Goal: Contribute content

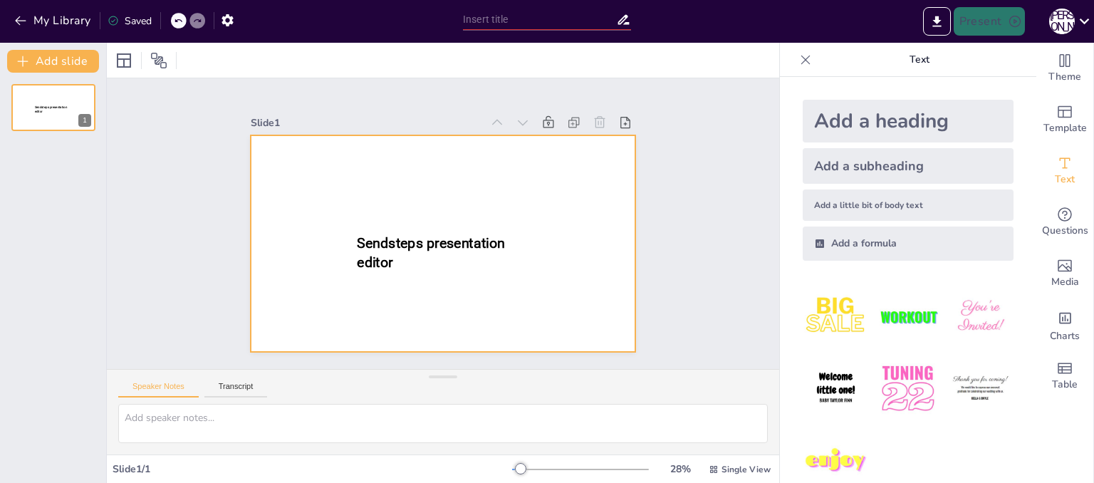
type input "Мистецтво орігамі: Декоративні вироби з паперу"
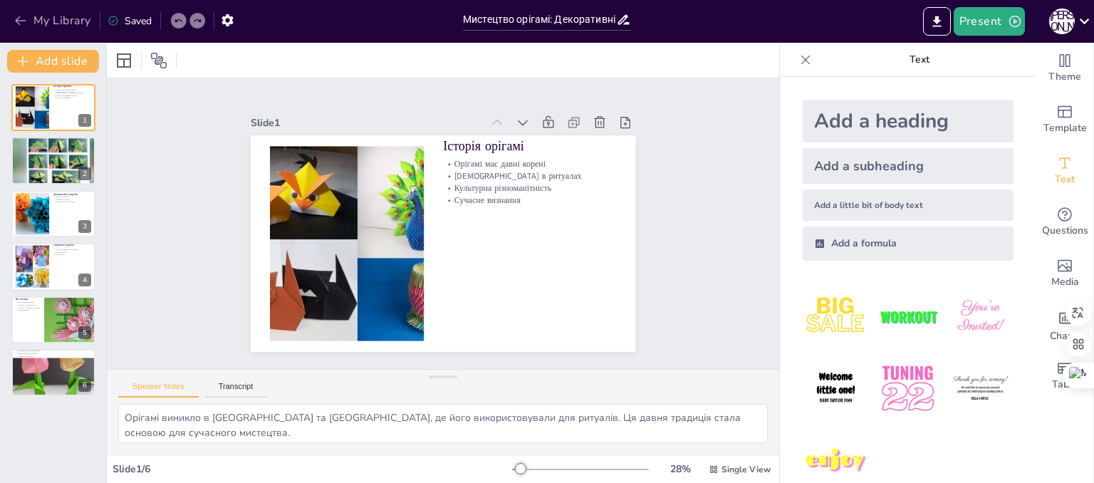
click at [80, 19] on button "My Library" at bounding box center [54, 20] width 86 height 23
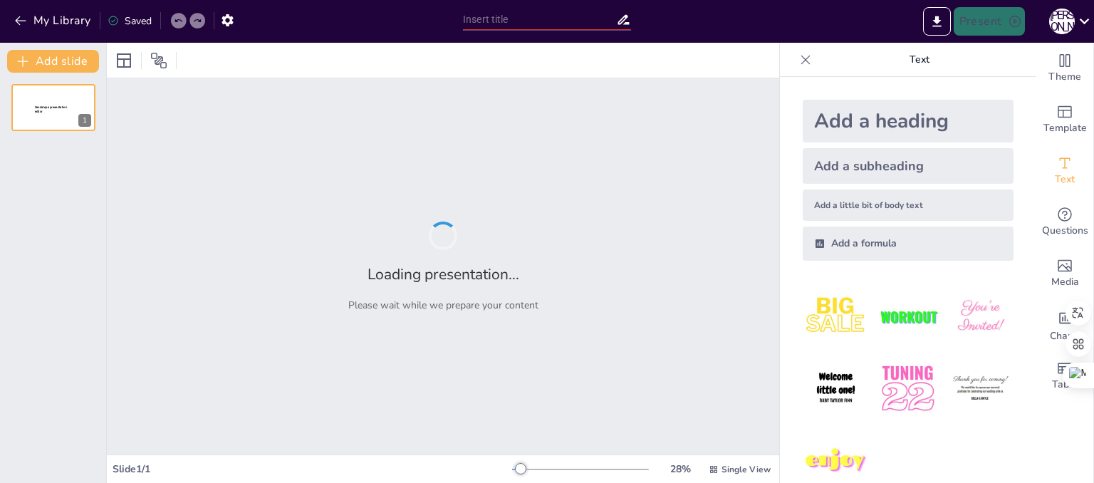
type input "Виготовлення дерев'яних виробів: техніки формотворення для ліжка та столика"
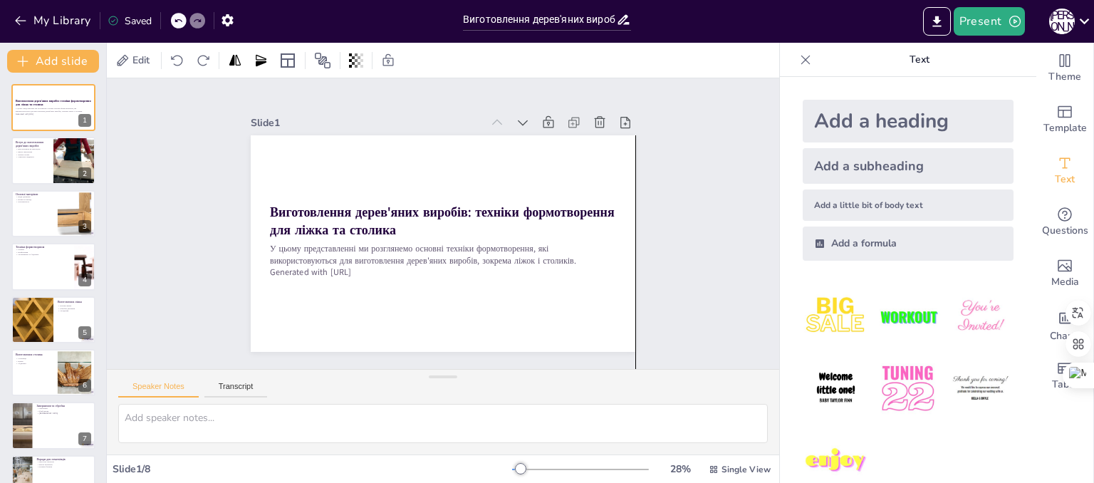
drag, startPoint x: 593, startPoint y: 326, endPoint x: 593, endPoint y: 399, distance: 73.4
click at [26, 163] on div at bounding box center [53, 161] width 85 height 48
type textarea "Loremipsumdo sitam'cons adipisc e seddoeius temporinci, utl etdolor ma aliq eni…"
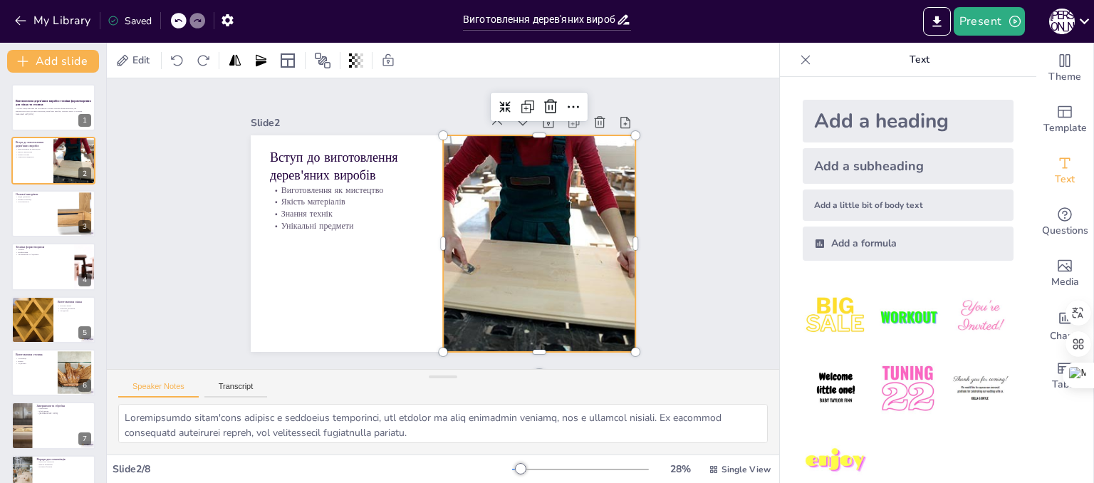
click at [448, 266] on div at bounding box center [540, 243] width 324 height 217
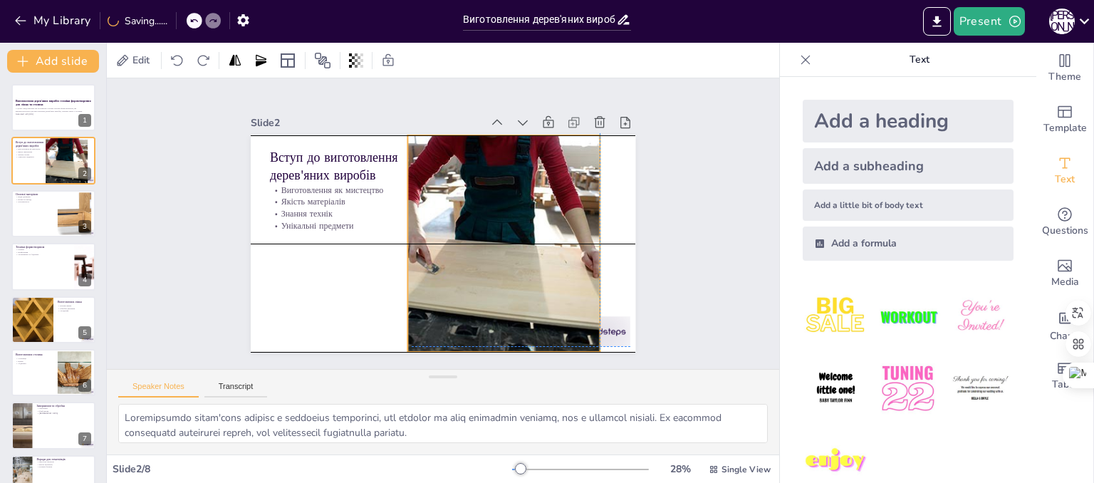
drag, startPoint x: 492, startPoint y: 266, endPoint x: 461, endPoint y: 264, distance: 31.4
click at [461, 264] on div at bounding box center [456, 286] width 350 height 389
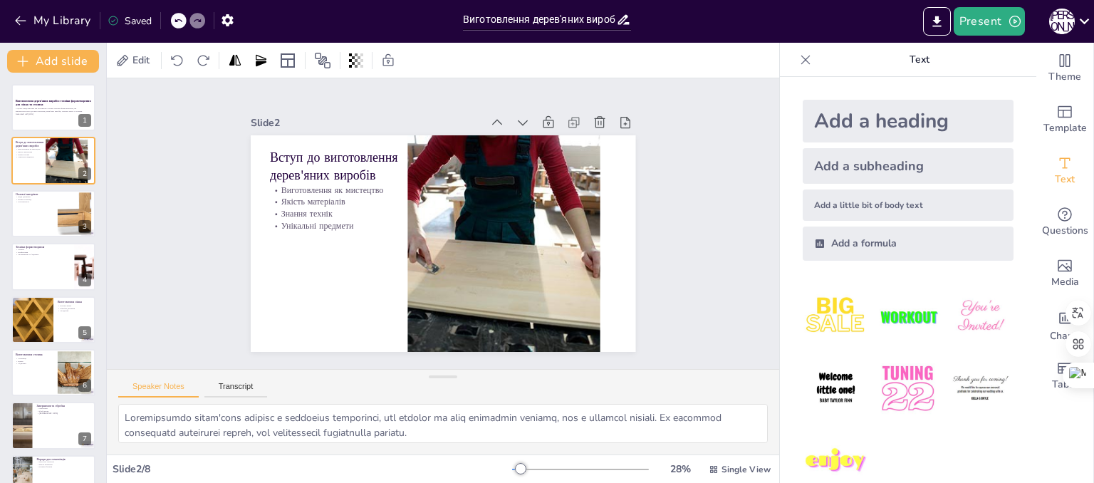
drag, startPoint x: 612, startPoint y: 320, endPoint x: 632, endPoint y: 422, distance: 104.5
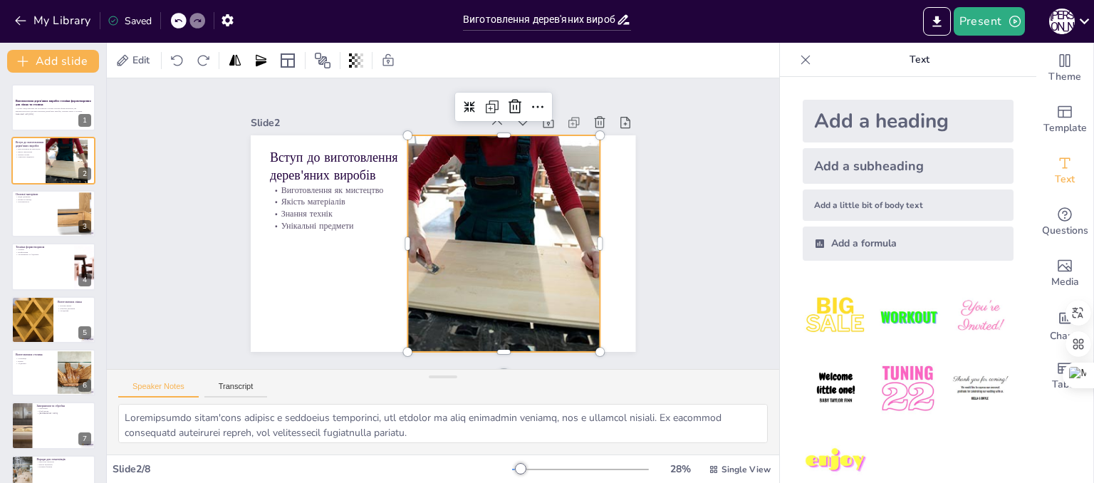
click at [575, 267] on div at bounding box center [504, 243] width 324 height 217
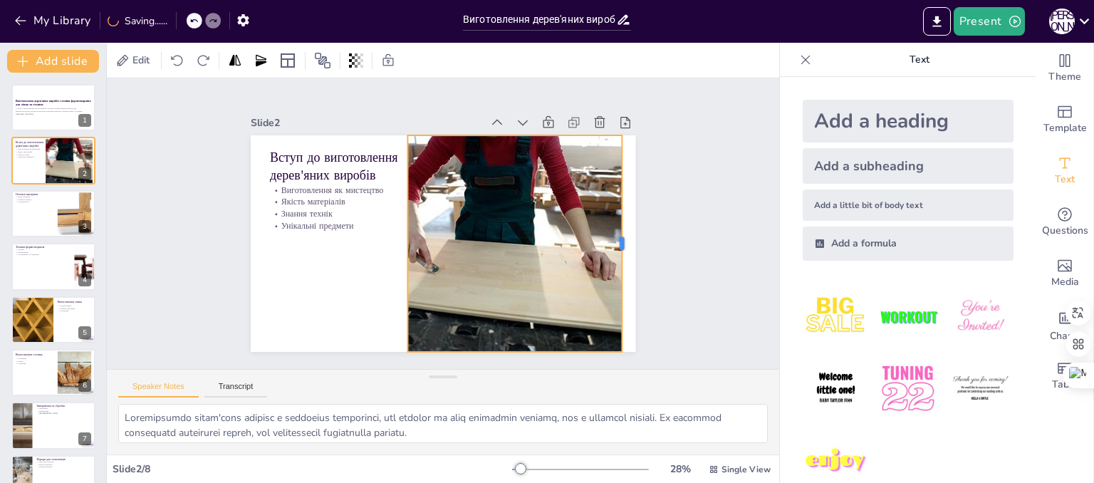
drag, startPoint x: 592, startPoint y: 265, endPoint x: 614, endPoint y: 267, distance: 22.2
click at [622, 267] on div at bounding box center [627, 243] width 11 height 217
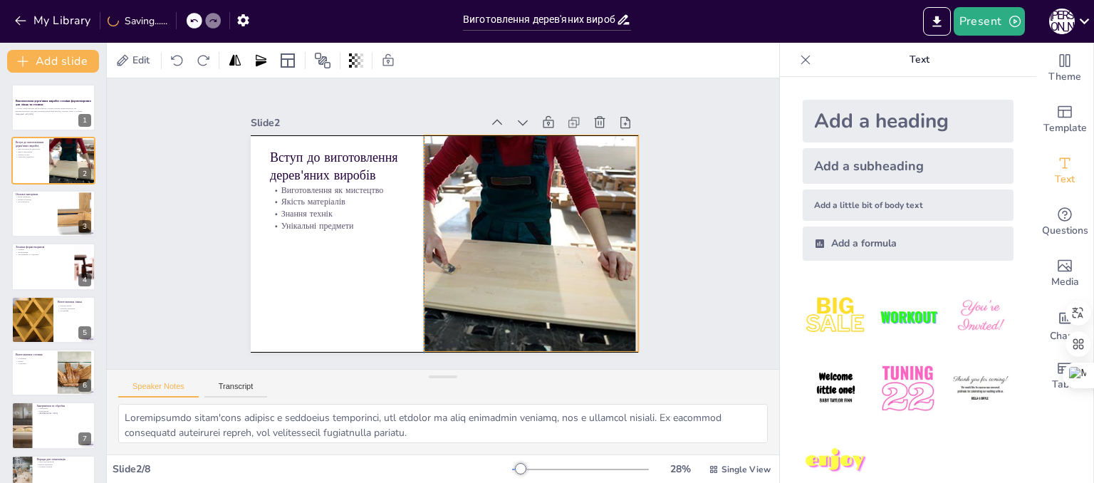
drag, startPoint x: 542, startPoint y: 280, endPoint x: 558, endPoint y: 281, distance: 16.4
click at [558, 281] on div at bounding box center [517, 251] width 345 height 249
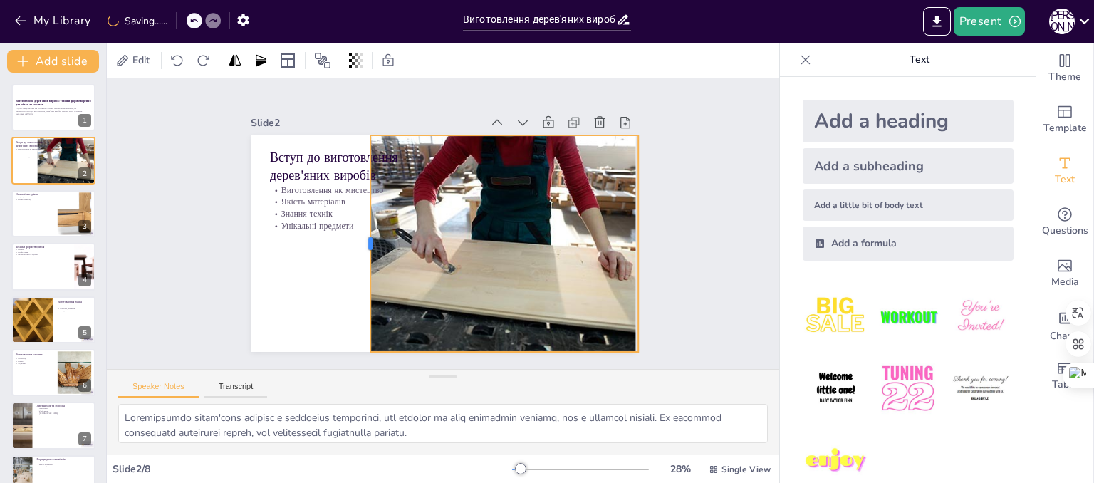
drag, startPoint x: 410, startPoint y: 236, endPoint x: 357, endPoint y: 246, distance: 54.3
click at [359, 246] on div at bounding box center [364, 243] width 11 height 217
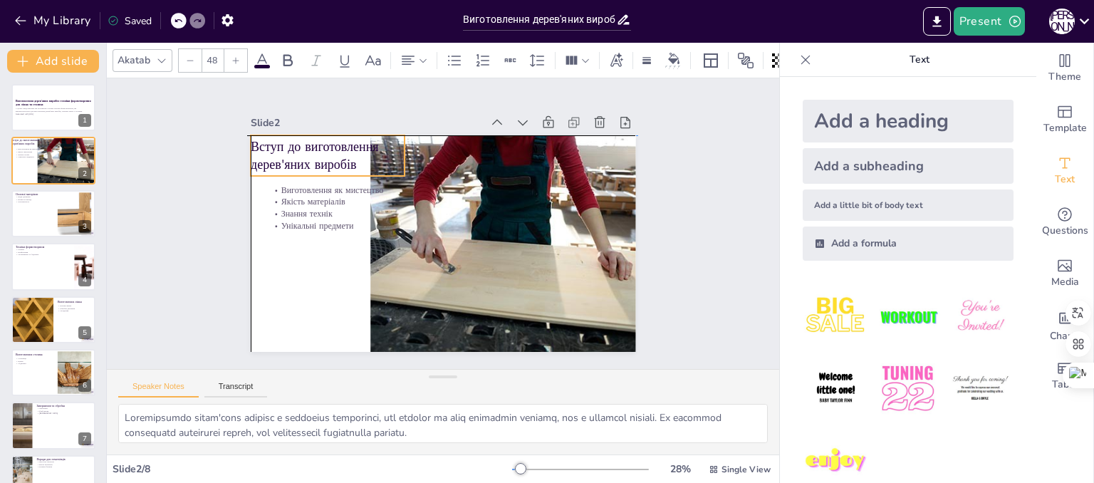
drag, startPoint x: 316, startPoint y: 157, endPoint x: 293, endPoint y: 150, distance: 24.1
click at [293, 150] on p "Вступ до виготовлення дерев'яних виробів" at bounding box center [335, 144] width 157 height 52
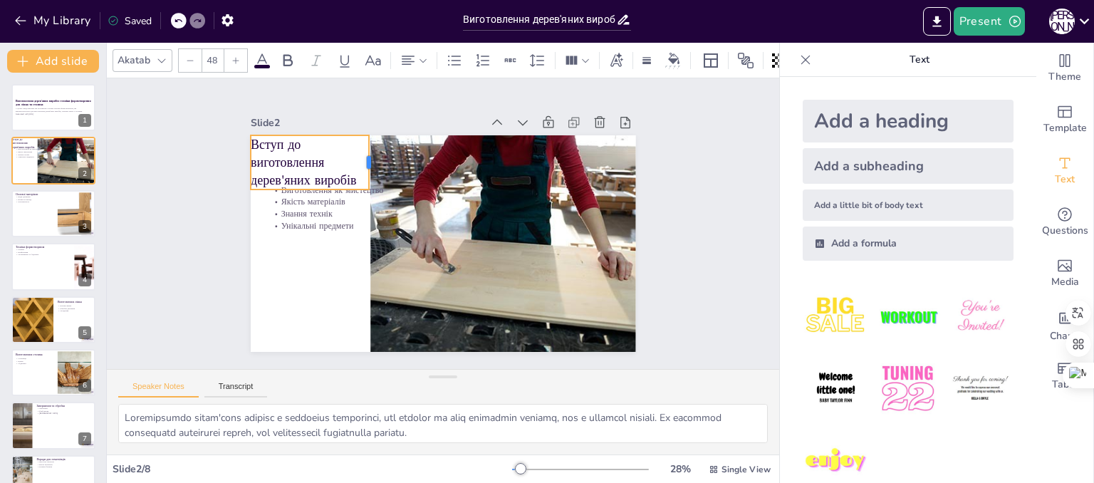
drag, startPoint x: 393, startPoint y: 151, endPoint x: 358, endPoint y: 152, distance: 35.6
click at [369, 152] on div at bounding box center [374, 162] width 11 height 54
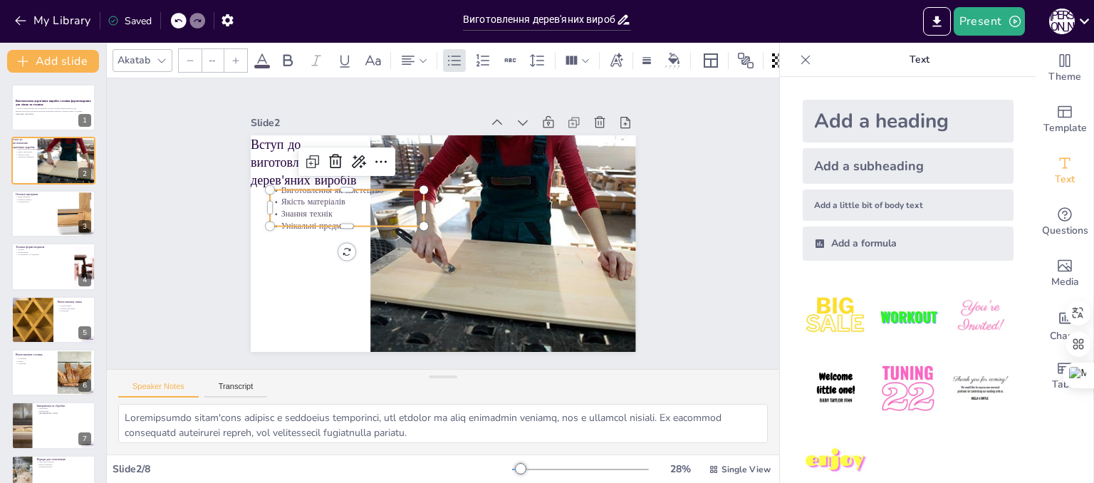
type input "32"
click at [308, 226] on p "Унікальні предмети" at bounding box center [348, 205] width 153 height 43
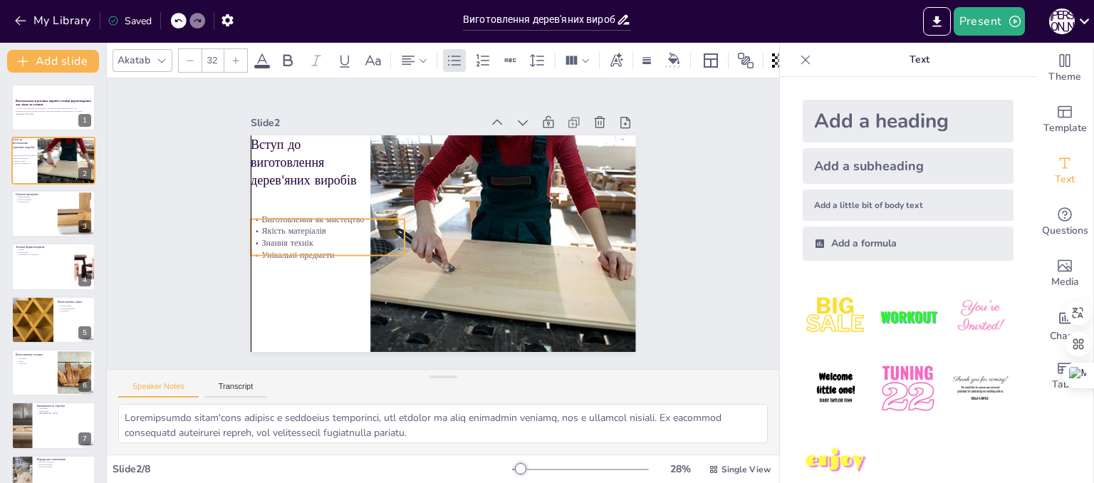
drag, startPoint x: 302, startPoint y: 217, endPoint x: 282, endPoint y: 246, distance: 35.4
click at [282, 246] on p "Унікальні предмети" at bounding box center [323, 230] width 153 height 43
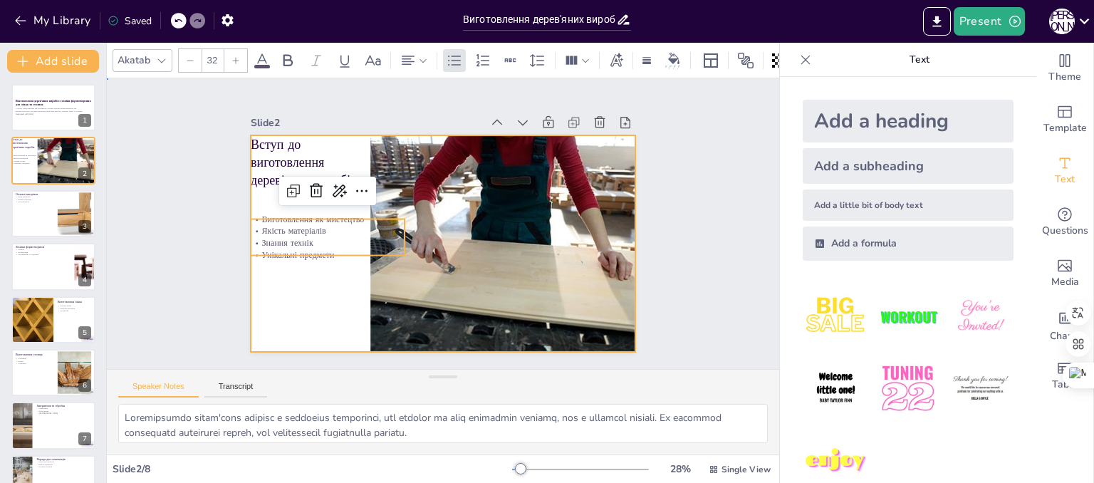
click at [309, 318] on div at bounding box center [443, 243] width 385 height 217
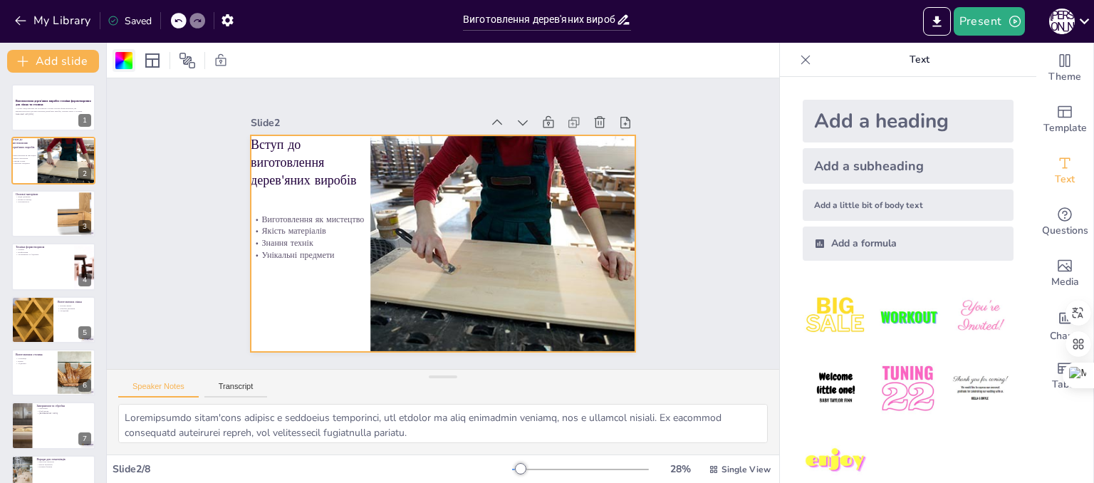
click at [128, 56] on div at bounding box center [123, 60] width 17 height 17
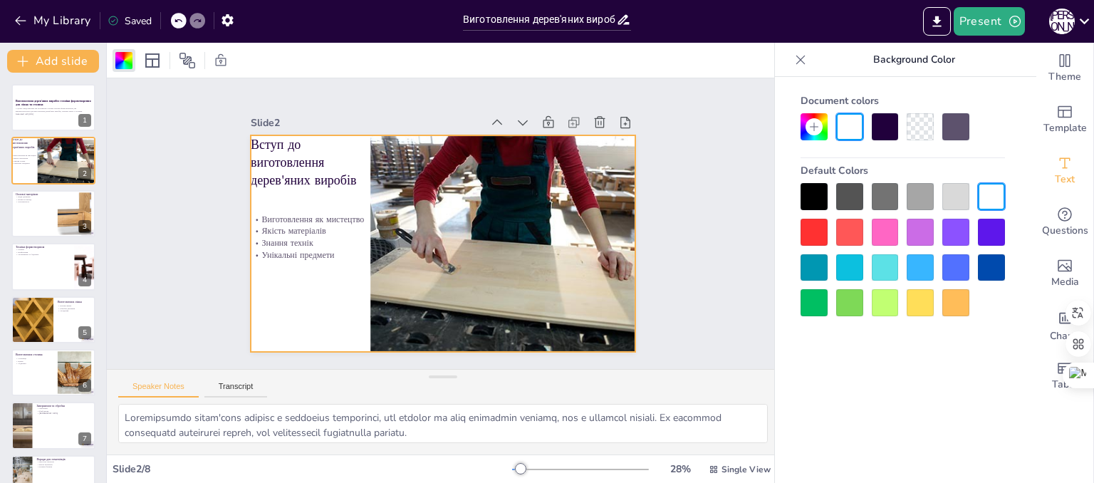
click at [916, 303] on div at bounding box center [920, 302] width 27 height 27
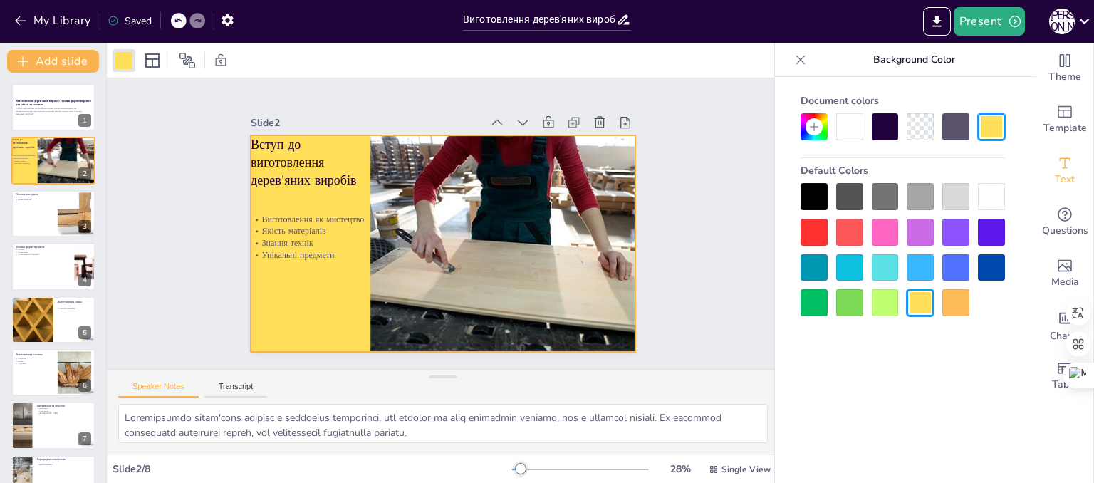
click at [819, 192] on div at bounding box center [814, 196] width 27 height 27
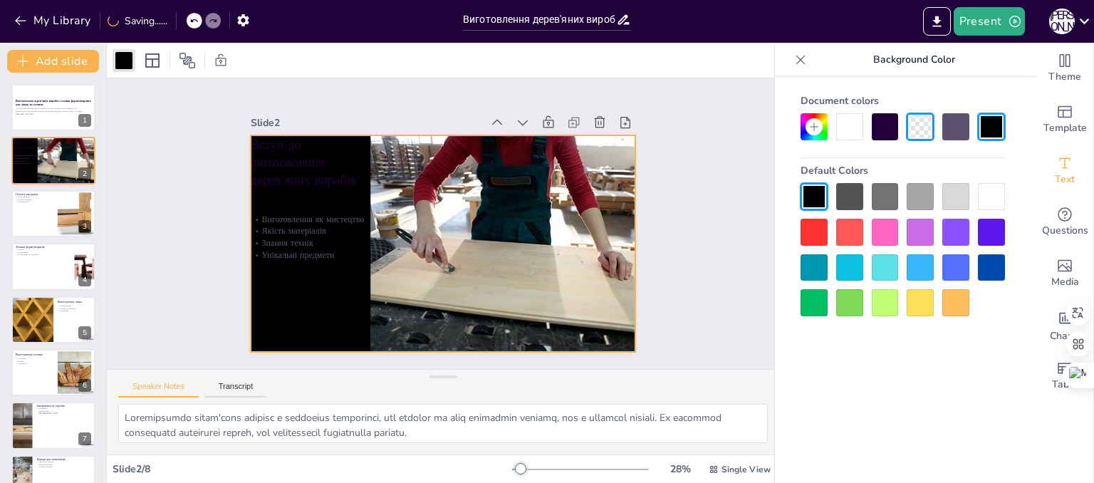
click at [860, 189] on div at bounding box center [849, 196] width 27 height 27
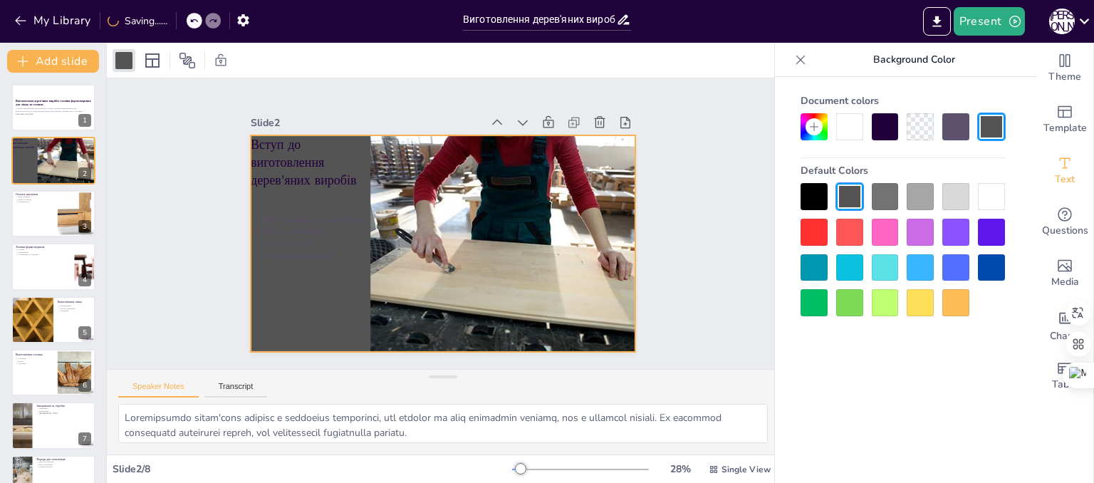
click at [920, 192] on div at bounding box center [920, 196] width 27 height 27
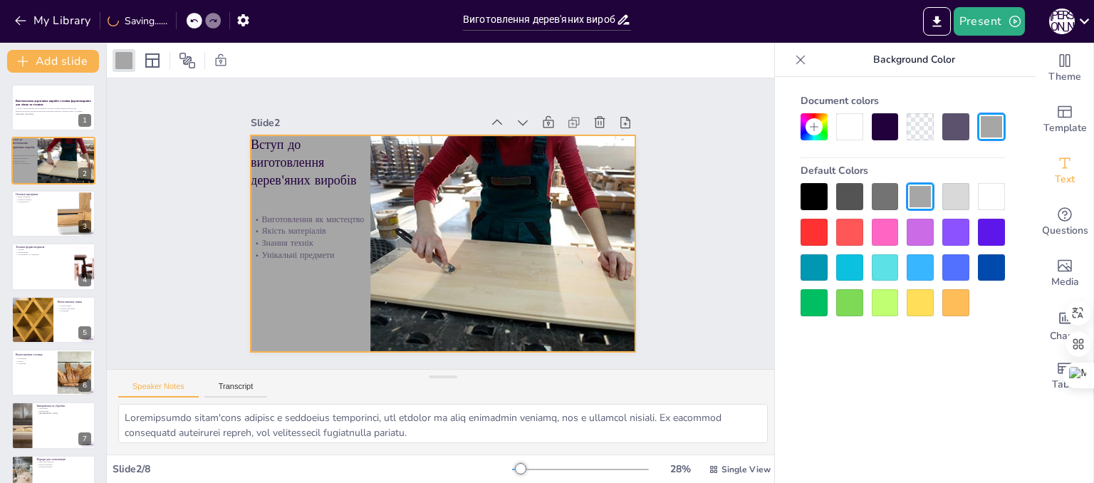
click at [818, 239] on div at bounding box center [814, 232] width 27 height 27
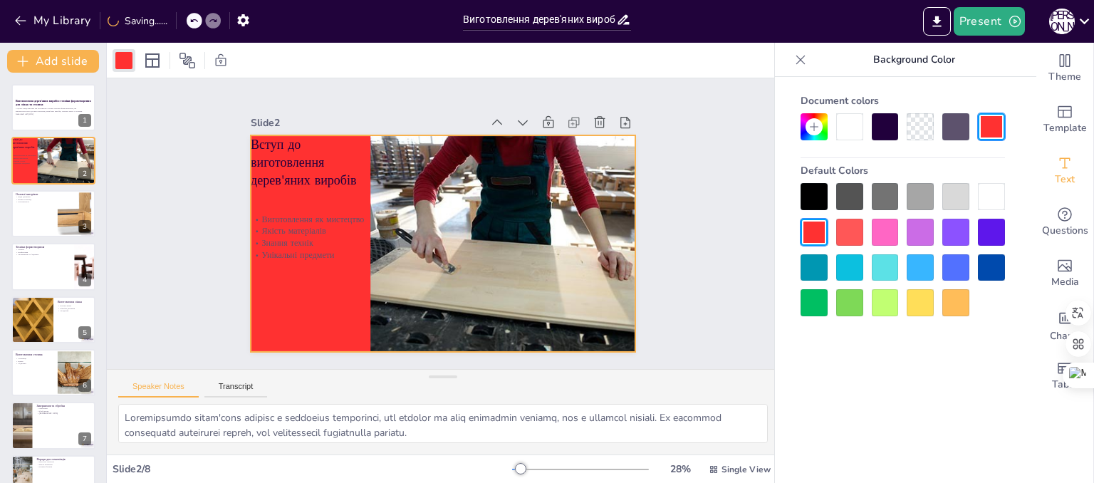
click at [882, 296] on div at bounding box center [885, 302] width 27 height 27
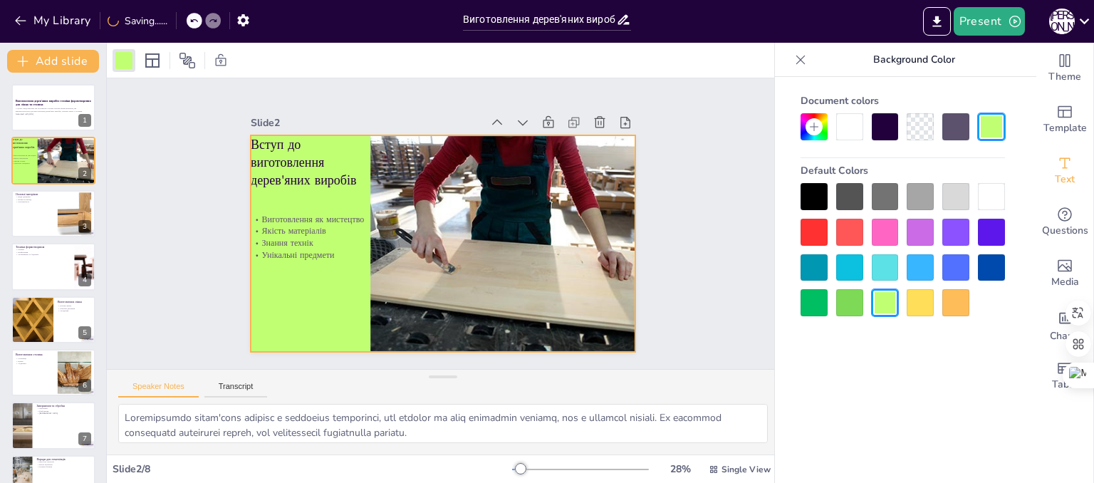
click at [889, 271] on div at bounding box center [885, 267] width 27 height 27
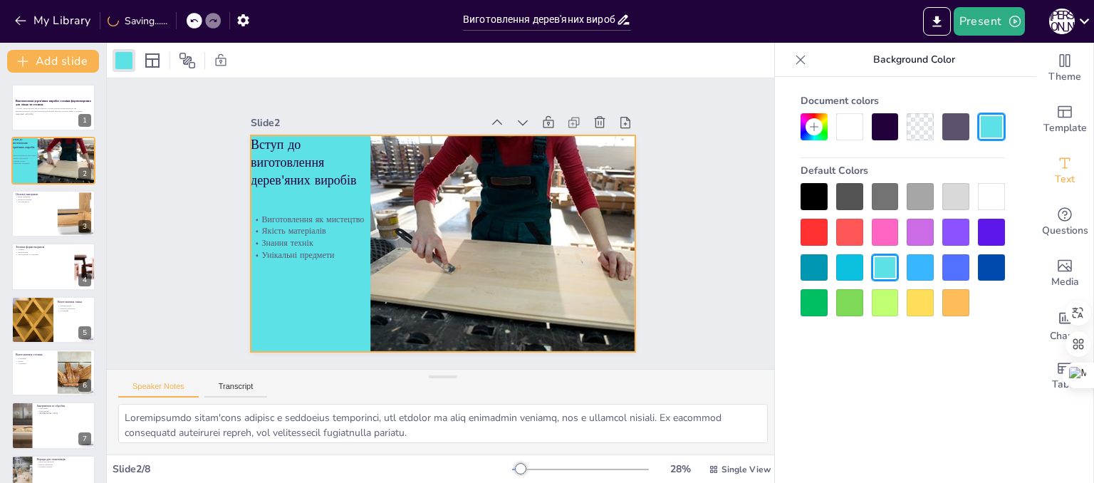
click at [914, 297] on div at bounding box center [920, 302] width 27 height 27
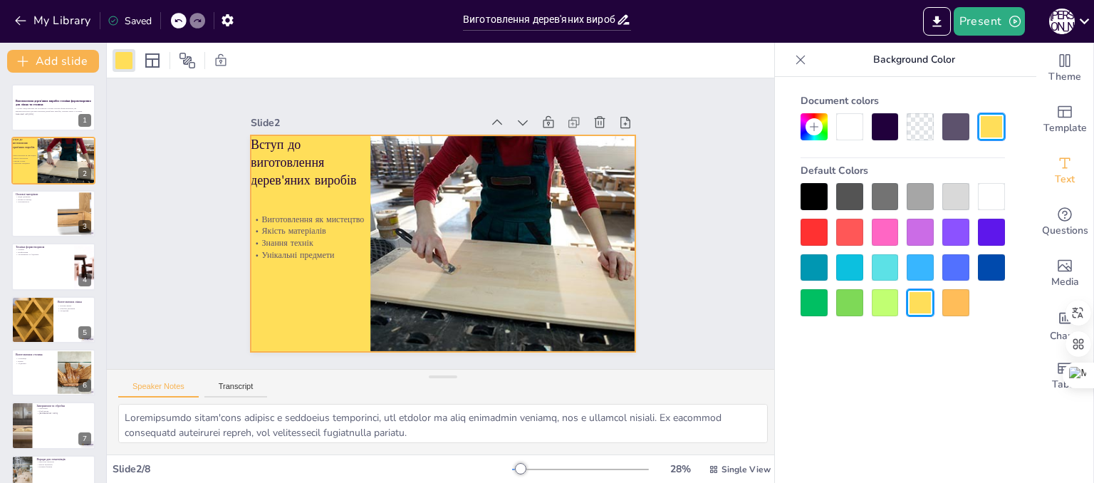
click at [952, 307] on div at bounding box center [955, 302] width 27 height 27
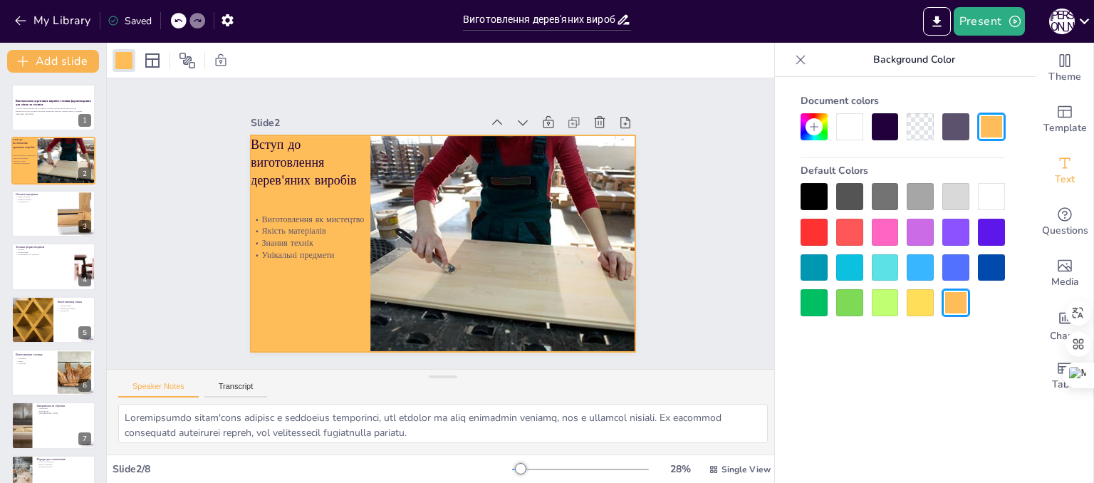
click at [994, 203] on div at bounding box center [991, 196] width 27 height 27
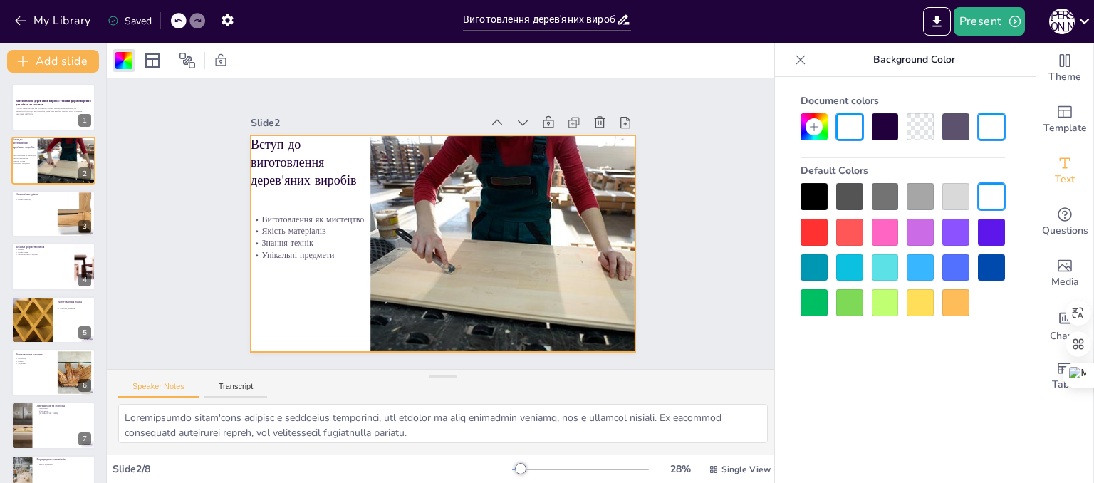
click at [926, 234] on div at bounding box center [920, 232] width 27 height 27
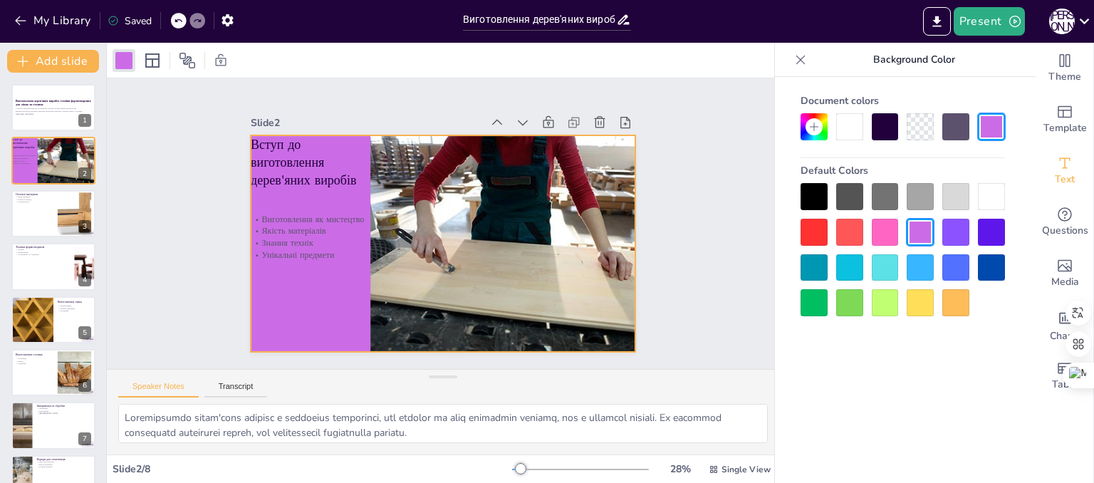
click at [893, 237] on div at bounding box center [885, 232] width 27 height 27
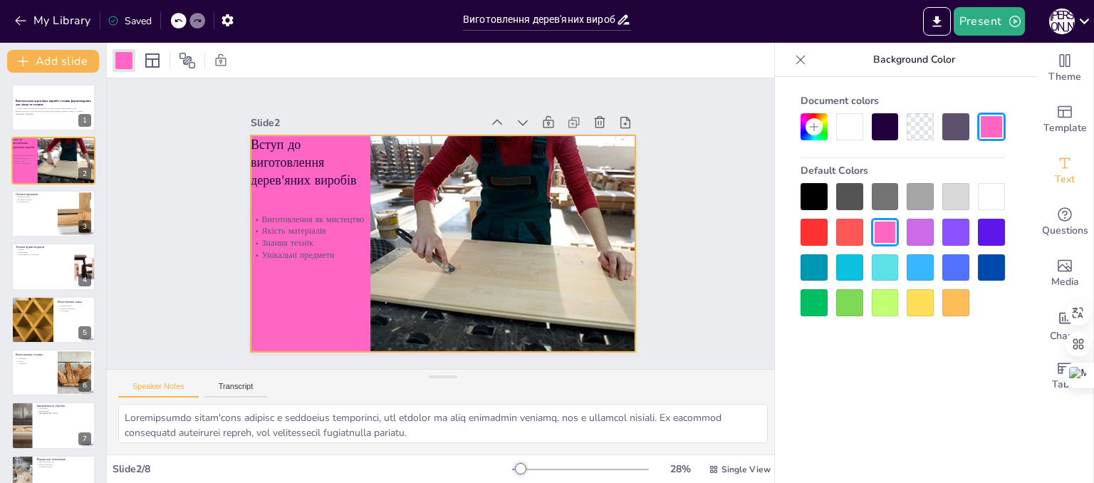
click at [836, 233] on div at bounding box center [849, 232] width 27 height 27
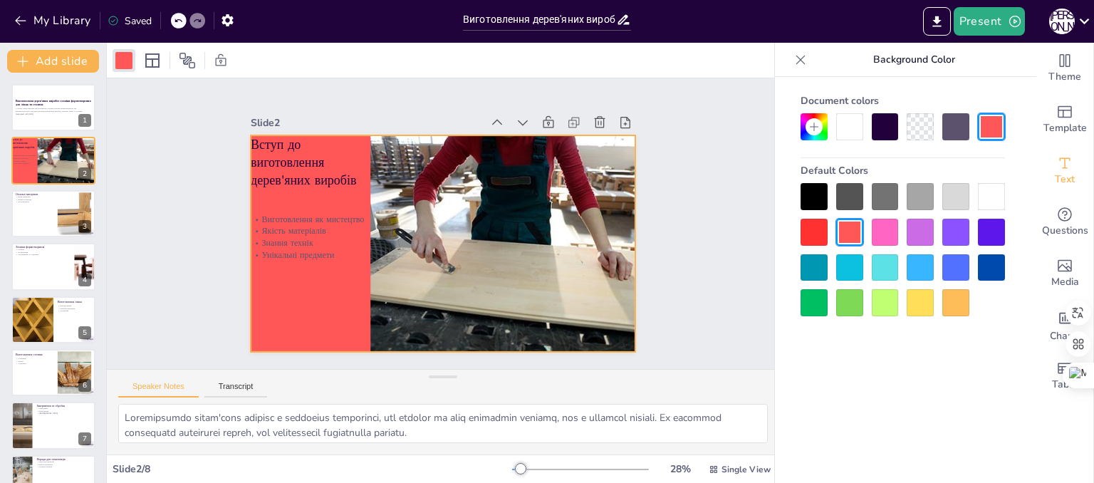
click at [927, 260] on div at bounding box center [920, 267] width 27 height 27
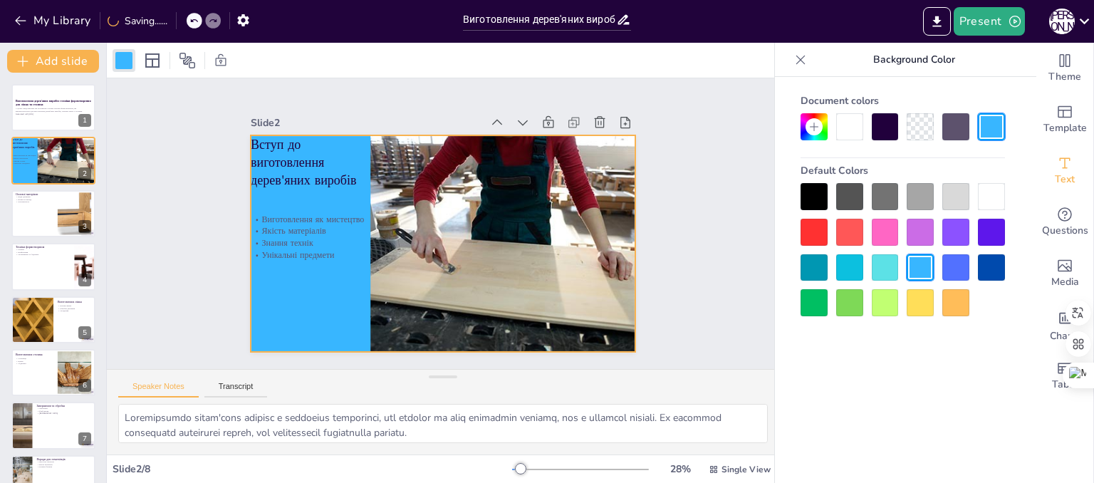
click at [885, 271] on div at bounding box center [885, 267] width 27 height 27
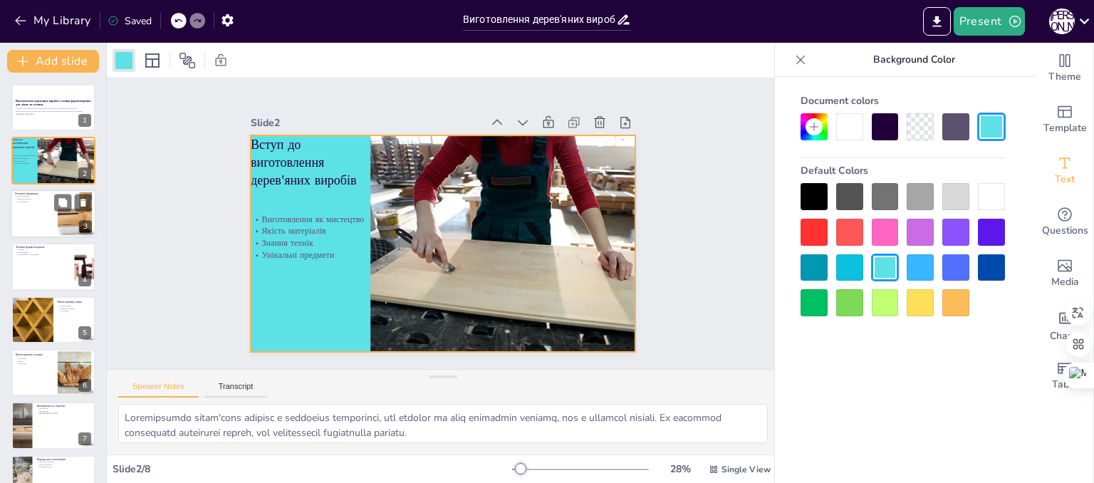
click at [43, 207] on div at bounding box center [53, 213] width 85 height 48
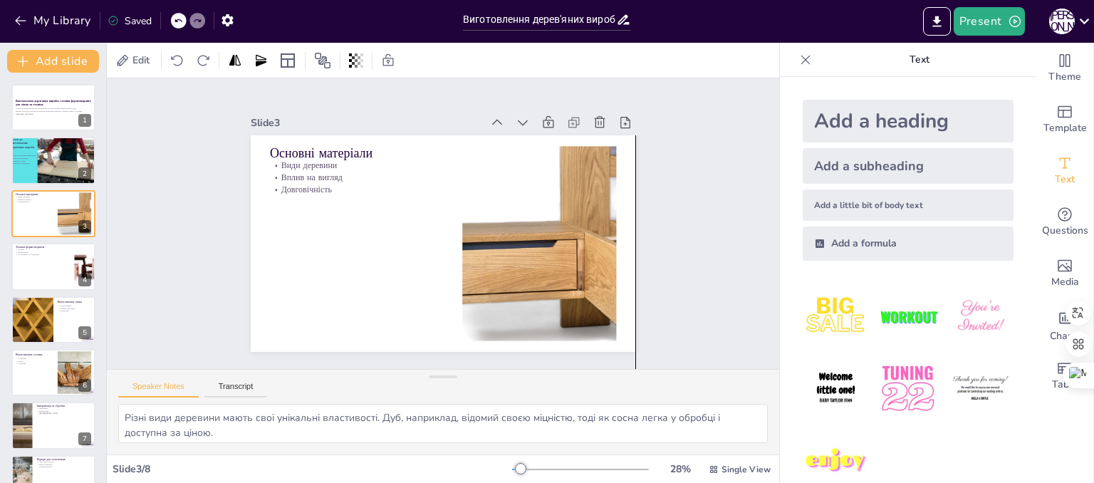
drag, startPoint x: 609, startPoint y: 329, endPoint x: 618, endPoint y: 405, distance: 76.1
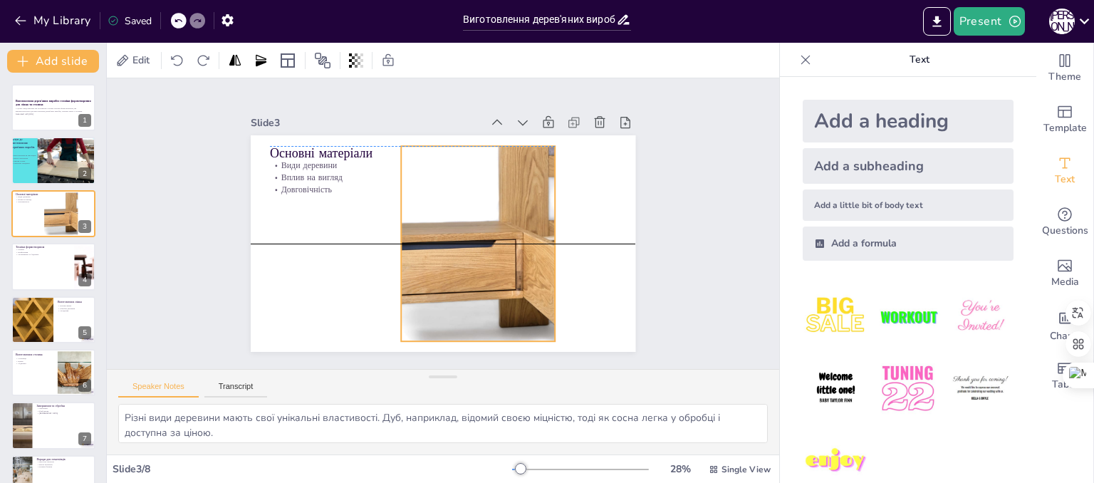
drag, startPoint x: 534, startPoint y: 244, endPoint x: 473, endPoint y: 243, distance: 61.3
click at [473, 243] on div at bounding box center [478, 243] width 244 height 195
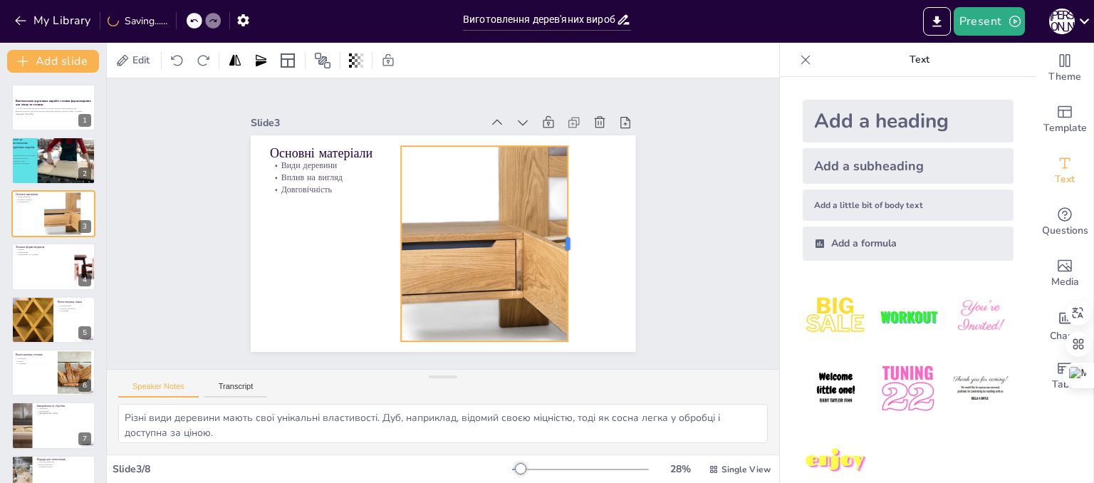
drag, startPoint x: 544, startPoint y: 240, endPoint x: 557, endPoint y: 247, distance: 14.7
click at [568, 247] on div at bounding box center [573, 243] width 11 height 195
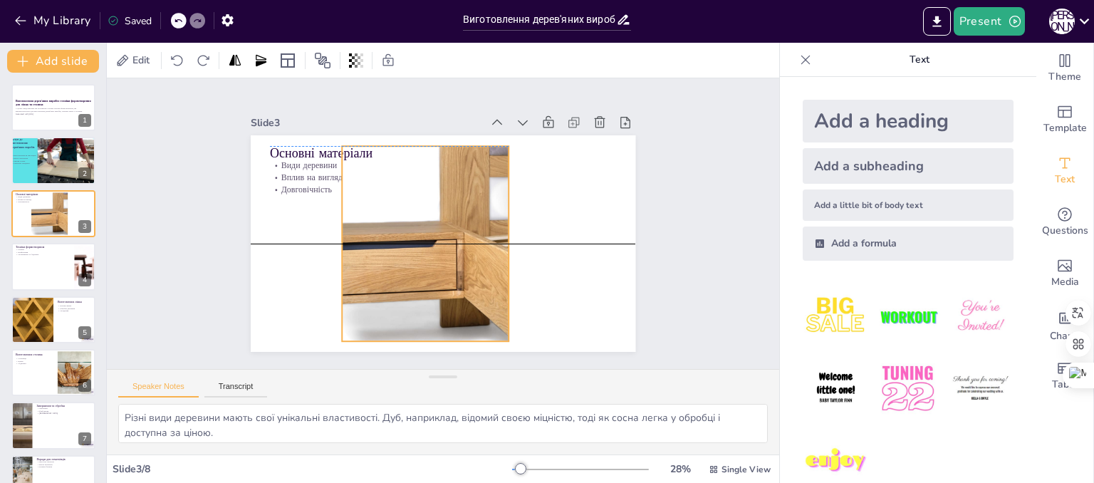
drag, startPoint x: 492, startPoint y: 258, endPoint x: 432, endPoint y: 257, distance: 59.8
click at [432, 257] on div at bounding box center [419, 243] width 244 height 195
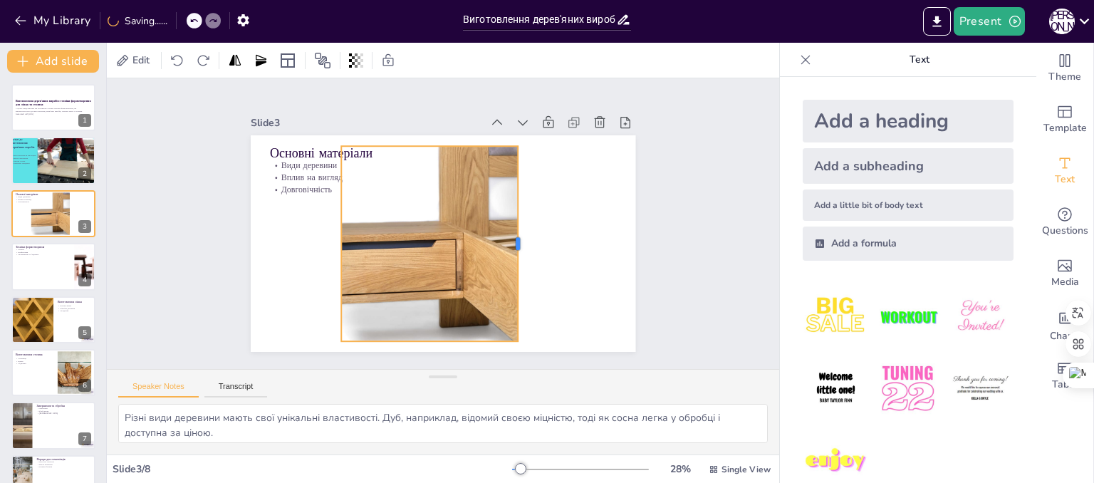
drag, startPoint x: 500, startPoint y: 241, endPoint x: 510, endPoint y: 255, distance: 16.8
click at [518, 255] on div at bounding box center [523, 243] width 11 height 195
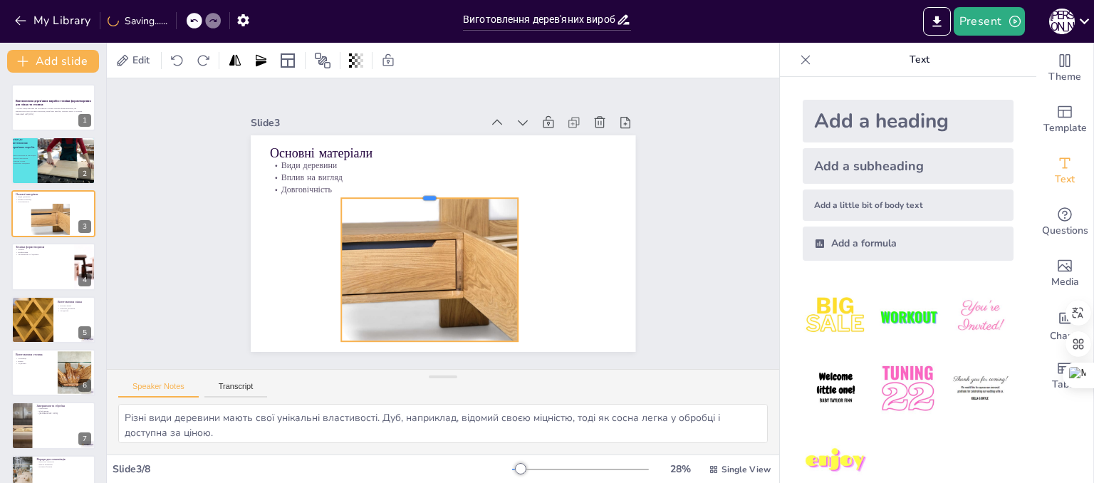
drag, startPoint x: 421, startPoint y: 137, endPoint x: 421, endPoint y: 189, distance: 52.0
click at [421, 189] on div at bounding box center [429, 192] width 177 height 11
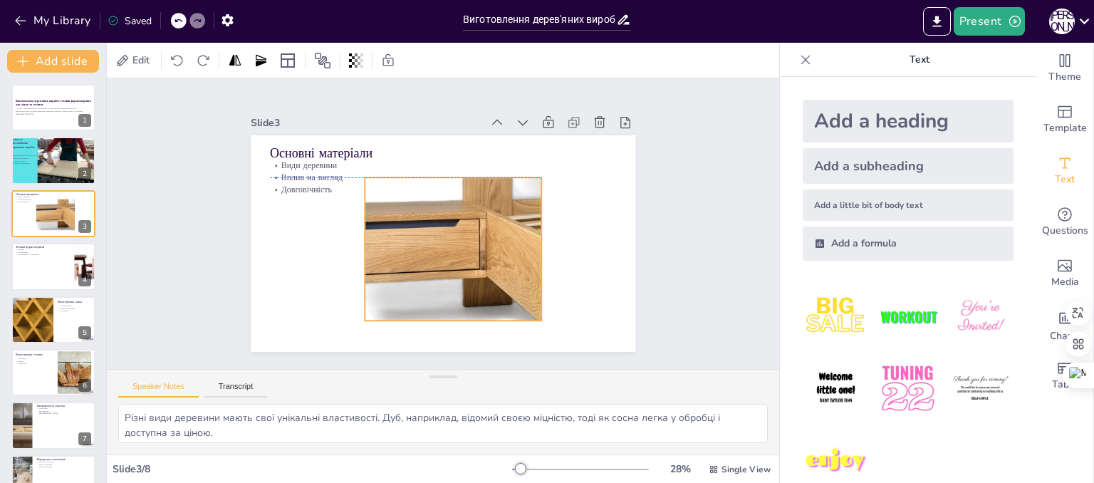
drag, startPoint x: 424, startPoint y: 259, endPoint x: 447, endPoint y: 234, distance: 34.8
click at [447, 234] on div at bounding box center [442, 222] width 263 height 219
drag, startPoint x: 350, startPoint y: 241, endPoint x: 336, endPoint y: 252, distance: 18.4
click at [338, 252] on div at bounding box center [343, 248] width 11 height 143
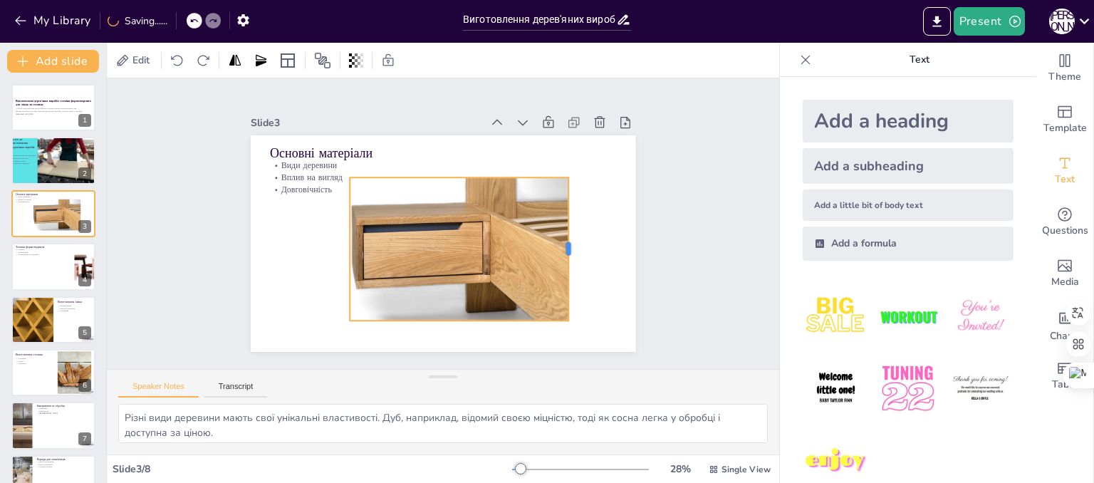
drag, startPoint x: 534, startPoint y: 243, endPoint x: 561, endPoint y: 246, distance: 27.2
click at [568, 246] on div at bounding box center [573, 248] width 11 height 143
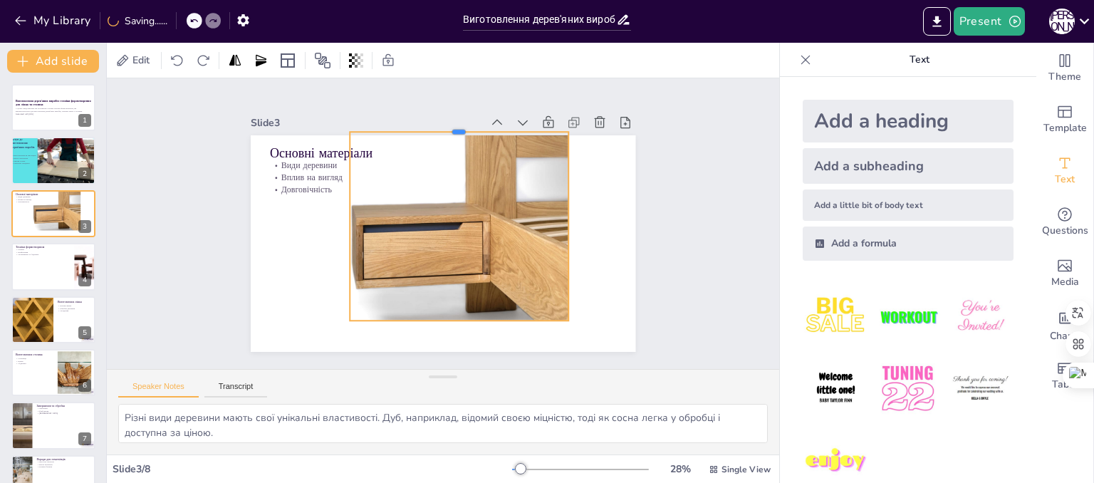
drag, startPoint x: 450, startPoint y: 169, endPoint x: 451, endPoint y: 123, distance: 45.6
click at [451, 123] on div at bounding box center [459, 125] width 219 height 11
click at [467, 220] on div at bounding box center [444, 225] width 249 height 201
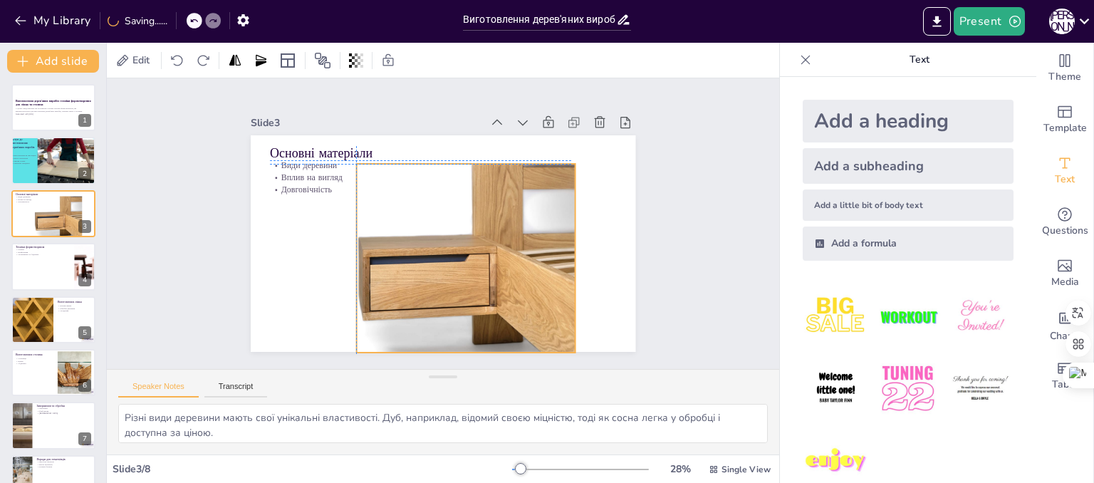
drag, startPoint x: 467, startPoint y: 220, endPoint x: 470, endPoint y: 254, distance: 33.6
click at [470, 254] on div at bounding box center [450, 257] width 249 height 201
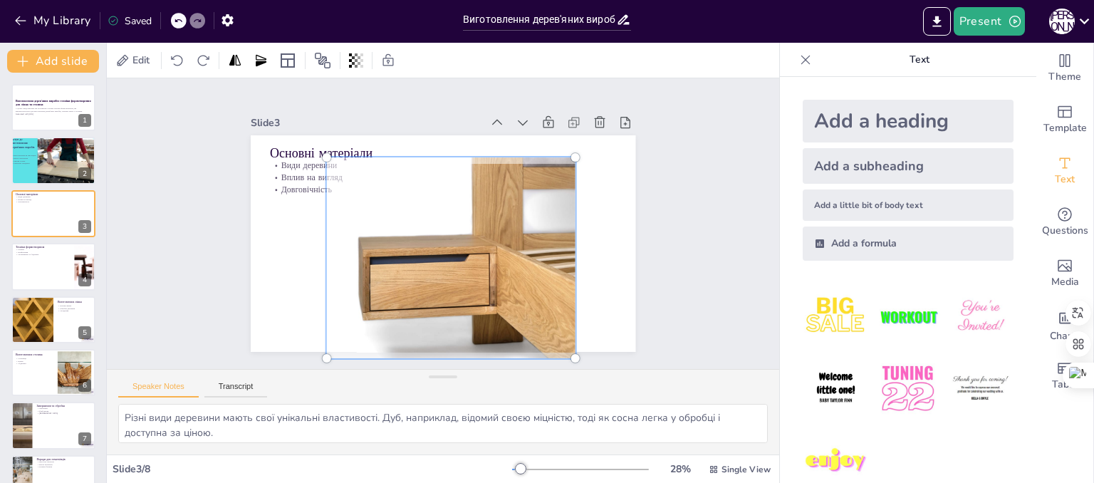
click at [447, 197] on div at bounding box center [451, 258] width 266 height 218
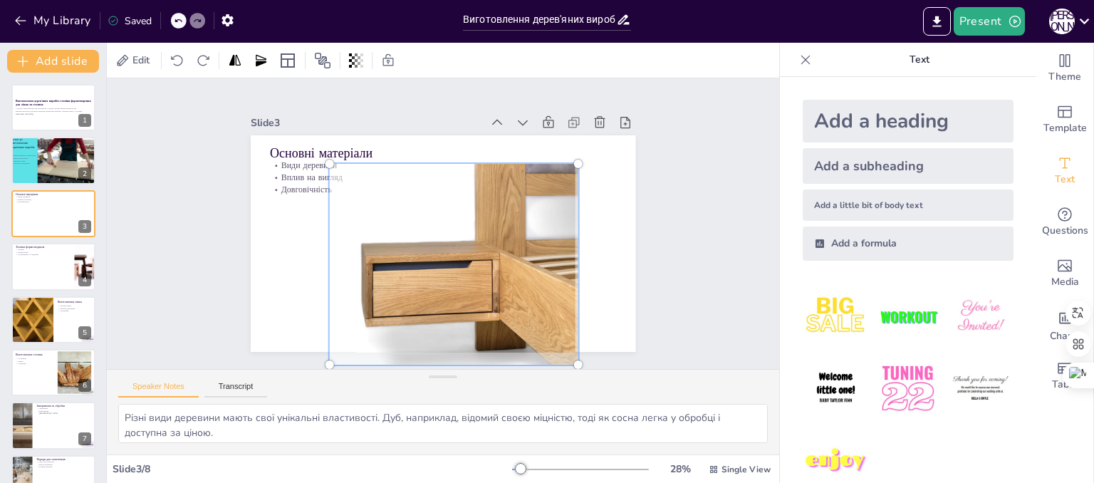
drag, startPoint x: 441, startPoint y: 152, endPoint x: 444, endPoint y: 162, distance: 11.1
click at [444, 162] on div at bounding box center [454, 264] width 266 height 218
click at [437, 197] on div at bounding box center [454, 264] width 266 height 218
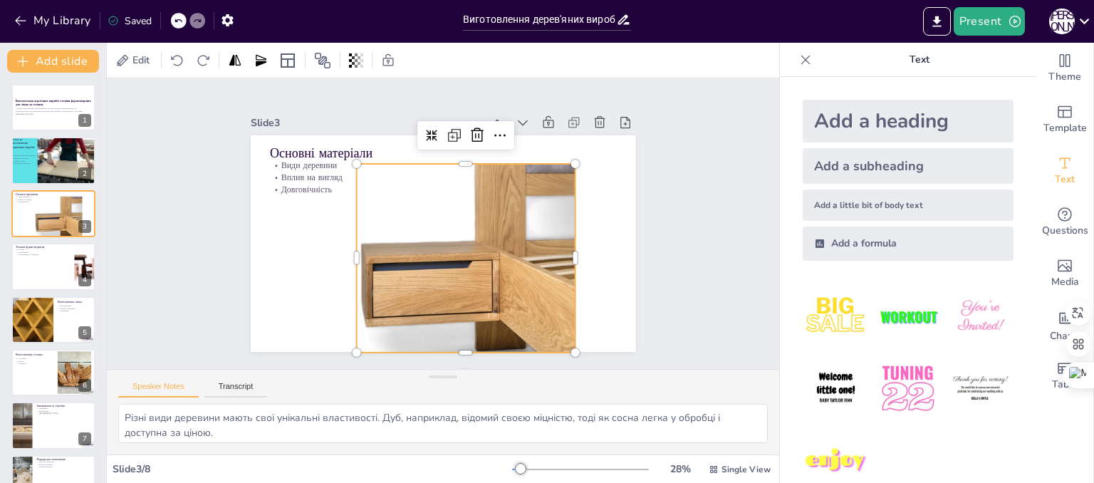
click at [454, 164] on div at bounding box center [453, 264] width 249 height 201
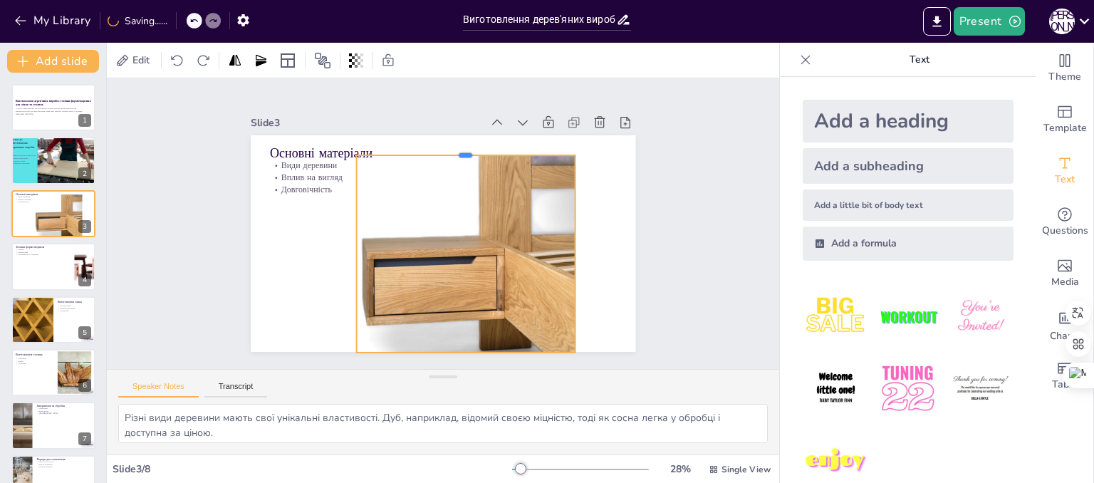
drag, startPoint x: 454, startPoint y: 157, endPoint x: 456, endPoint y: 149, distance: 8.7
click at [456, 149] on div at bounding box center [465, 149] width 219 height 11
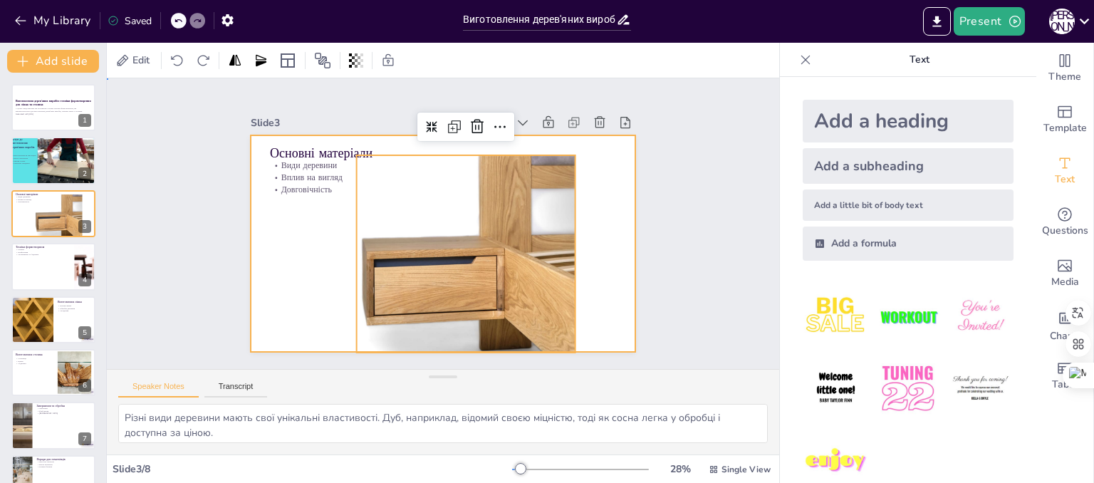
click at [575, 246] on div at bounding box center [443, 243] width 385 height 217
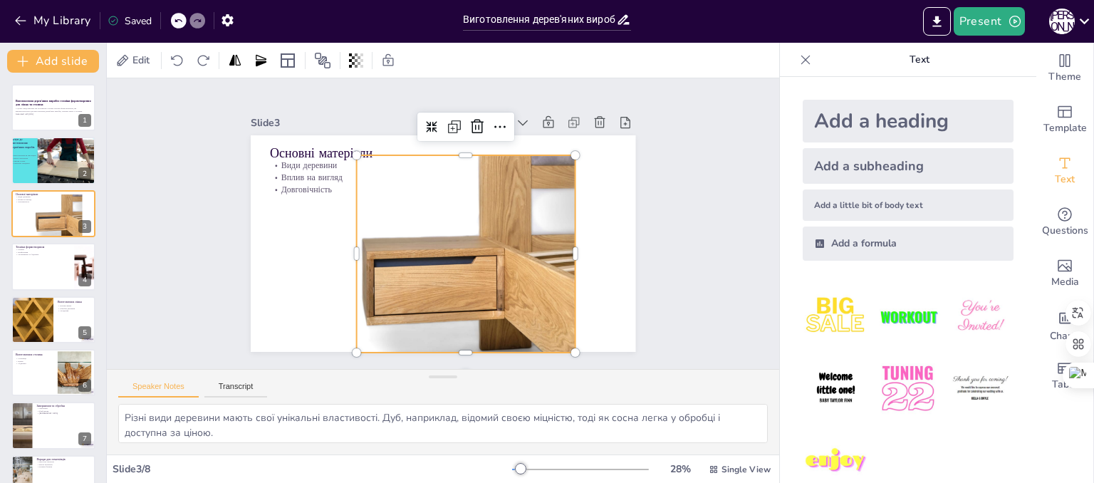
click at [550, 245] on div at bounding box center [457, 259] width 256 height 209
click at [576, 252] on div at bounding box center [581, 253] width 11 height 197
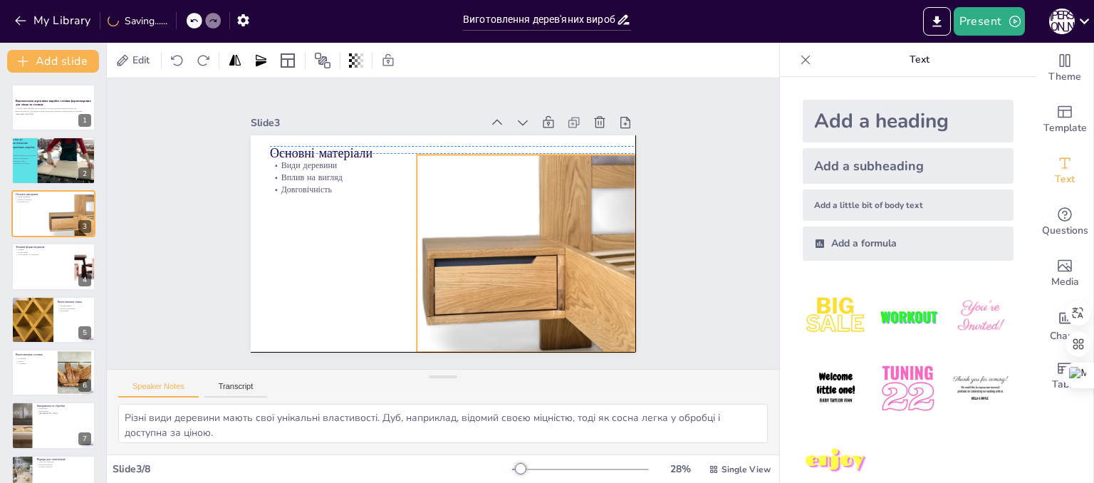
drag, startPoint x: 469, startPoint y: 221, endPoint x: 527, endPoint y: 217, distance: 58.5
click at [527, 217] on div at bounding box center [518, 259] width 256 height 209
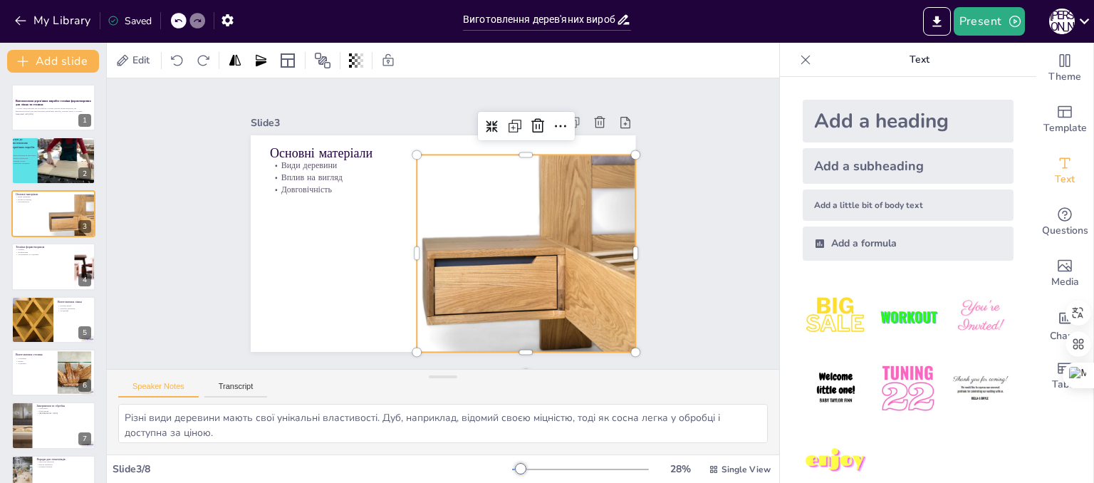
click at [516, 155] on div at bounding box center [518, 259] width 256 height 209
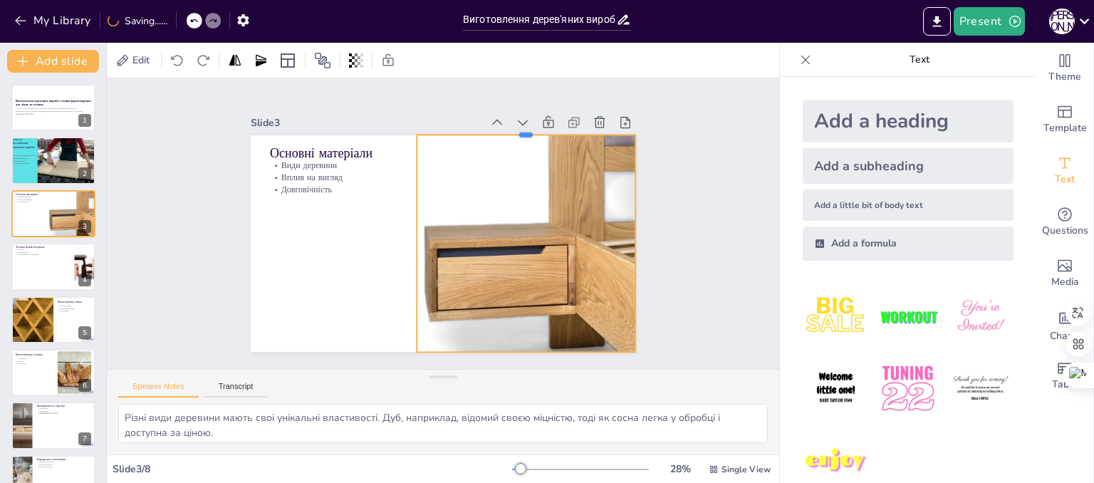
drag, startPoint x: 516, startPoint y: 145, endPoint x: 516, endPoint y: 125, distance: 19.9
click at [516, 125] on div at bounding box center [526, 128] width 219 height 11
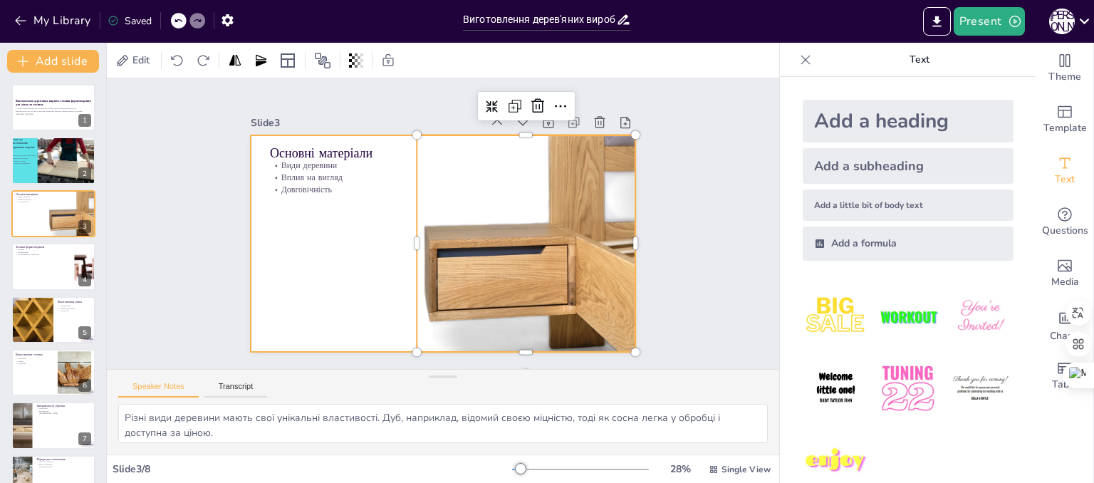
click at [285, 291] on div at bounding box center [443, 243] width 385 height 217
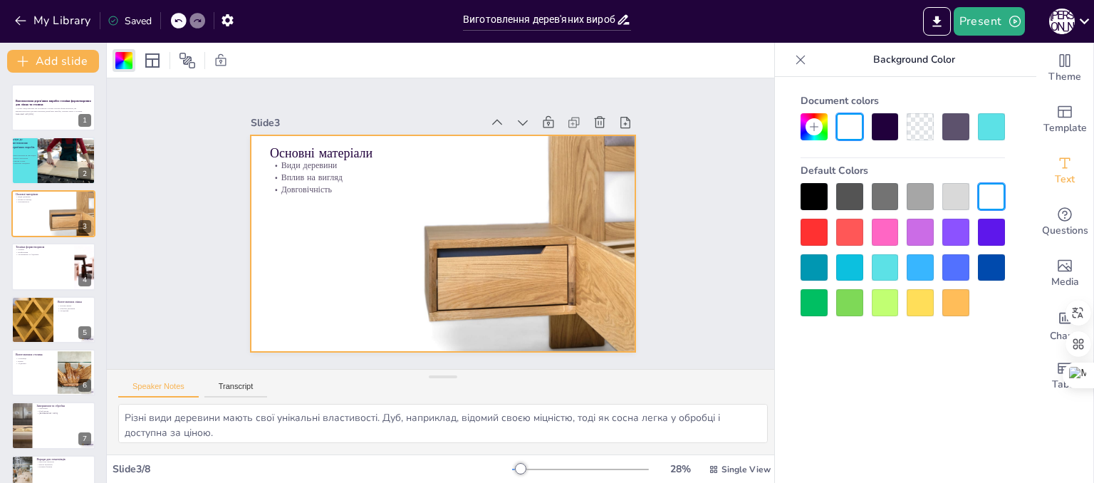
click at [877, 312] on div at bounding box center [885, 302] width 27 height 27
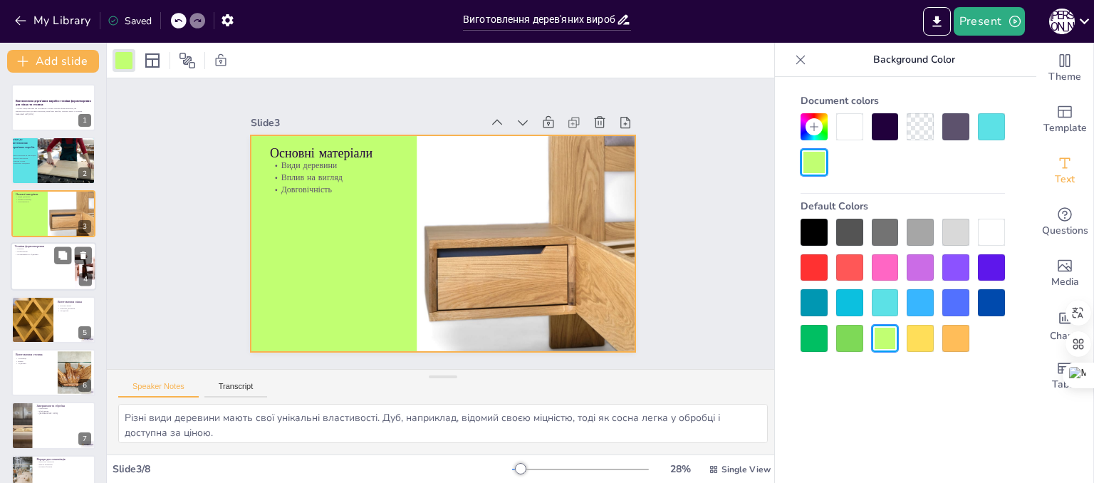
click at [34, 281] on div at bounding box center [53, 266] width 85 height 48
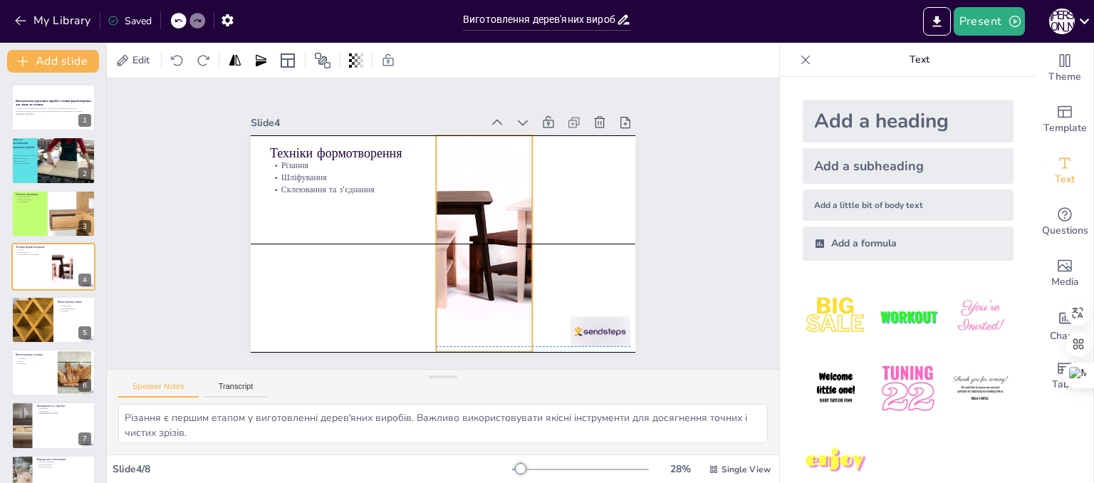
drag, startPoint x: 563, startPoint y: 271, endPoint x: 459, endPoint y: 266, distance: 103.4
click at [459, 266] on div at bounding box center [484, 243] width 295 height 217
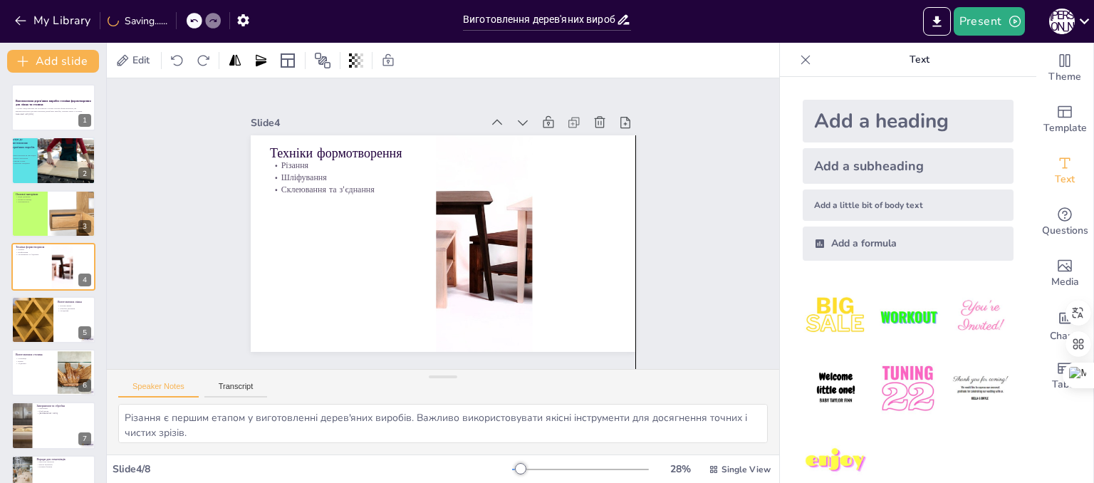
drag, startPoint x: 581, startPoint y: 333, endPoint x: 581, endPoint y: 417, distance: 83.3
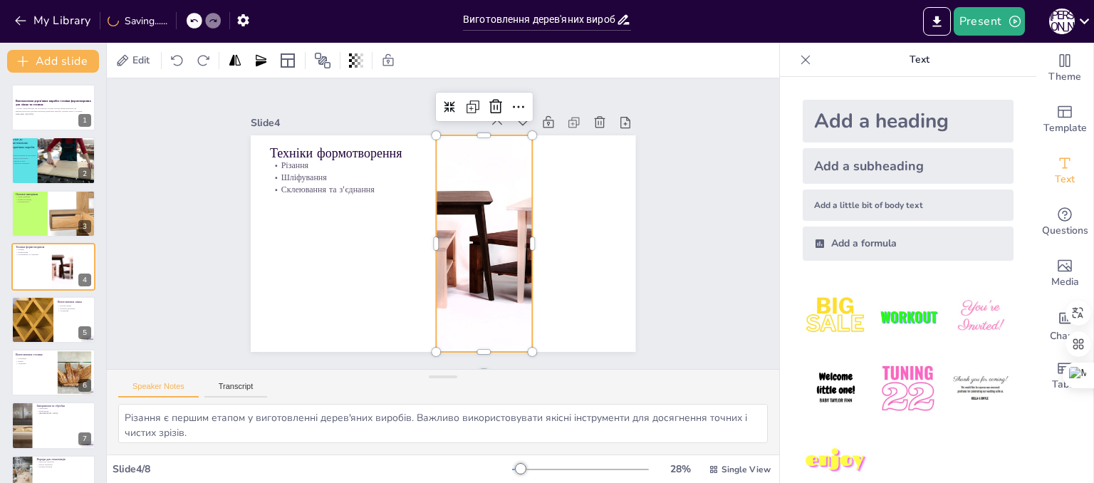
click at [494, 263] on div at bounding box center [484, 243] width 295 height 217
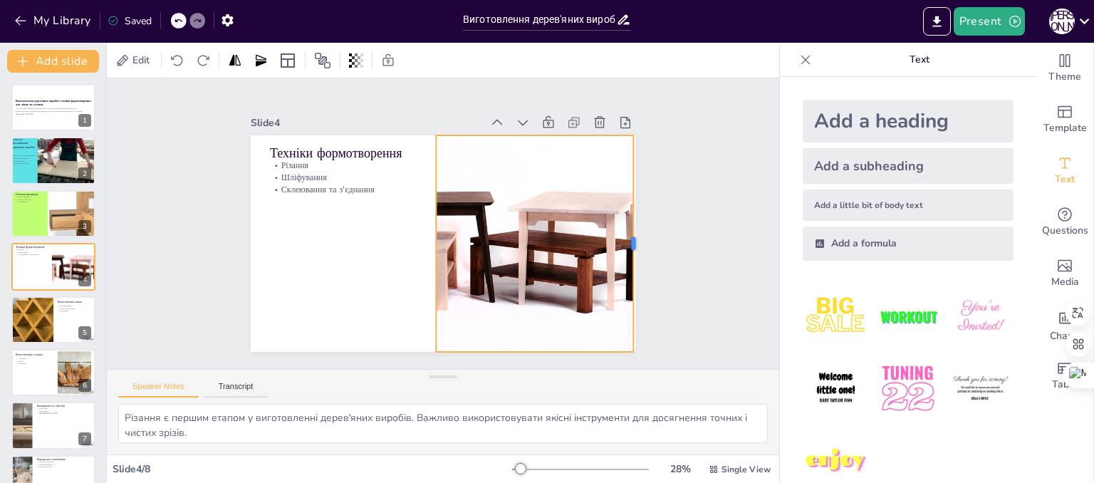
drag, startPoint x: 525, startPoint y: 236, endPoint x: 626, endPoint y: 239, distance: 101.2
click at [633, 239] on div at bounding box center [638, 243] width 11 height 217
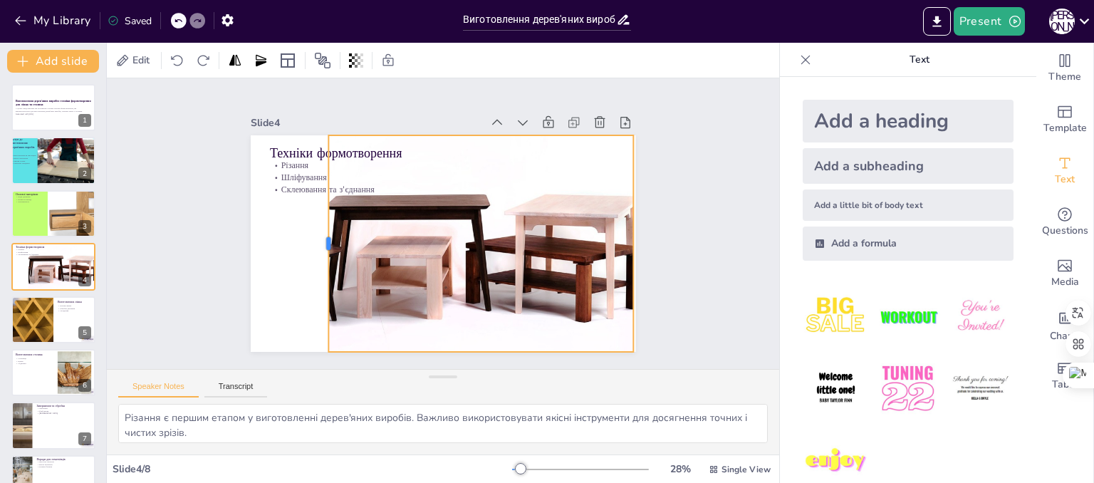
drag, startPoint x: 424, startPoint y: 236, endPoint x: 316, endPoint y: 241, distance: 107.6
click at [316, 241] on div at bounding box center [321, 231] width 34 height 217
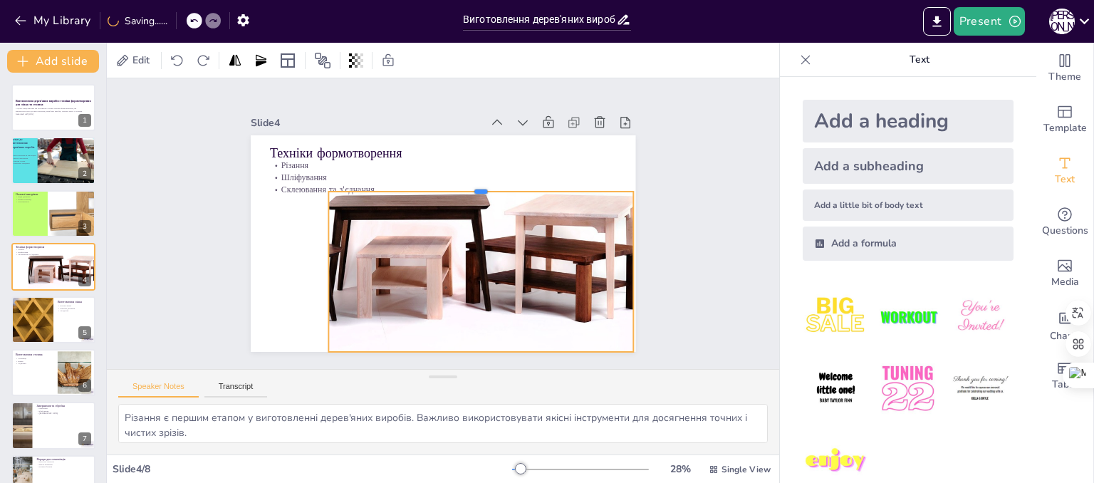
drag, startPoint x: 473, startPoint y: 126, endPoint x: 464, endPoint y: 182, distance: 57.0
click at [464, 182] on div at bounding box center [480, 185] width 305 height 11
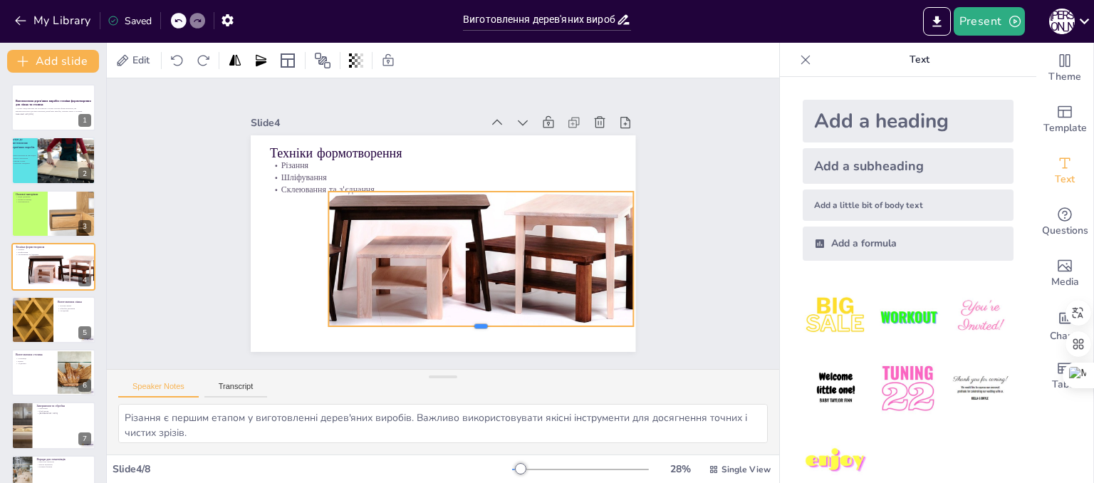
drag, startPoint x: 469, startPoint y: 348, endPoint x: 469, endPoint y: 323, distance: 25.6
click at [469, 323] on div at bounding box center [469, 334] width 304 height 43
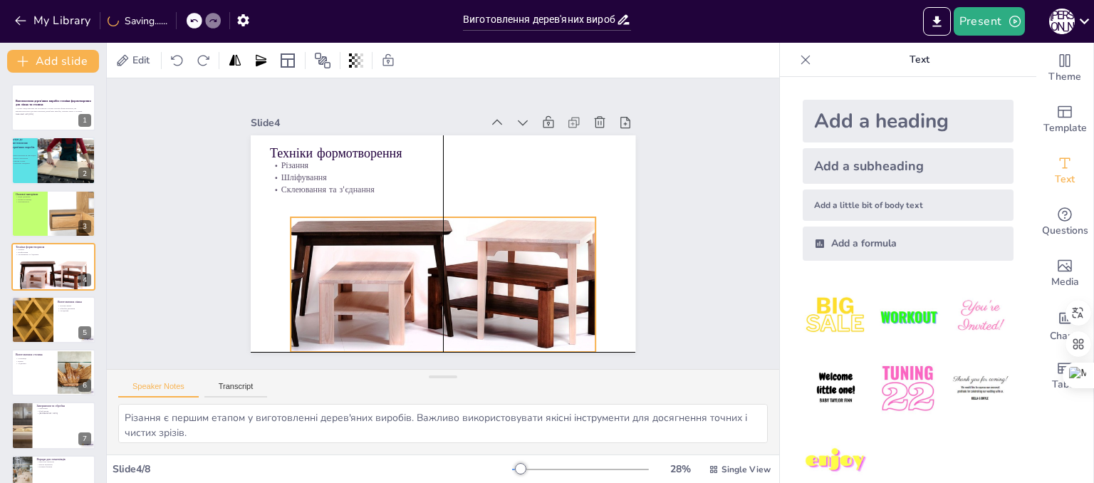
drag, startPoint x: 464, startPoint y: 293, endPoint x: 430, endPoint y: 318, distance: 42.3
click at [430, 318] on div at bounding box center [443, 276] width 305 height 230
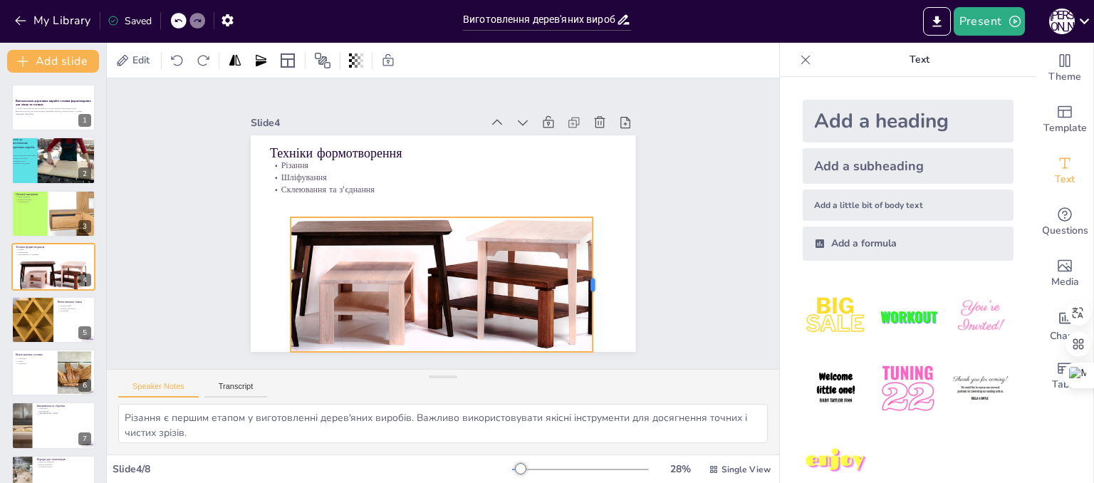
click at [581, 280] on div "Техніки формотворення Різання Шліфування Склеювання та з'єднання" at bounding box center [440, 243] width 405 height 256
click at [512, 280] on div at bounding box center [443, 276] width 305 height 230
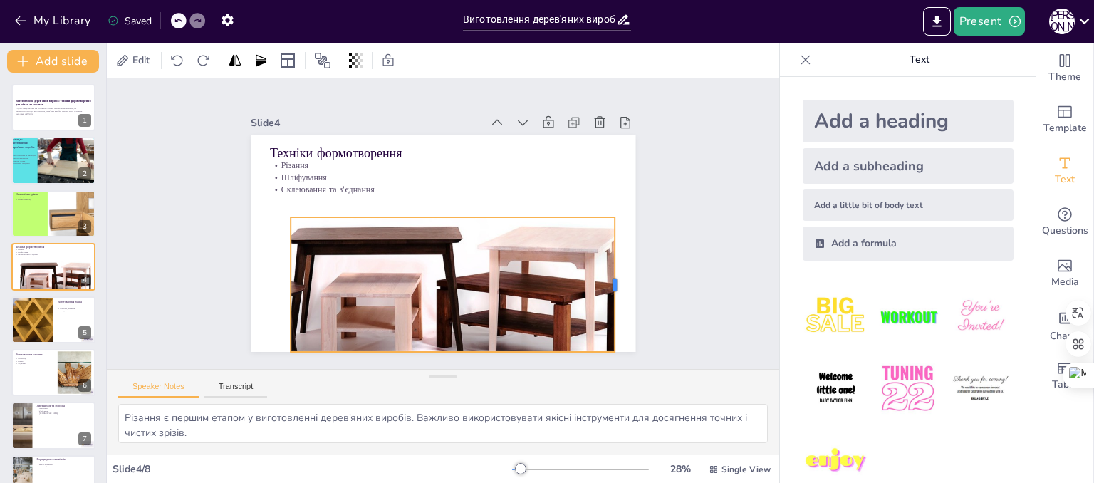
drag, startPoint x: 585, startPoint y: 277, endPoint x: 607, endPoint y: 271, distance: 22.8
click at [615, 271] on div at bounding box center [620, 284] width 11 height 135
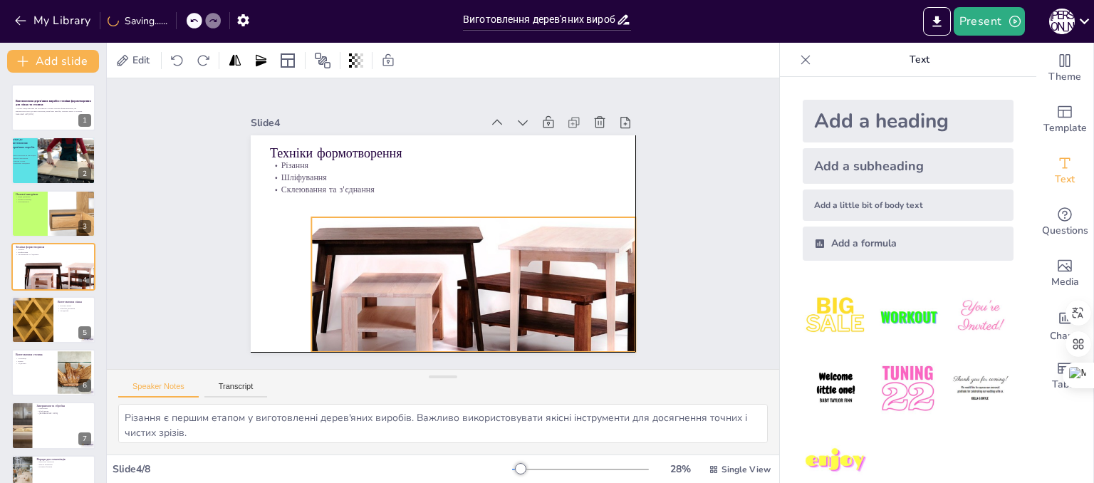
drag, startPoint x: 504, startPoint y: 269, endPoint x: 525, endPoint y: 266, distance: 20.9
click at [525, 266] on div at bounding box center [473, 289] width 324 height 256
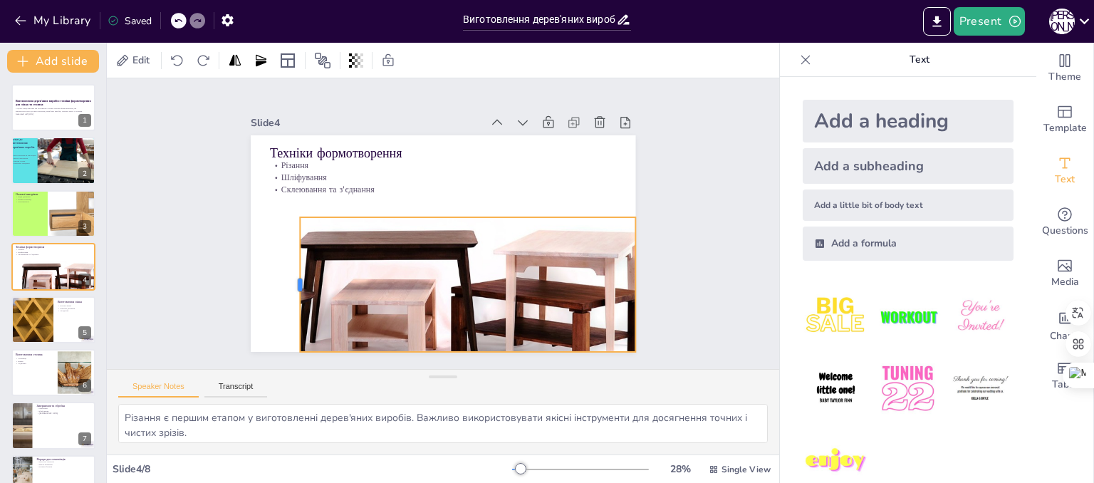
drag, startPoint x: 299, startPoint y: 279, endPoint x: 288, endPoint y: 274, distance: 12.4
click at [288, 274] on div at bounding box center [293, 284] width 11 height 135
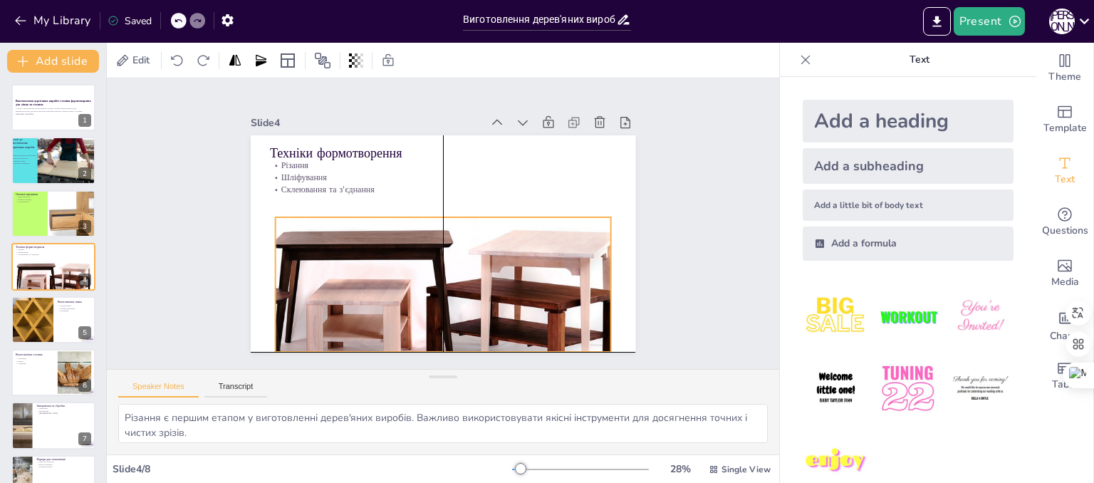
drag, startPoint x: 423, startPoint y: 291, endPoint x: 399, endPoint y: 288, distance: 24.4
click at [399, 288] on div at bounding box center [443, 296] width 336 height 270
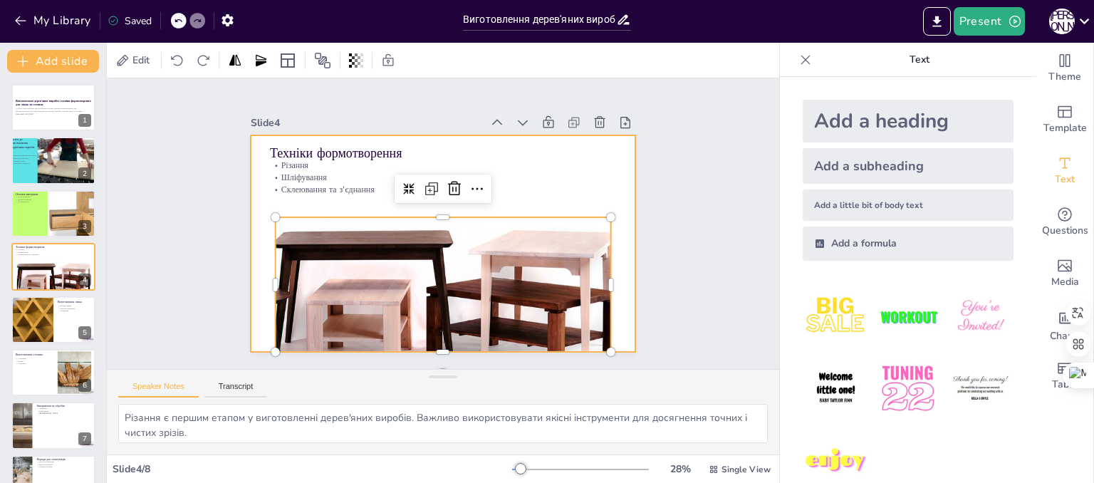
click at [561, 187] on div at bounding box center [440, 243] width 405 height 256
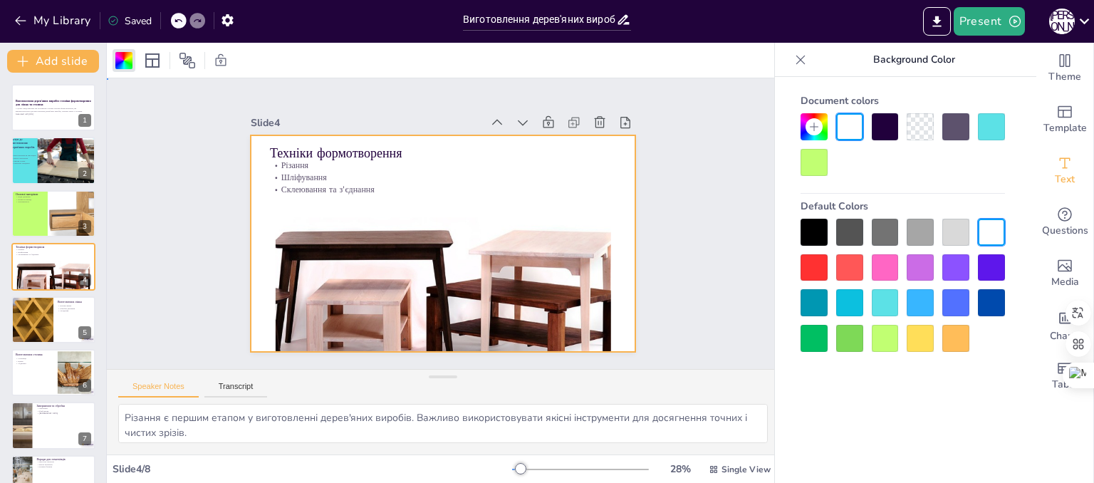
click at [511, 159] on div at bounding box center [443, 243] width 385 height 217
click at [889, 343] on div at bounding box center [885, 338] width 27 height 27
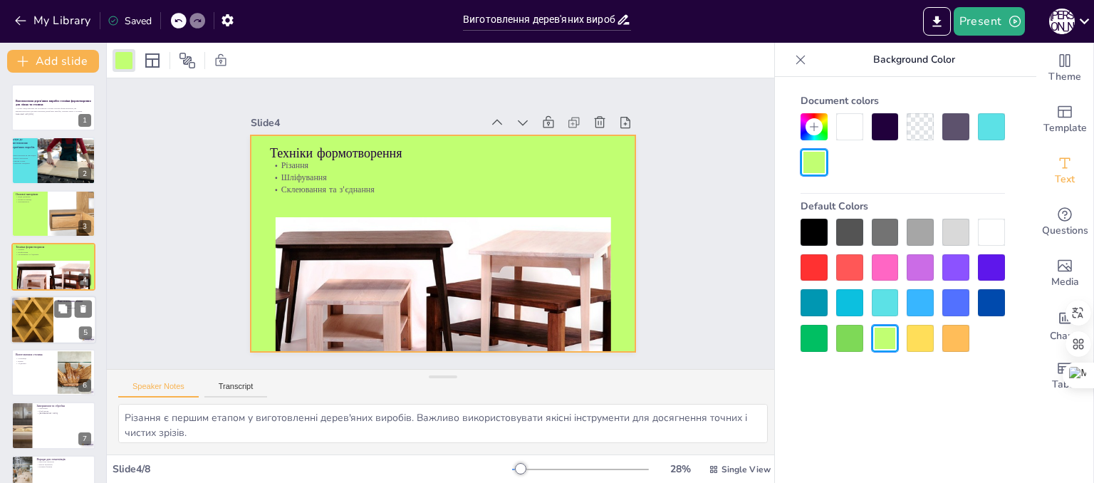
click at [63, 328] on div at bounding box center [53, 320] width 85 height 48
type textarea "Проектування є важливим етапом, де визначається форма та розміри ліжка. Це впли…"
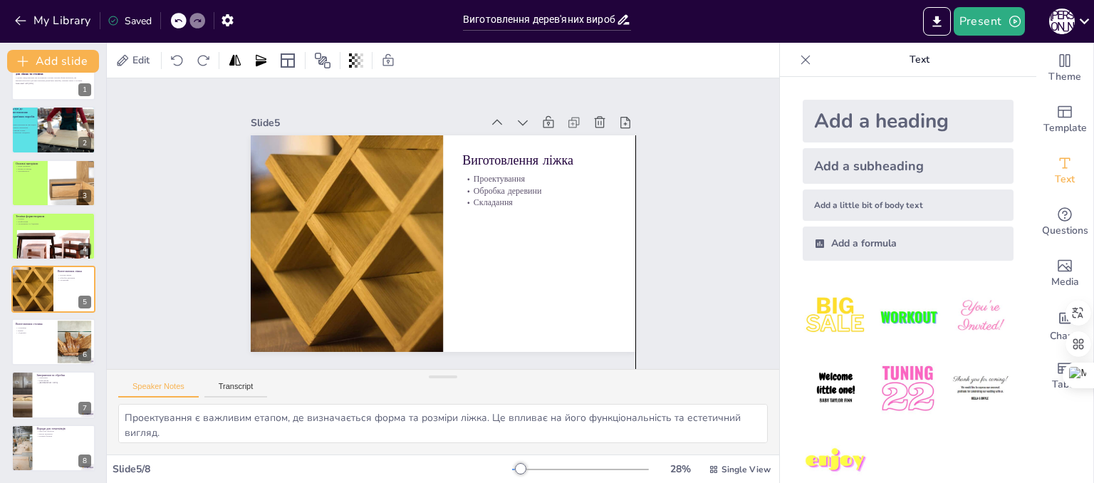
drag, startPoint x: 610, startPoint y: 331, endPoint x: 613, endPoint y: 479, distance: 148.2
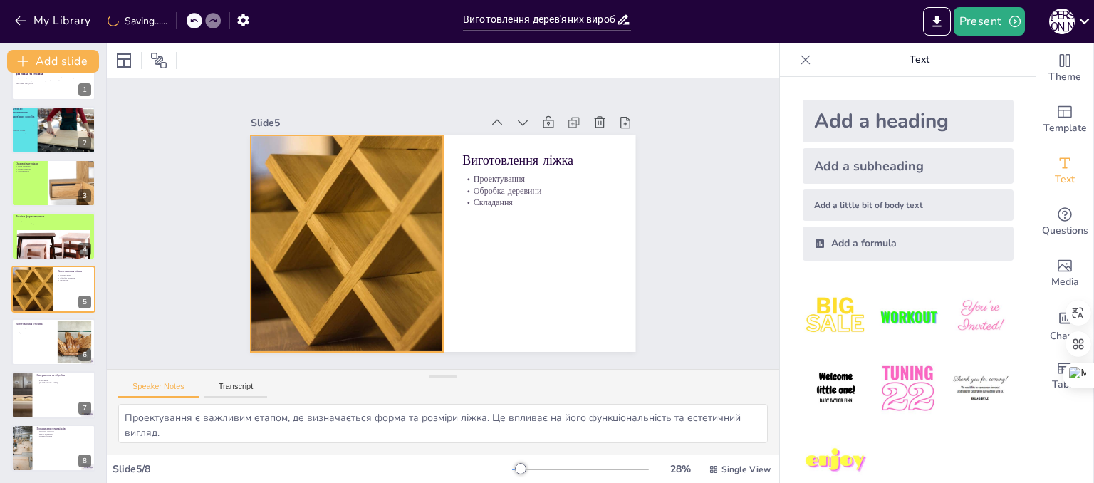
click at [420, 279] on div at bounding box center [347, 243] width 274 height 217
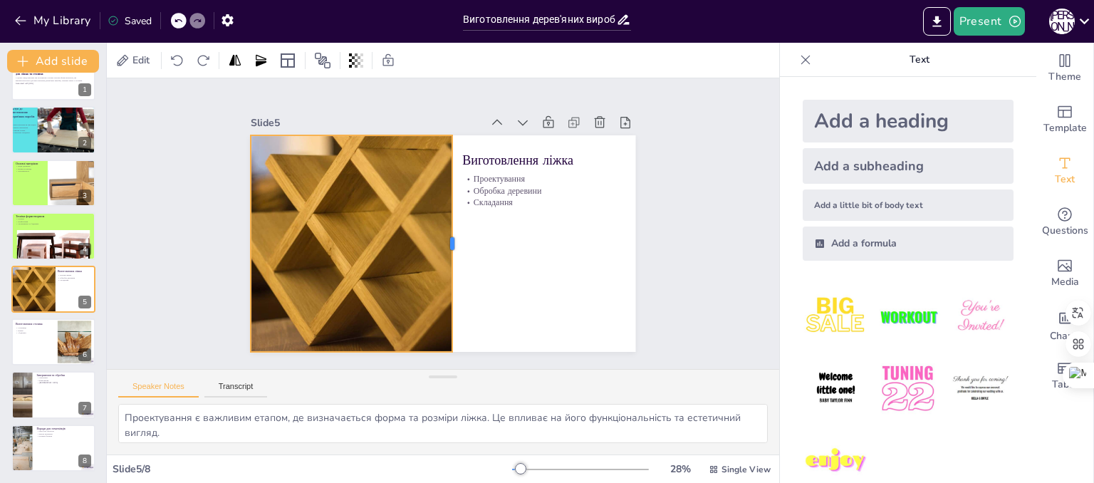
drag, startPoint x: 433, startPoint y: 268, endPoint x: 442, endPoint y: 276, distance: 12.6
click at [452, 276] on div at bounding box center [457, 243] width 11 height 217
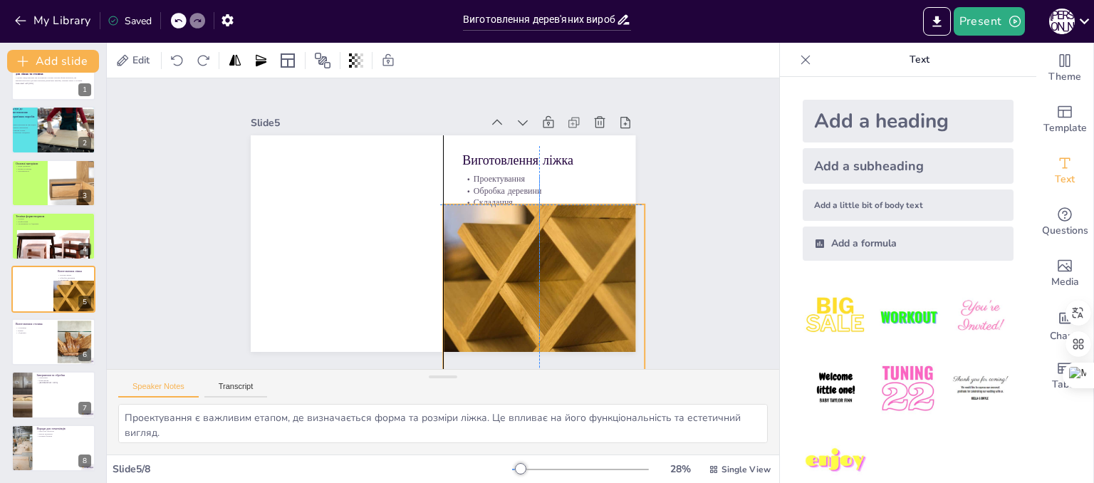
drag, startPoint x: 393, startPoint y: 255, endPoint x: 583, endPoint y: 324, distance: 201.7
click at [583, 324] on div at bounding box center [539, 312] width 274 height 217
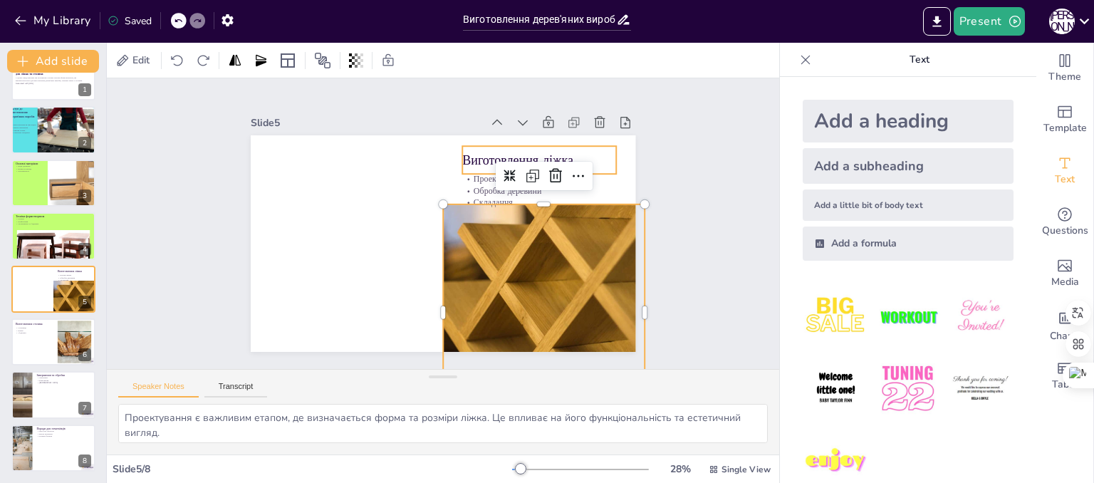
click at [476, 152] on p "Виготовлення ліжка" at bounding box center [539, 160] width 154 height 18
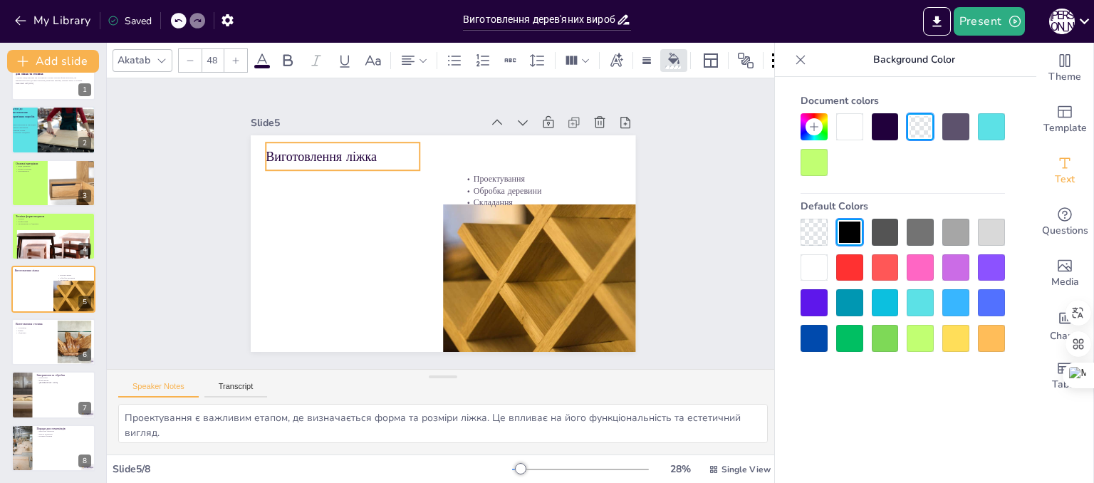
drag, startPoint x: 476, startPoint y: 152, endPoint x: 279, endPoint y: 149, distance: 196.6
click at [279, 149] on p "Виготовлення ліжка" at bounding box center [343, 156] width 154 height 18
type input "32"
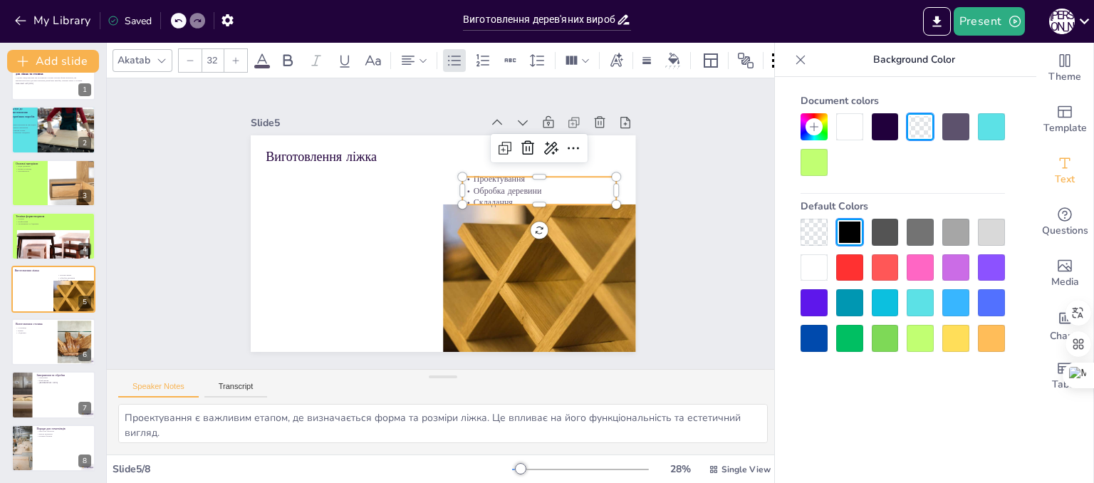
click at [483, 199] on p "Обробка деревини" at bounding box center [543, 243] width 140 height 88
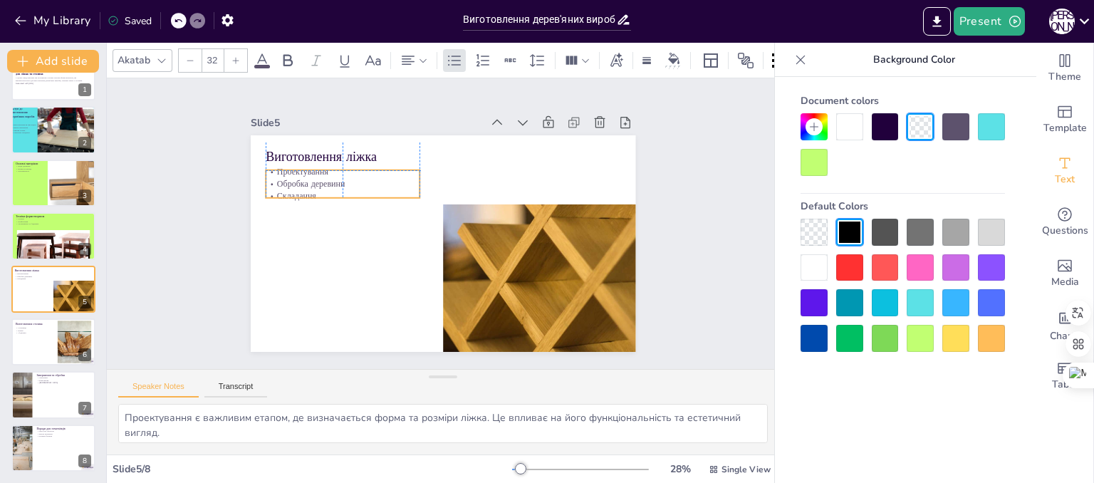
drag, startPoint x: 483, startPoint y: 181, endPoint x: 288, endPoint y: 174, distance: 195.3
click at [288, 174] on p "Обробка деревини" at bounding box center [347, 174] width 155 height 28
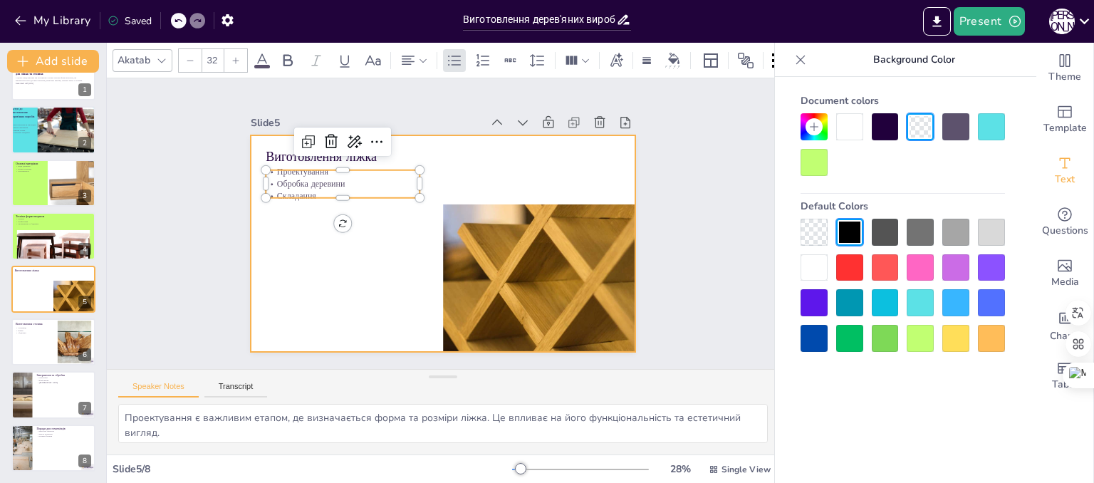
click at [291, 245] on div at bounding box center [443, 243] width 385 height 217
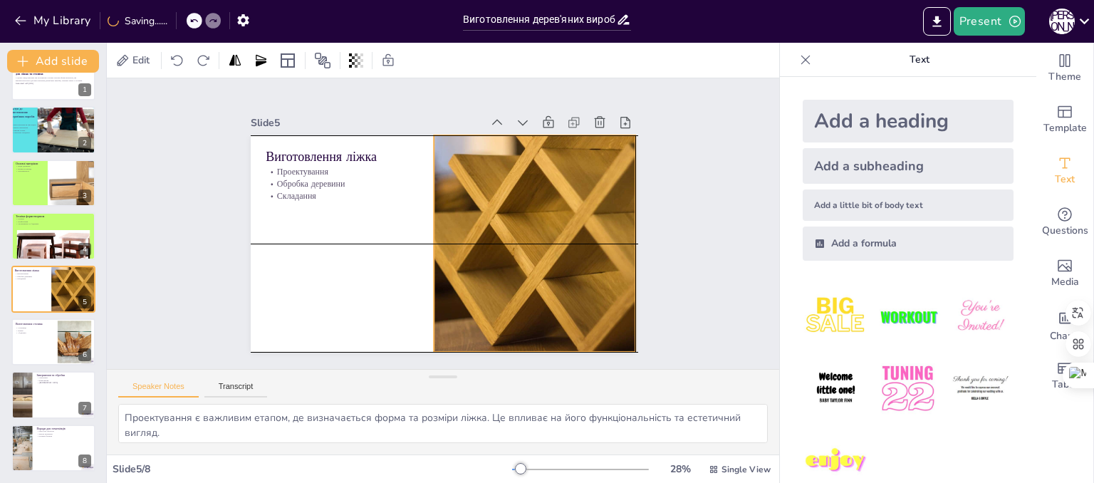
drag, startPoint x: 529, startPoint y: 234, endPoint x: 522, endPoint y: 165, distance: 69.4
click at [522, 165] on div at bounding box center [524, 261] width 313 height 269
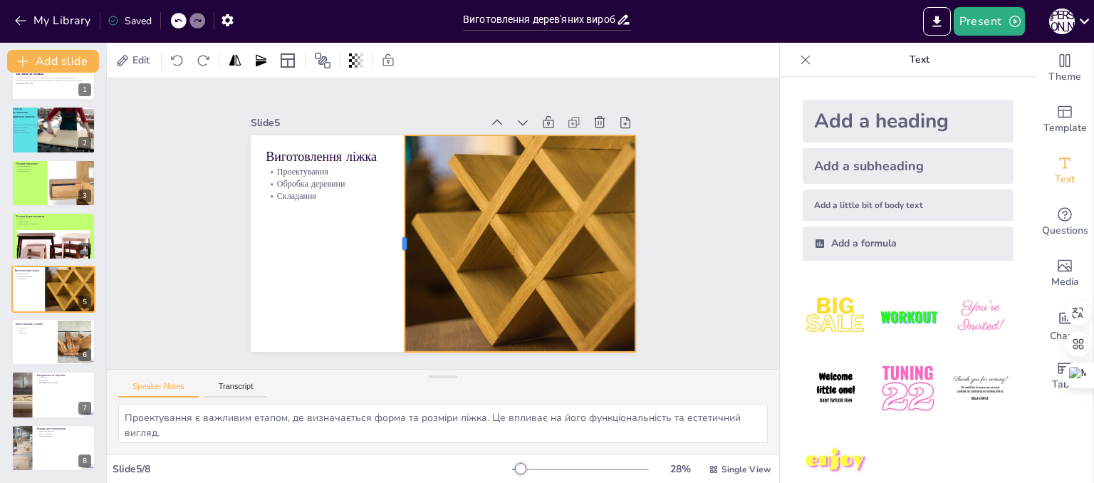
drag, startPoint x: 418, startPoint y: 241, endPoint x: 389, endPoint y: 241, distance: 29.2
click at [393, 241] on div at bounding box center [398, 243] width 11 height 217
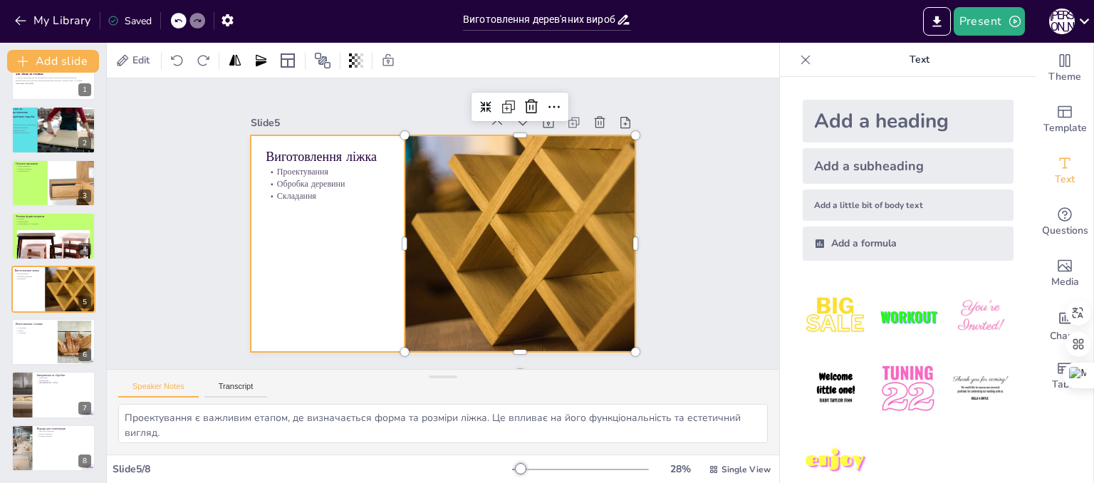
click at [322, 247] on div at bounding box center [443, 243] width 385 height 217
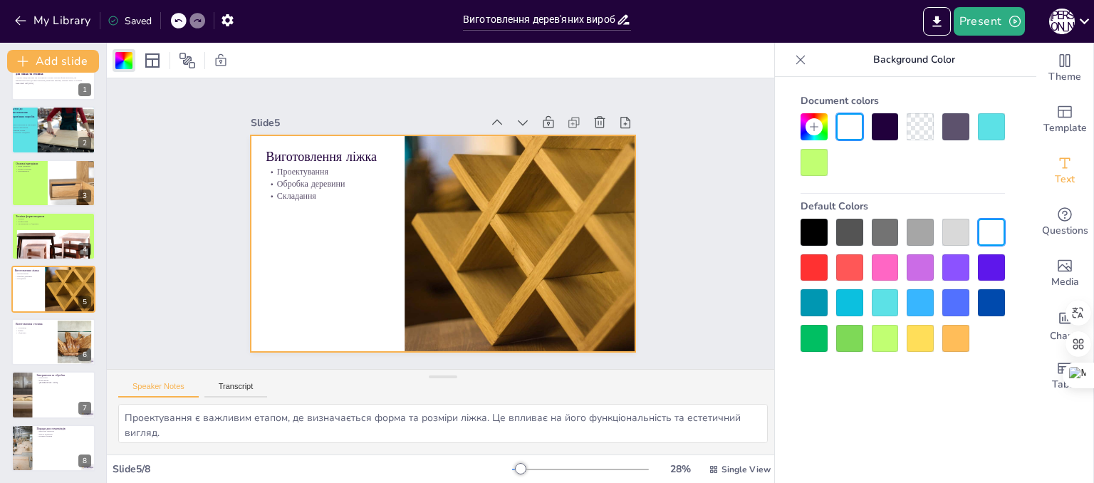
click at [893, 343] on div at bounding box center [885, 338] width 27 height 27
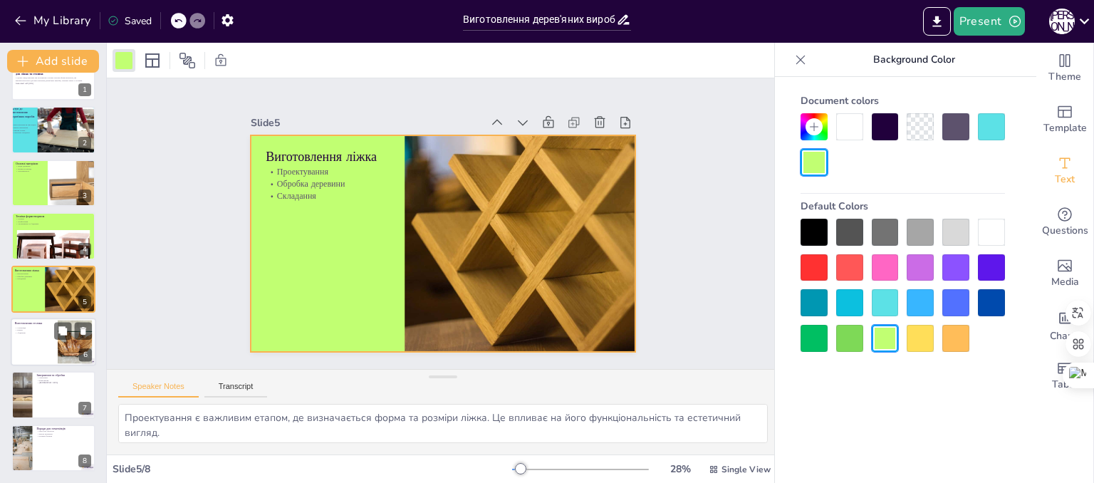
click at [19, 350] on div at bounding box center [53, 342] width 85 height 48
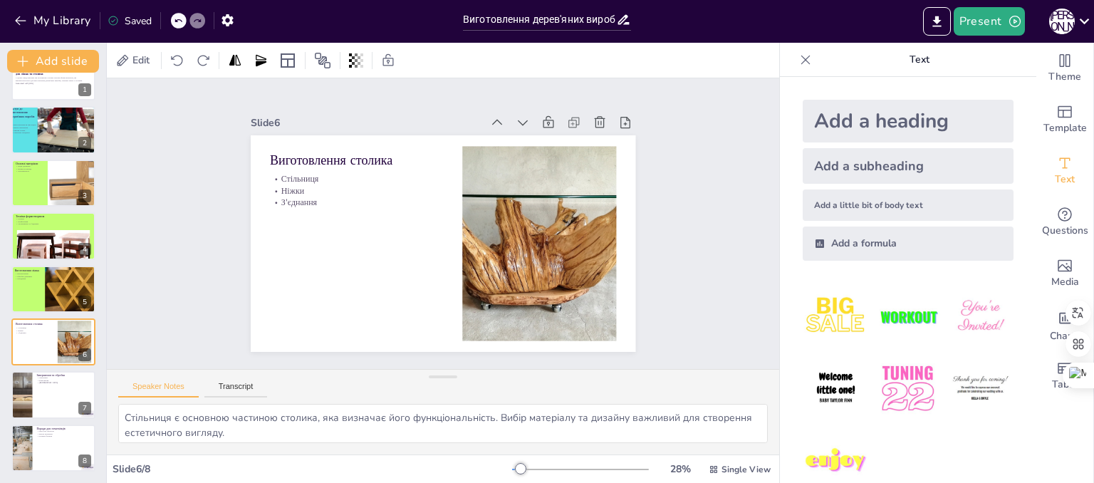
drag, startPoint x: 607, startPoint y: 331, endPoint x: 603, endPoint y: 405, distance: 74.2
click at [493, 272] on div at bounding box center [540, 243] width 260 height 195
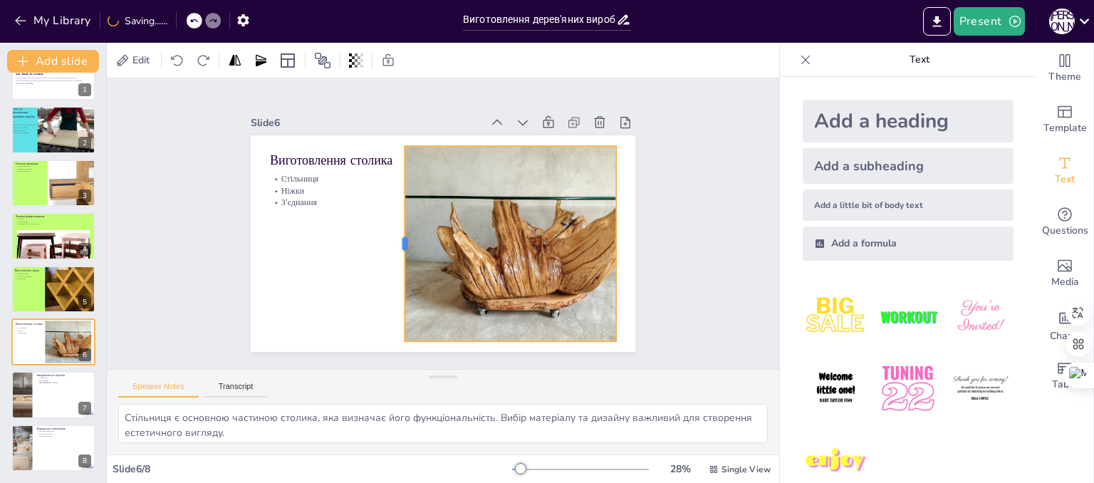
drag, startPoint x: 451, startPoint y: 240, endPoint x: 393, endPoint y: 243, distance: 57.8
click at [393, 243] on div at bounding box center [397, 238] width 32 height 195
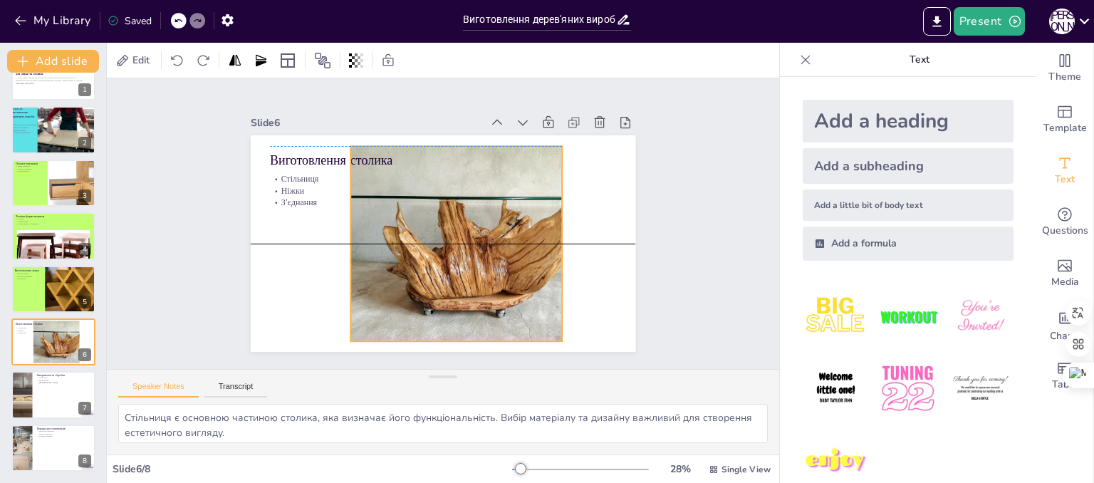
drag, startPoint x: 493, startPoint y: 274, endPoint x: 437, endPoint y: 273, distance: 55.6
click at [437, 273] on div at bounding box center [482, 247] width 264 height 202
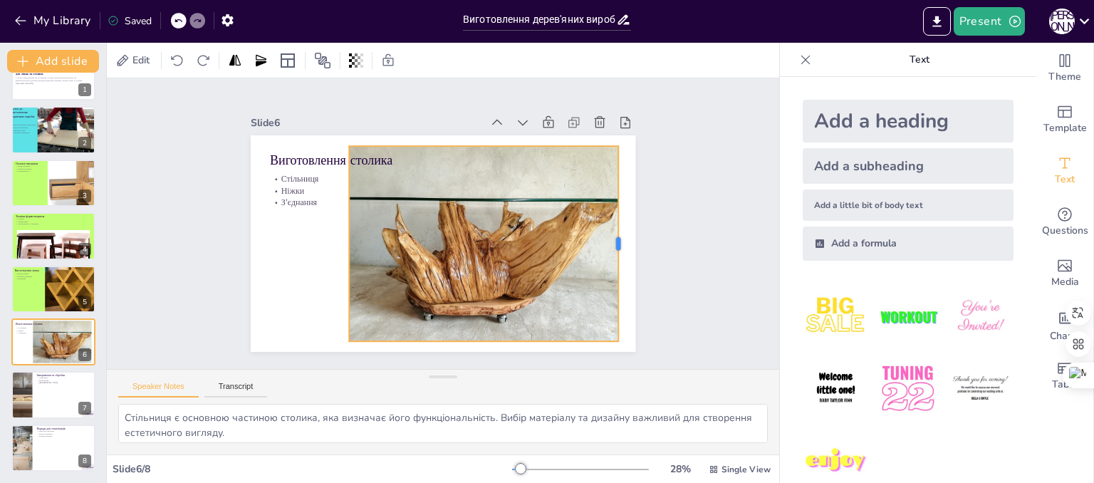
drag, startPoint x: 551, startPoint y: 239, endPoint x: 609, endPoint y: 243, distance: 57.9
click at [609, 243] on div at bounding box center [621, 262] width 32 height 195
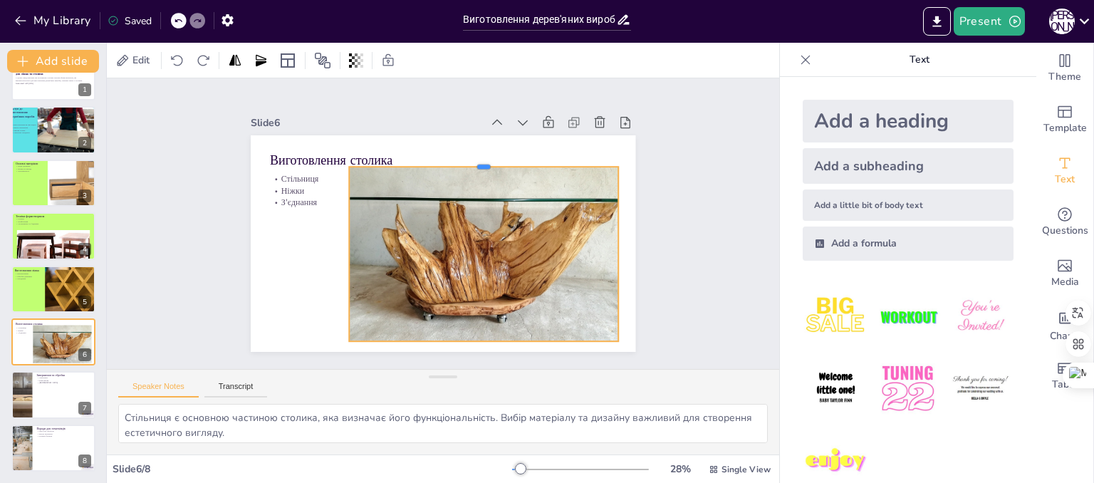
drag, startPoint x: 471, startPoint y: 137, endPoint x: 470, endPoint y: 157, distance: 20.7
click at [470, 157] on div at bounding box center [489, 166] width 269 height 40
click at [336, 246] on div at bounding box center [339, 243] width 29 height 175
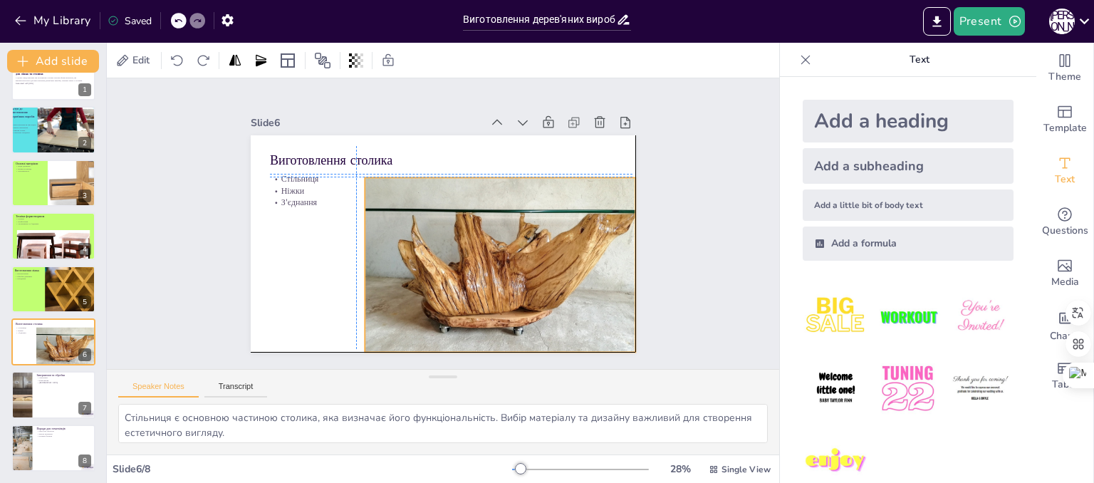
drag, startPoint x: 402, startPoint y: 267, endPoint x: 416, endPoint y: 275, distance: 16.3
click at [416, 275] on div at bounding box center [500, 261] width 271 height 209
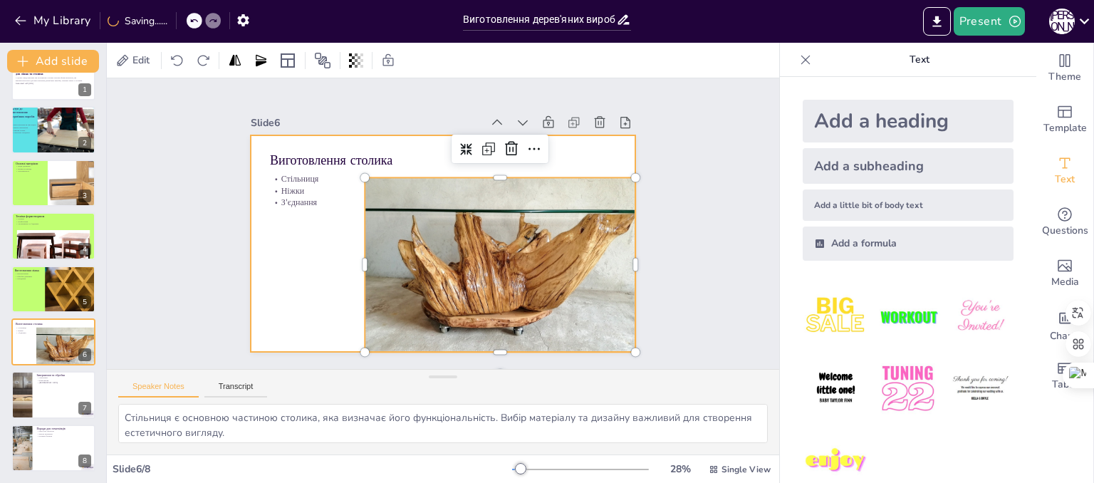
click at [285, 280] on div at bounding box center [439, 244] width 422 height 292
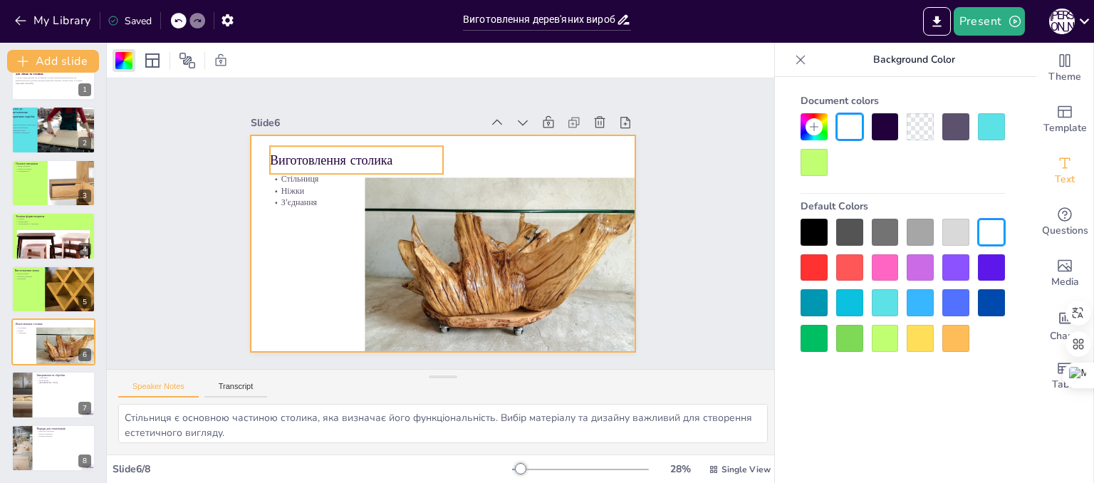
click at [339, 160] on p "Виготовлення столика" at bounding box center [356, 160] width 173 height 18
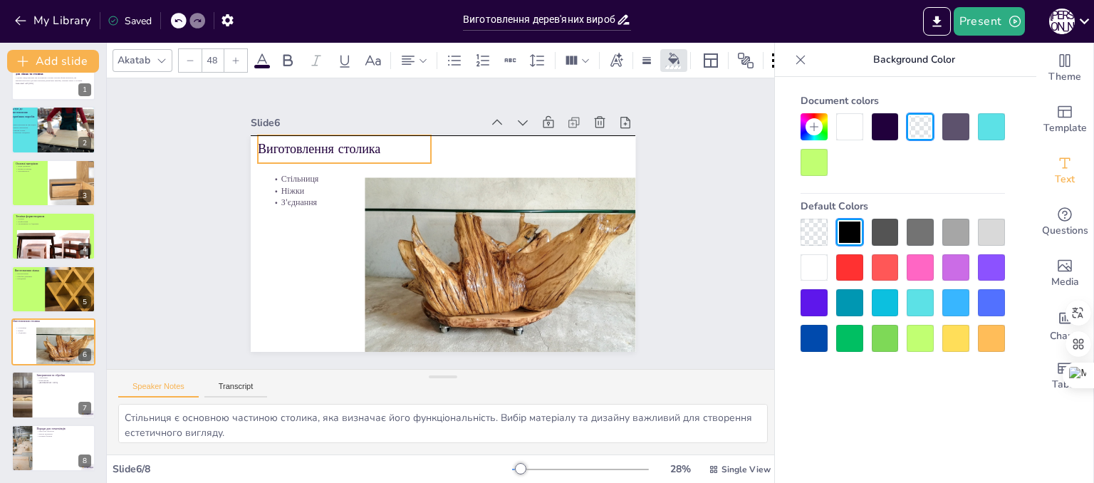
drag, startPoint x: 329, startPoint y: 157, endPoint x: 317, endPoint y: 146, distance: 16.1
click at [317, 146] on p "Виготовлення столика" at bounding box center [353, 139] width 175 height 36
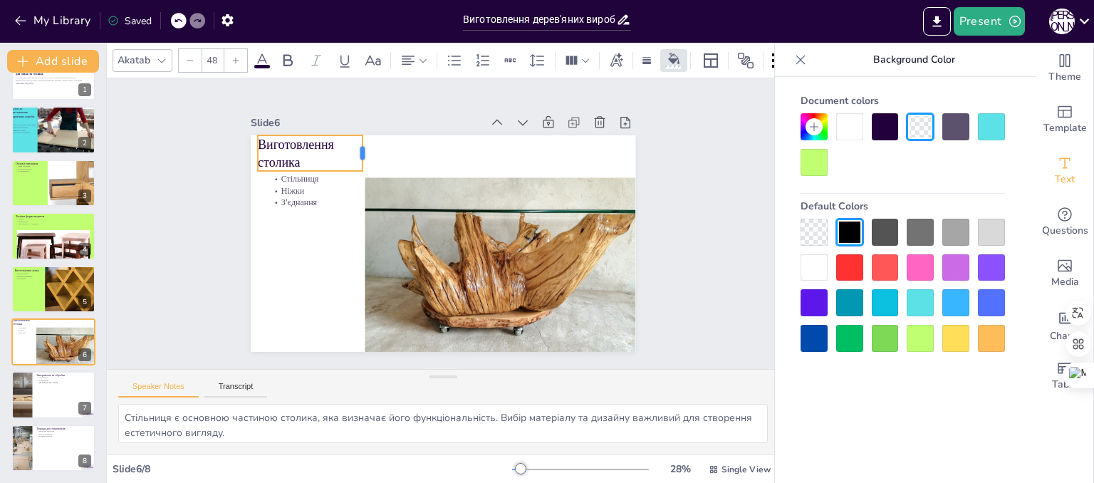
drag, startPoint x: 424, startPoint y: 147, endPoint x: 355, endPoint y: 147, distance: 68.4
click at [368, 147] on div at bounding box center [375, 146] width 15 height 37
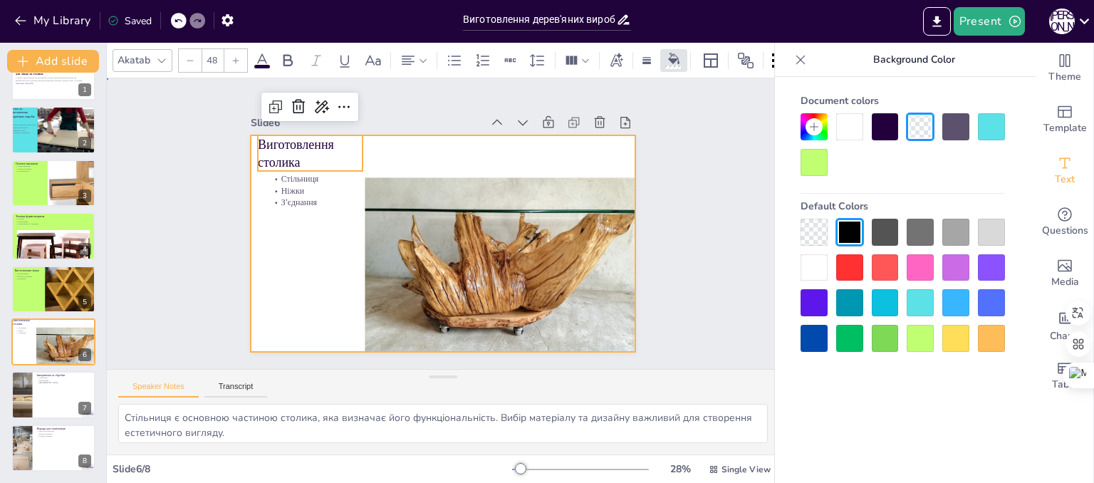
click at [291, 234] on div at bounding box center [439, 243] width 422 height 292
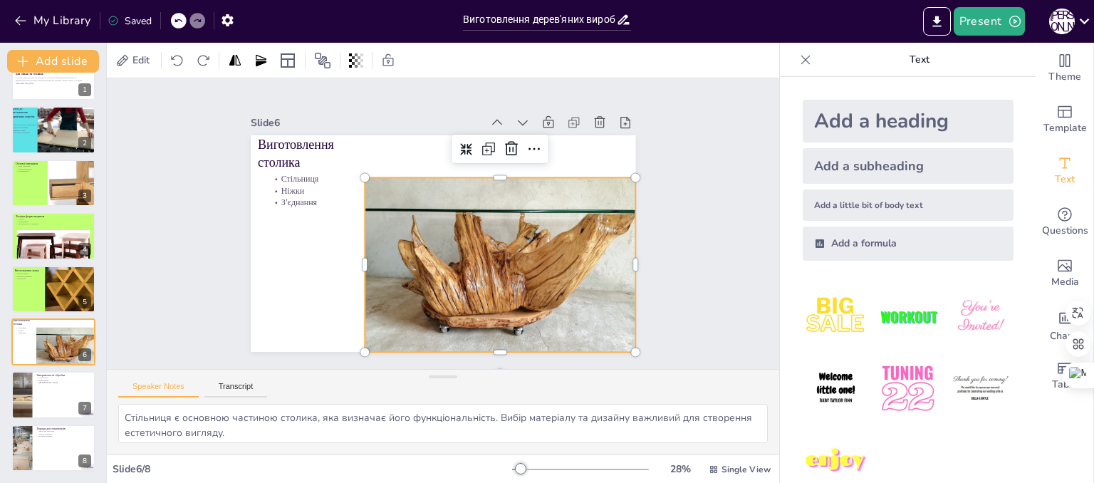
click at [505, 192] on div at bounding box center [500, 261] width 271 height 209
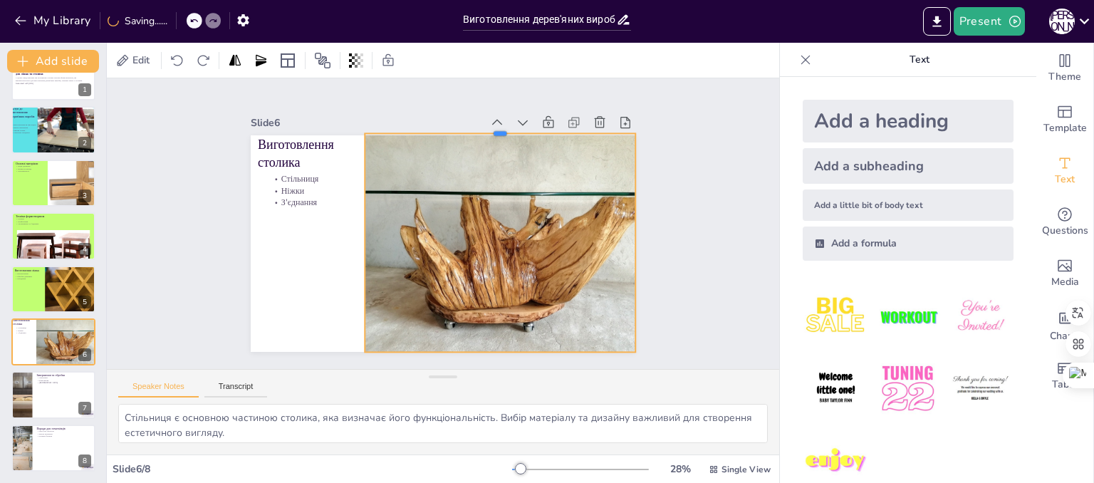
drag, startPoint x: 491, startPoint y: 170, endPoint x: 491, endPoint y: 126, distance: 44.2
click at [491, 126] on div at bounding box center [510, 135] width 271 height 40
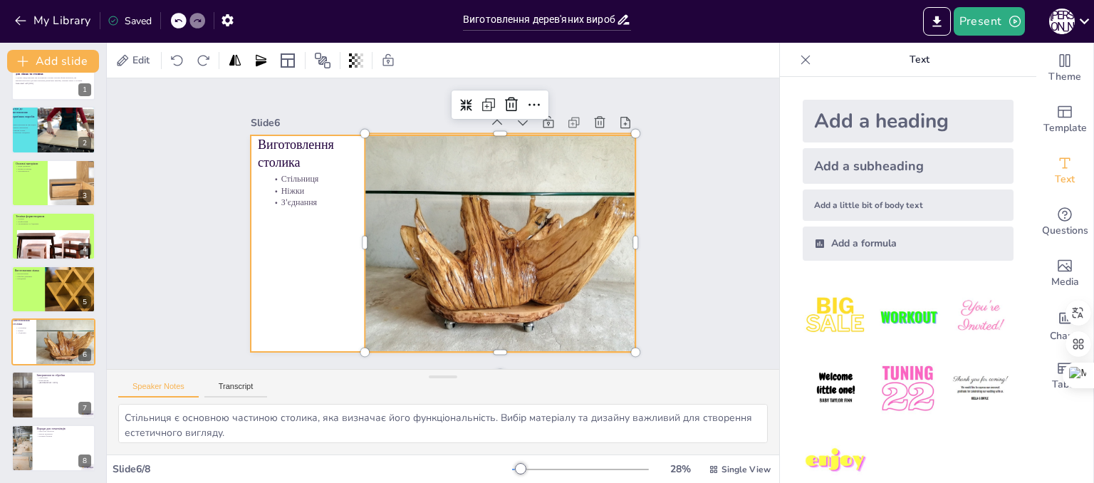
click at [279, 320] on div at bounding box center [443, 243] width 385 height 217
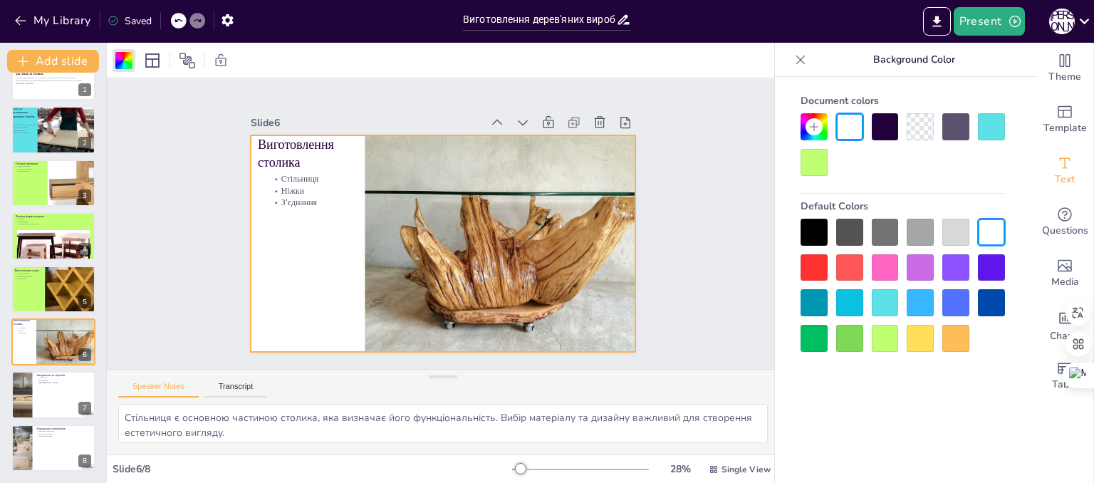
click at [894, 349] on div at bounding box center [885, 338] width 27 height 27
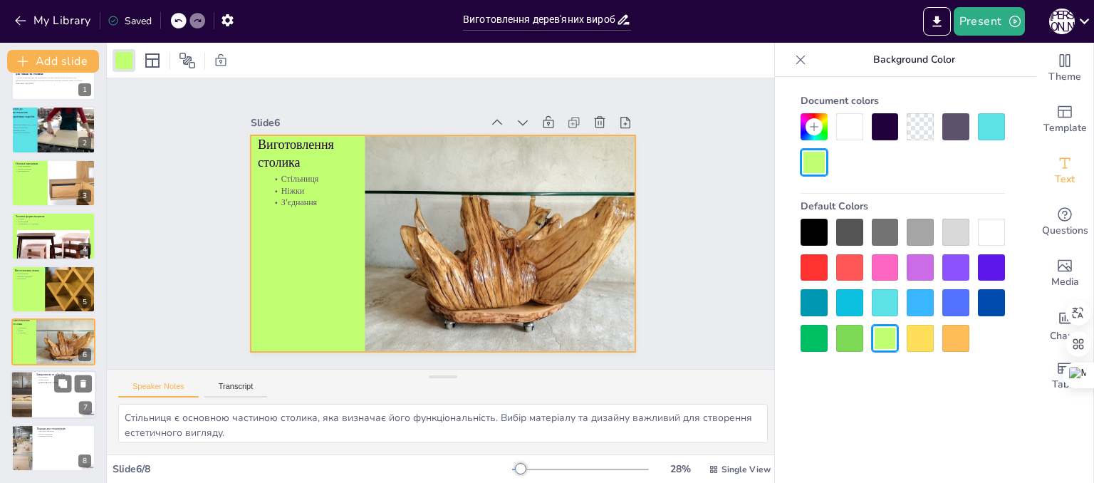
click at [60, 407] on div at bounding box center [53, 395] width 85 height 48
type textarea "Лакування надає деревині блиск і захищає від вологи. Це важливий етап, який під…"
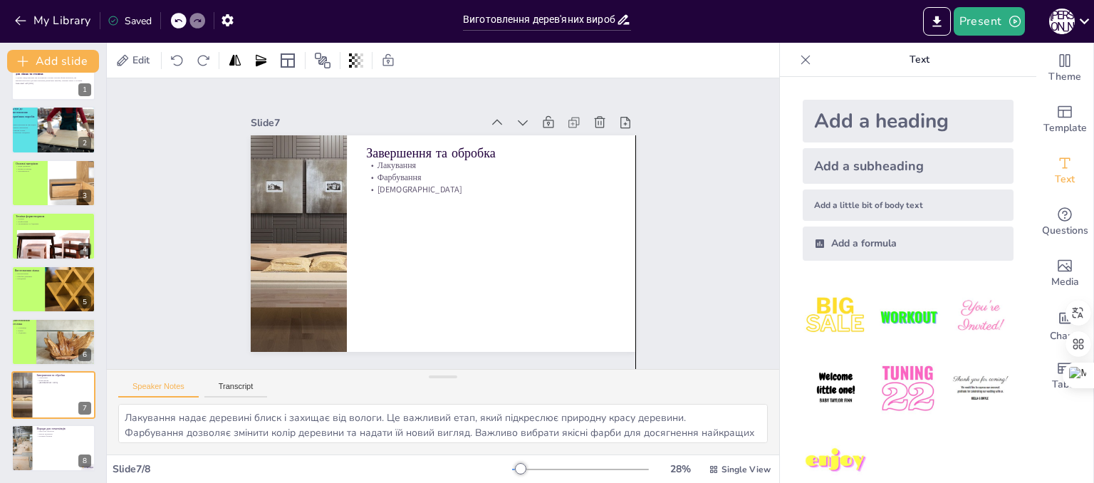
drag, startPoint x: 591, startPoint y: 337, endPoint x: 596, endPoint y: 451, distance: 114.1
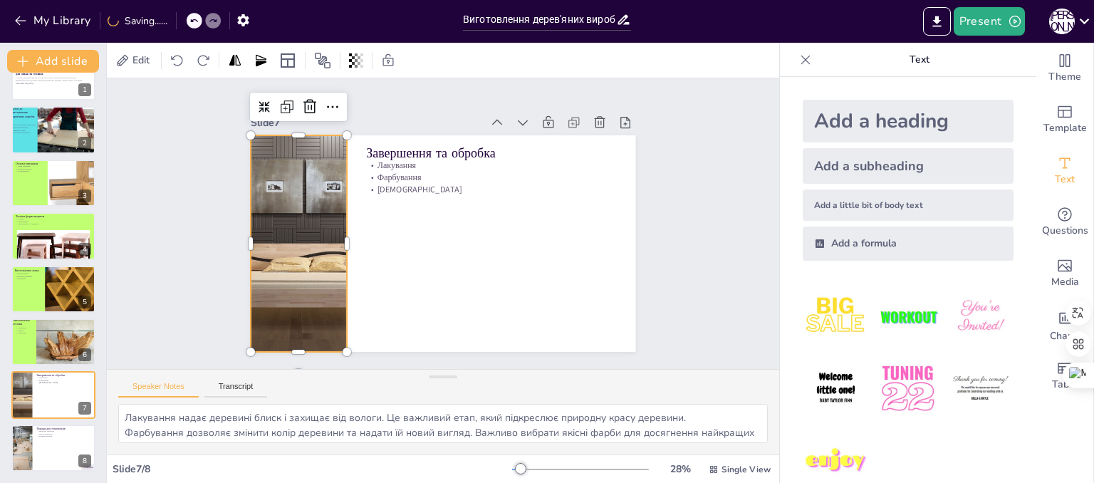
click at [310, 263] on div at bounding box center [298, 243] width 295 height 217
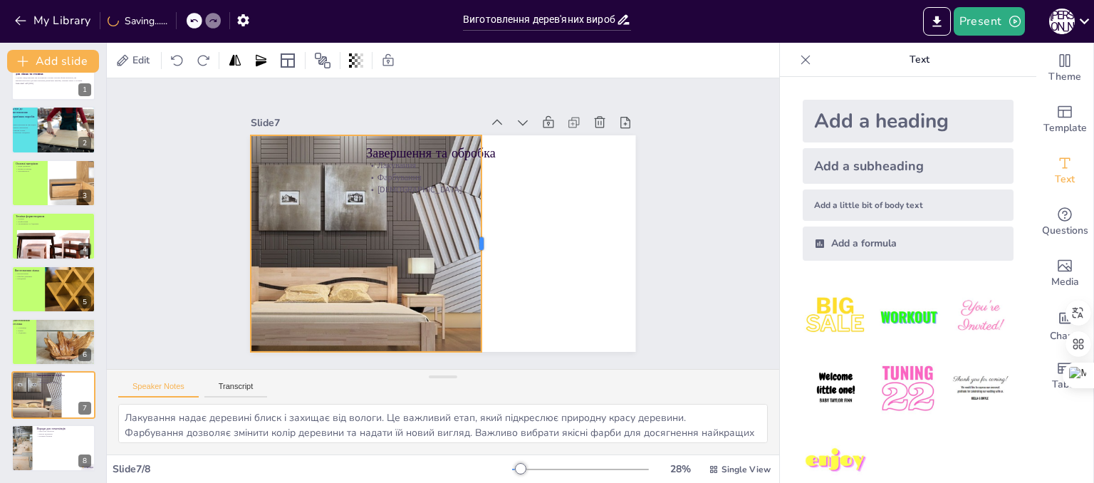
drag, startPoint x: 336, startPoint y: 239, endPoint x: 471, endPoint y: 243, distance: 134.7
click at [482, 243] on div at bounding box center [487, 243] width 11 height 217
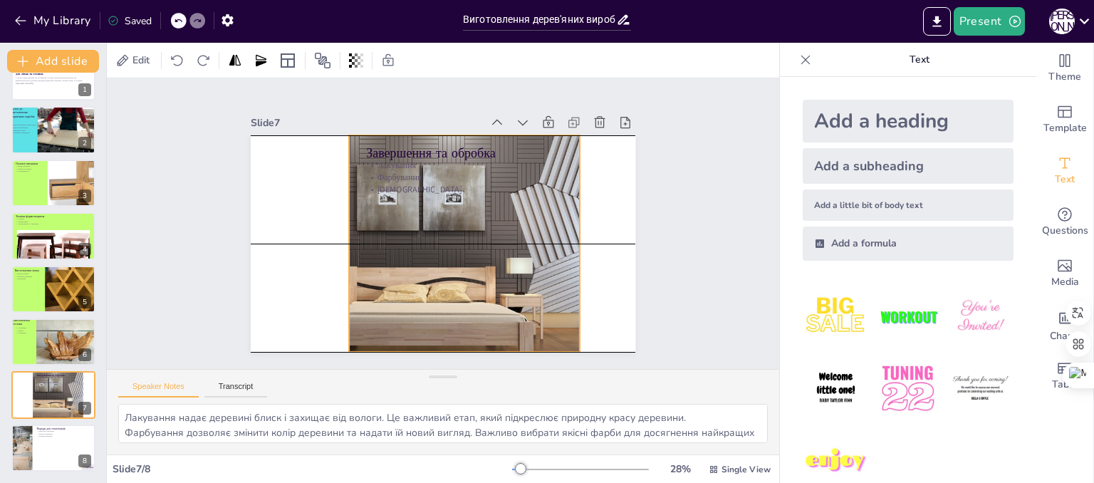
drag, startPoint x: 349, startPoint y: 239, endPoint x: 447, endPoint y: 244, distance: 98.4
click at [447, 244] on div at bounding box center [410, 264] width 356 height 298
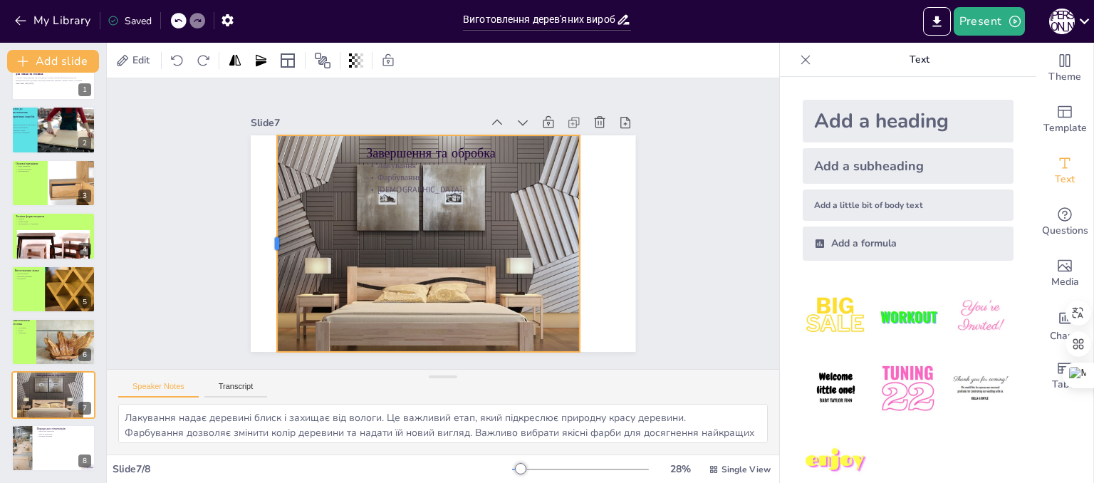
drag, startPoint x: 337, startPoint y: 239, endPoint x: 265, endPoint y: 239, distance: 71.9
click at [266, 239] on div at bounding box center [271, 243] width 11 height 217
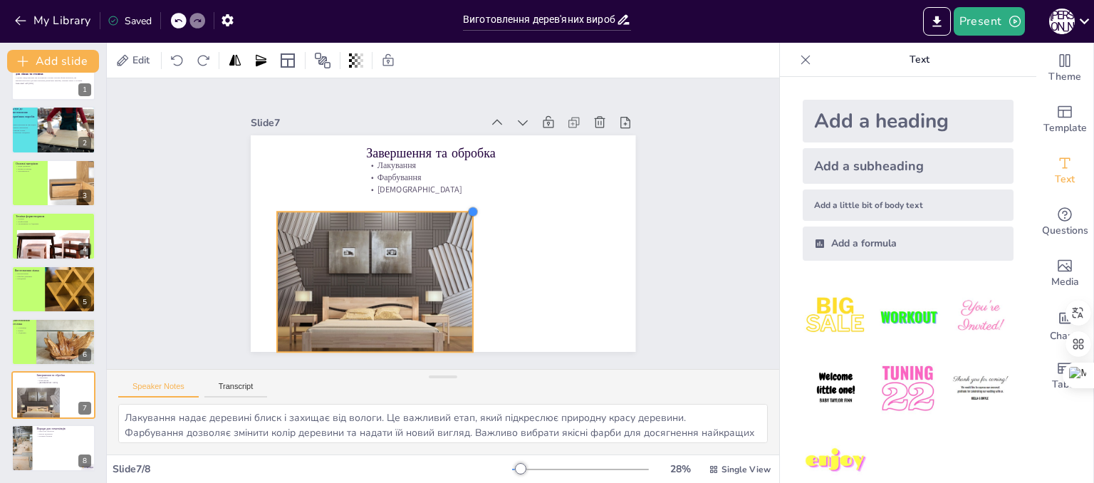
drag, startPoint x: 567, startPoint y: 128, endPoint x: 460, endPoint y: 234, distance: 150.6
click at [460, 234] on div "Завершення та обробка Лакування Фарбування Захист" at bounding box center [443, 243] width 385 height 217
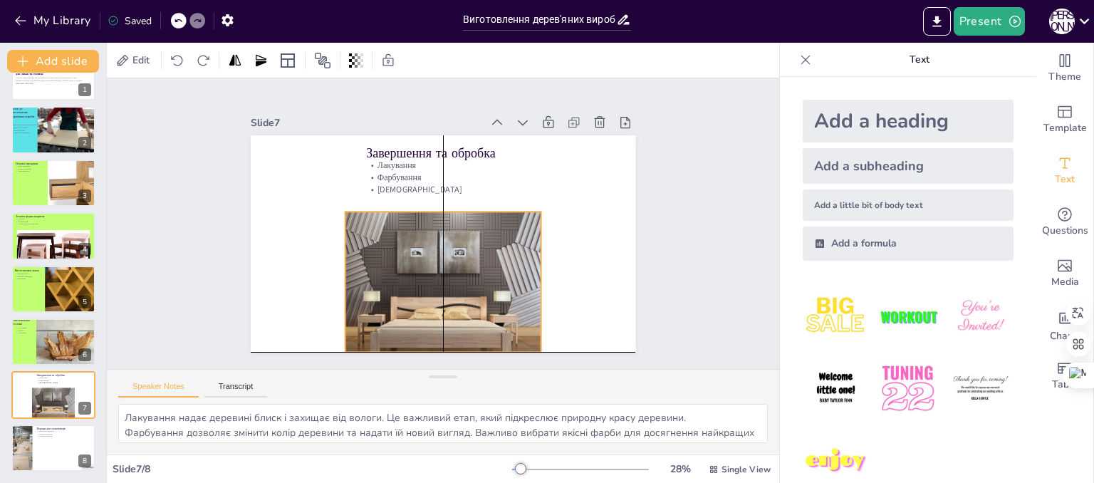
drag, startPoint x: 353, startPoint y: 286, endPoint x: 417, endPoint y: 285, distance: 63.4
click at [417, 285] on div at bounding box center [435, 297] width 214 height 171
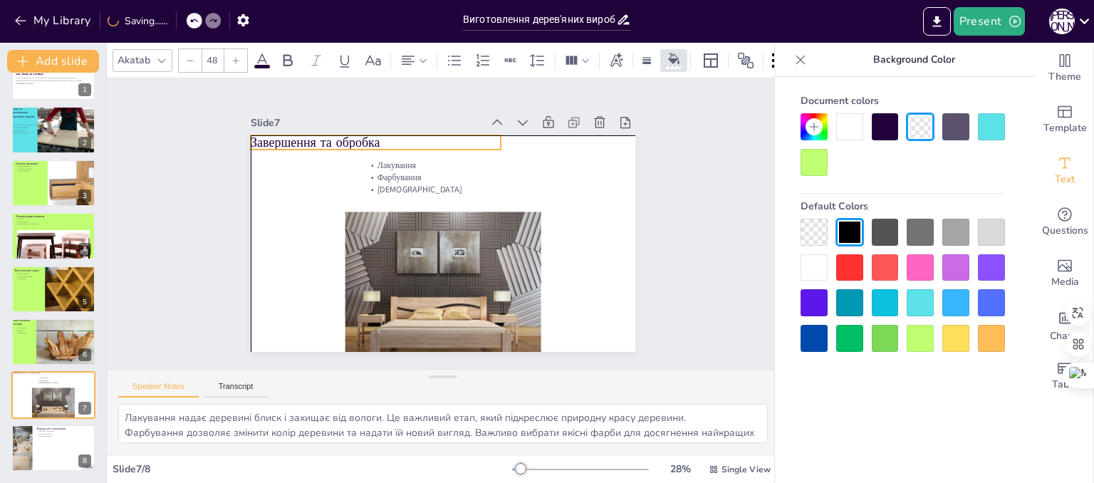
drag, startPoint x: 423, startPoint y: 148, endPoint x: 311, endPoint y: 141, distance: 112.1
click at [311, 141] on p "Завершення та обробка" at bounding box center [376, 143] width 250 height 18
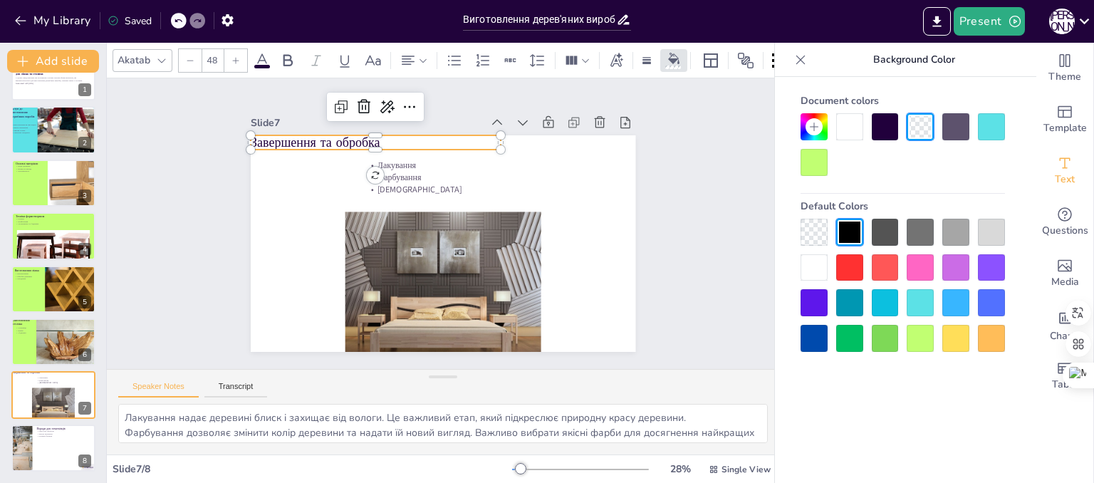
click at [489, 137] on p "Завершення та обробка" at bounding box center [436, 119] width 213 height 162
click at [463, 138] on p "Завершення та обробка" at bounding box center [384, 136] width 251 height 44
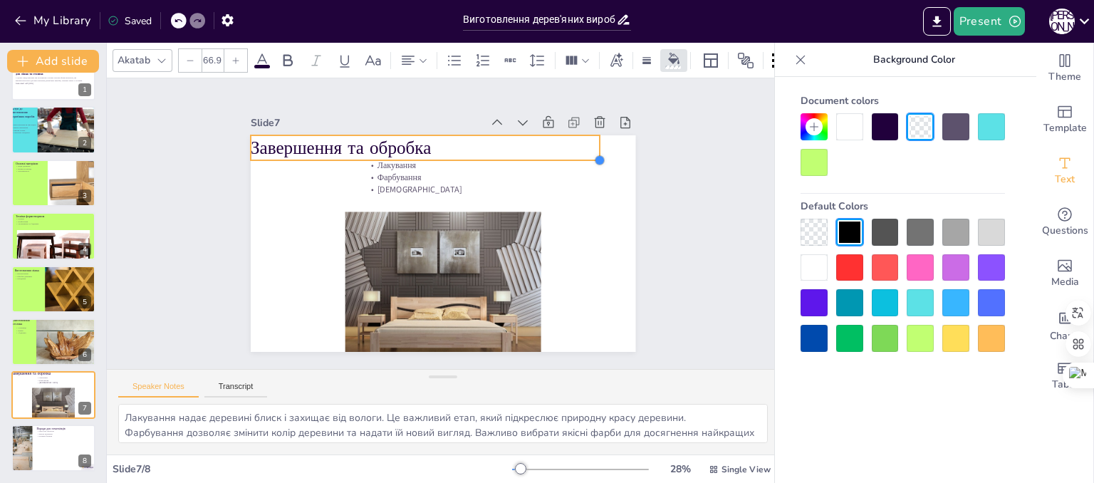
drag, startPoint x: 489, startPoint y: 138, endPoint x: 425, endPoint y: 144, distance: 63.7
click at [425, 144] on div "Завершення та обробка Лакування Фарбування Захист" at bounding box center [443, 243] width 385 height 217
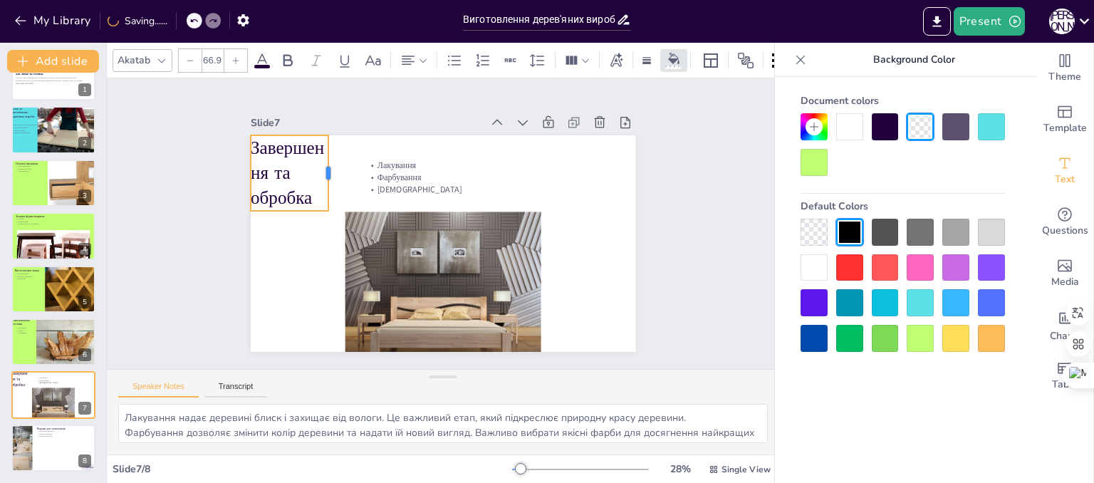
drag, startPoint x: 592, startPoint y: 141, endPoint x: 321, endPoint y: 140, distance: 271.4
click at [328, 140] on div at bounding box center [333, 173] width 11 height 76
drag, startPoint x: 279, startPoint y: 207, endPoint x: 280, endPoint y: 162, distance: 44.2
click at [280, 162] on div "Завершення та обробка Лакування Фарбування Захист" at bounding box center [443, 243] width 385 height 217
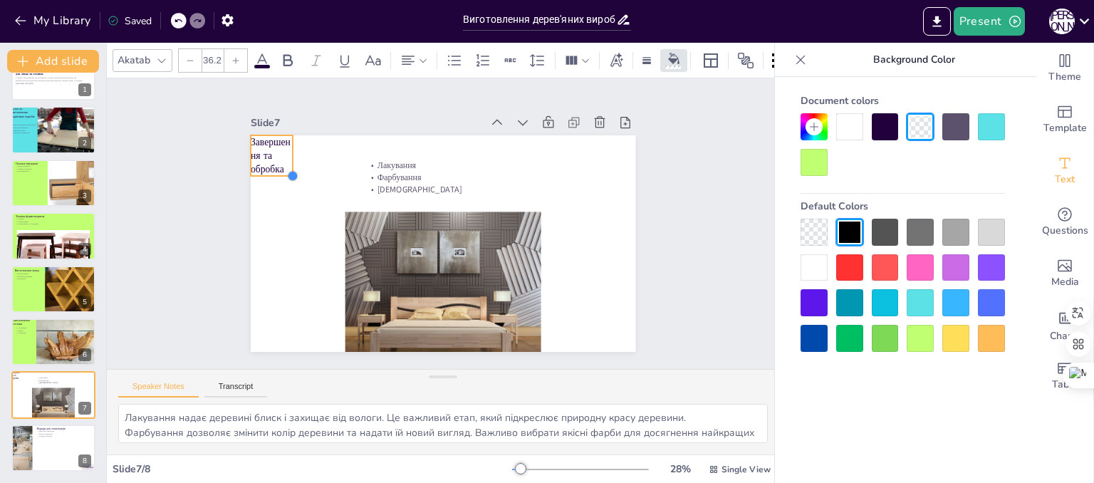
drag, startPoint x: 321, startPoint y: 203, endPoint x: 285, endPoint y: 163, distance: 53.5
click at [285, 163] on div "Завершення та обробка Лакування Фарбування Захист" at bounding box center [443, 243] width 385 height 217
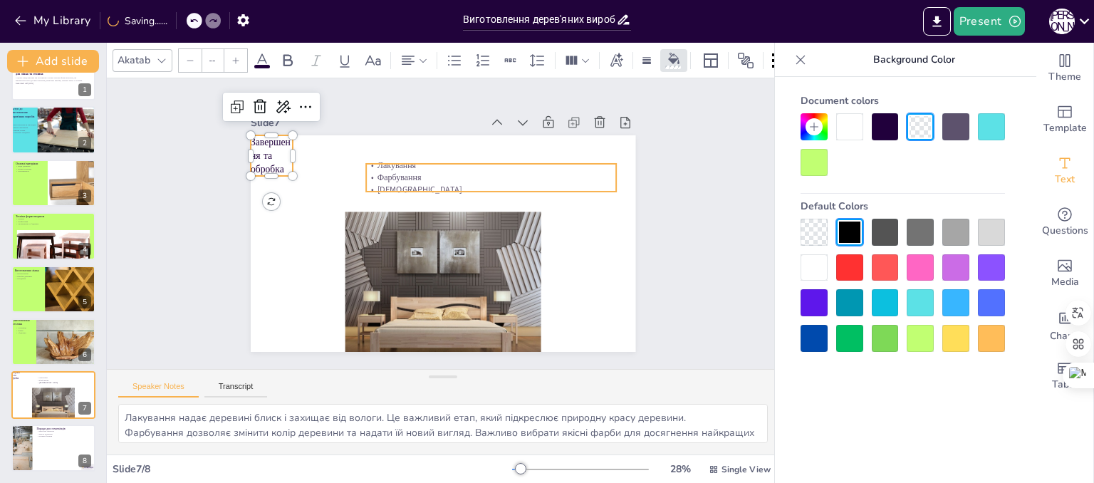
type input "32"
click at [386, 177] on p "Фарбування" at bounding box center [491, 178] width 250 height 12
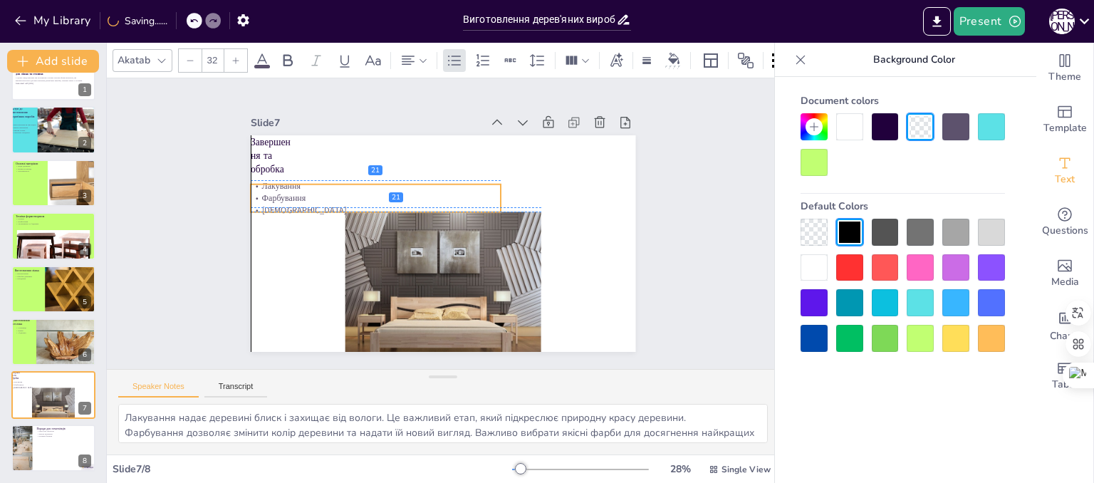
drag, startPoint x: 386, startPoint y: 177, endPoint x: 271, endPoint y: 197, distance: 117.1
click at [271, 197] on p "Фарбування" at bounding box center [376, 198] width 250 height 12
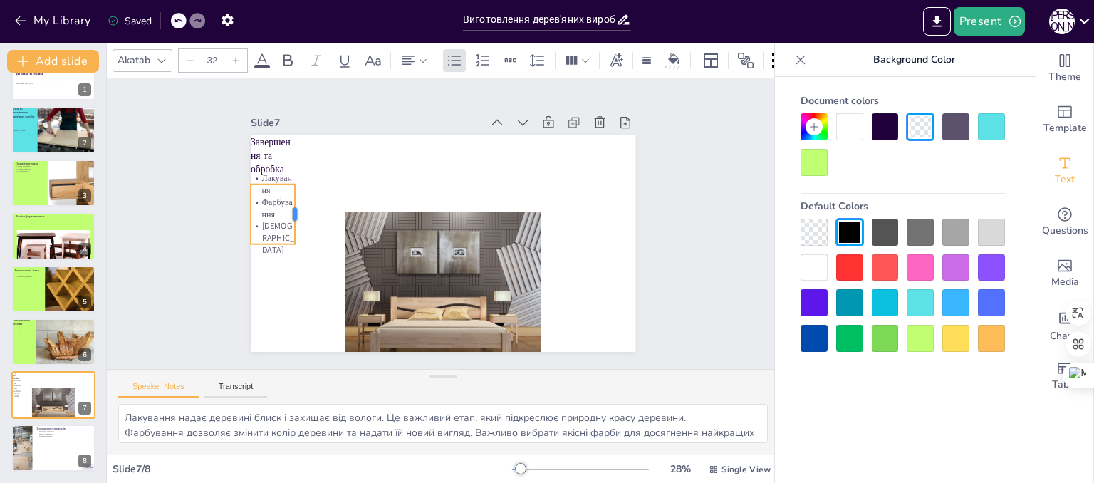
drag, startPoint x: 492, startPoint y: 186, endPoint x: 286, endPoint y: 180, distance: 205.9
click at [286, 180] on div "Завершення та обробка Лакування Фарбування Захист" at bounding box center [436, 242] width 433 height 325
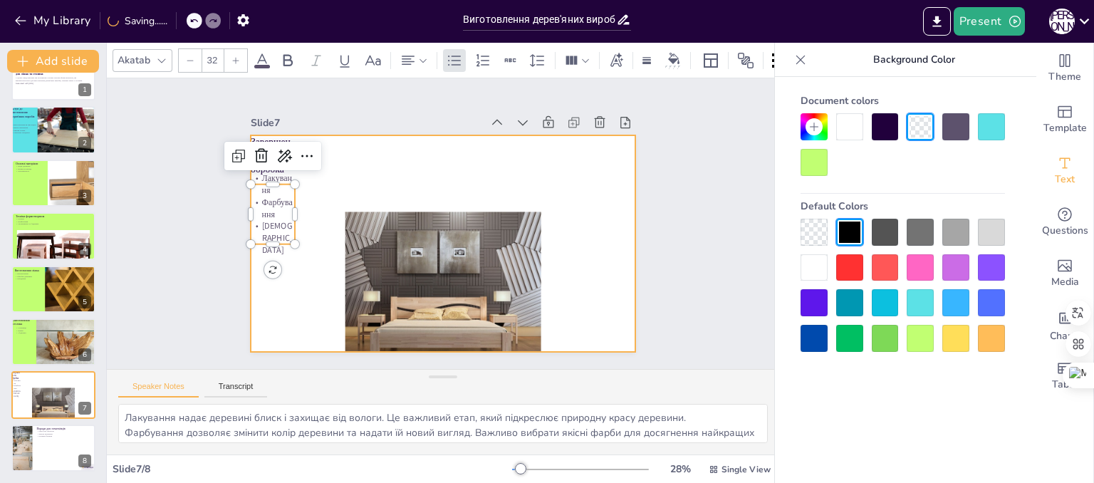
click at [286, 284] on div at bounding box center [443, 243] width 385 height 217
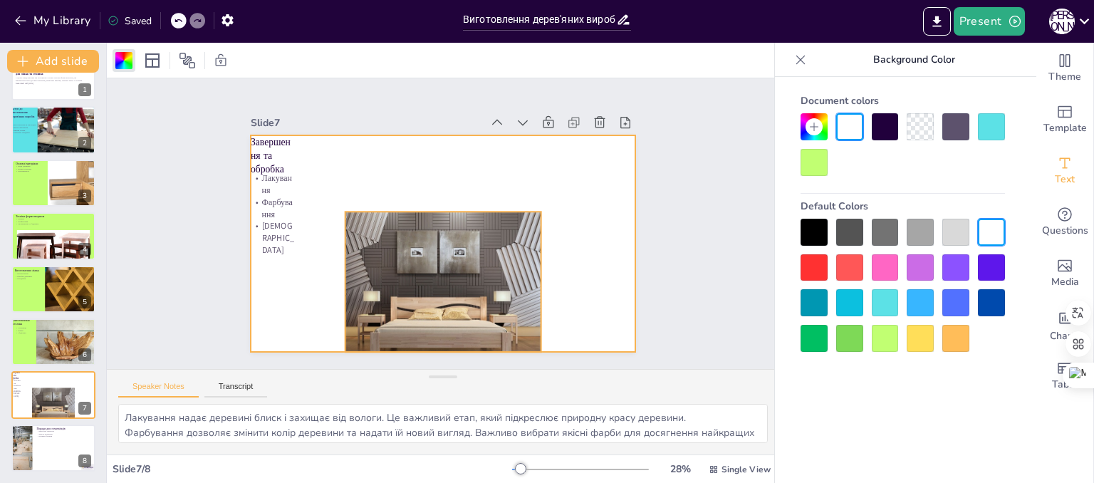
click at [435, 214] on div at bounding box center [426, 295] width 230 height 193
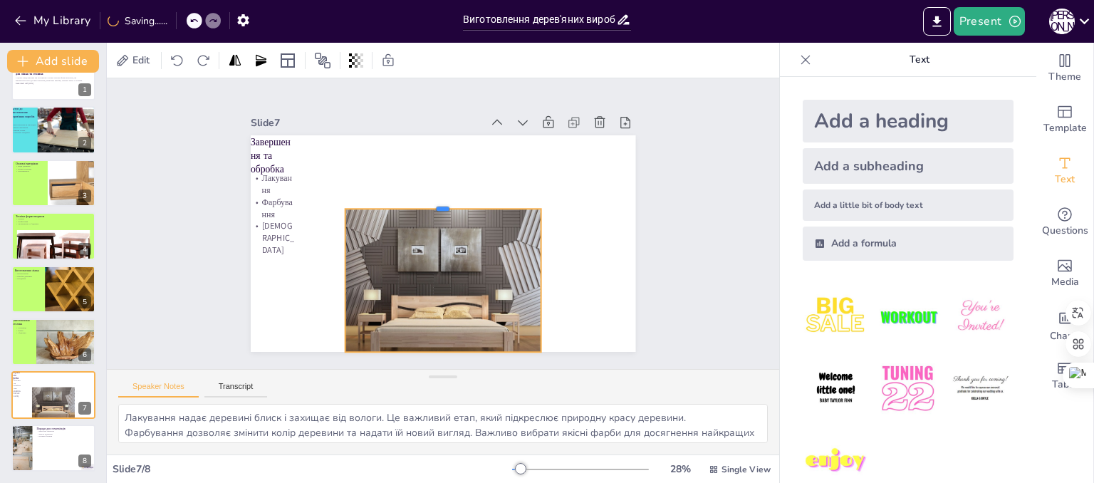
click at [427, 202] on div at bounding box center [443, 202] width 196 height 11
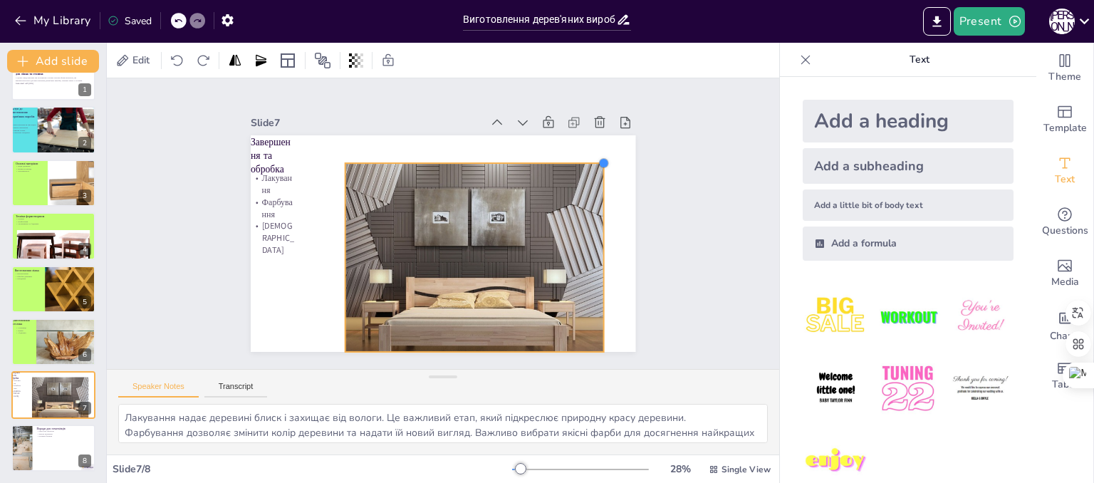
drag, startPoint x: 530, startPoint y: 204, endPoint x: 593, endPoint y: 167, distance: 72.8
click at [593, 167] on div "Завершення та обробка Лакування Фарбування Захист" at bounding box center [443, 243] width 385 height 217
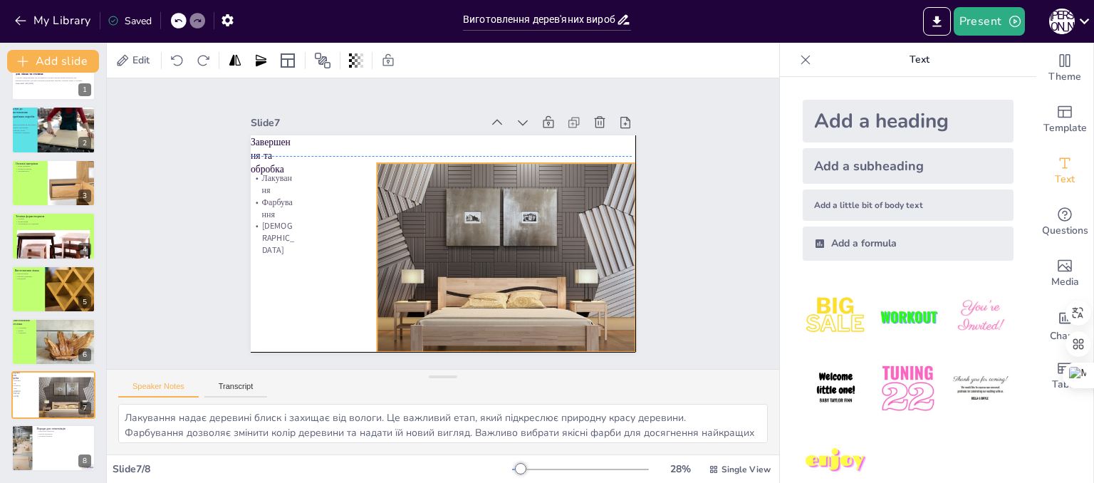
drag, startPoint x: 470, startPoint y: 250, endPoint x: 498, endPoint y: 246, distance: 28.0
click at [498, 246] on div at bounding box center [490, 283] width 308 height 259
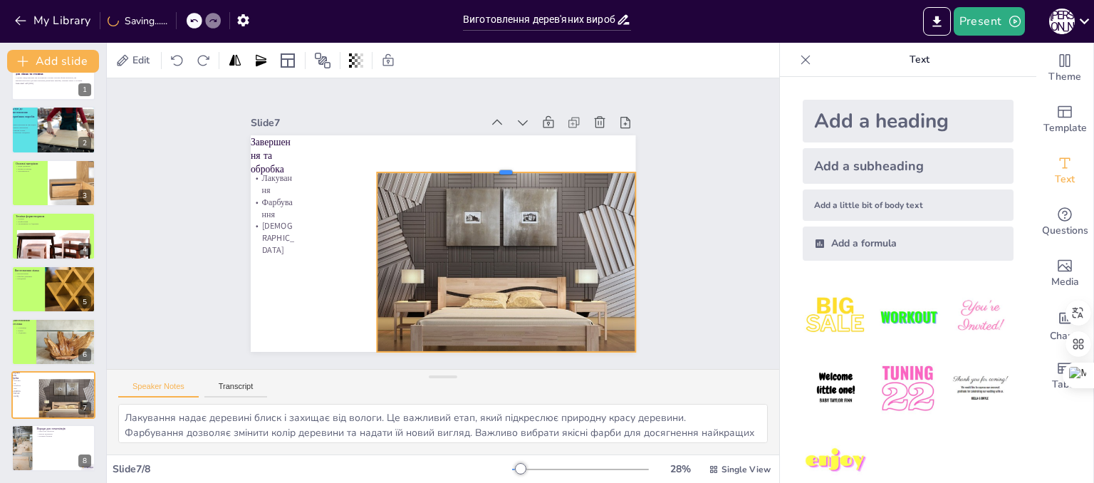
drag, startPoint x: 496, startPoint y: 155, endPoint x: 477, endPoint y: 164, distance: 22.0
click at [477, 164] on div at bounding box center [520, 189] width 249 height 91
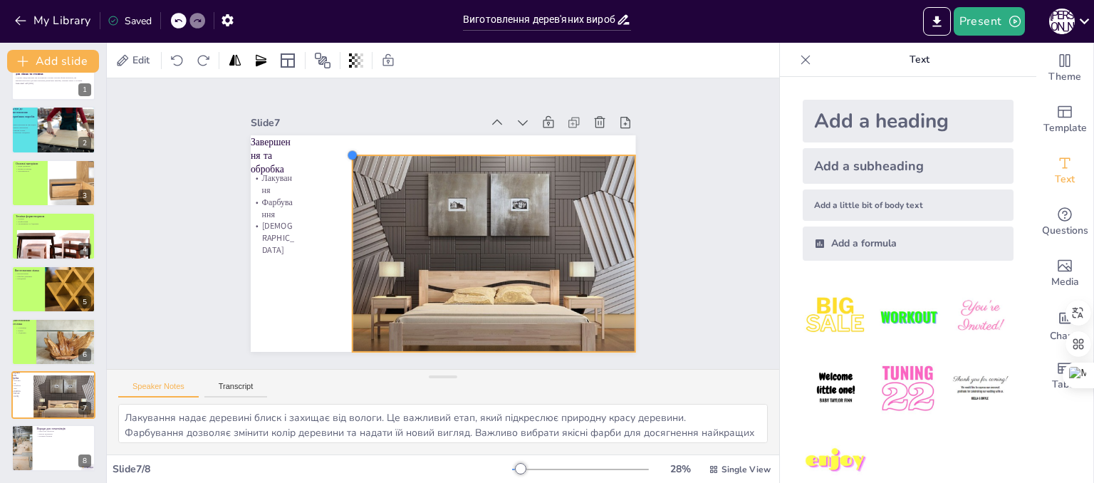
drag, startPoint x: 364, startPoint y: 166, endPoint x: 346, endPoint y: 149, distance: 24.7
click at [353, 149] on div at bounding box center [359, 146] width 13 height 13
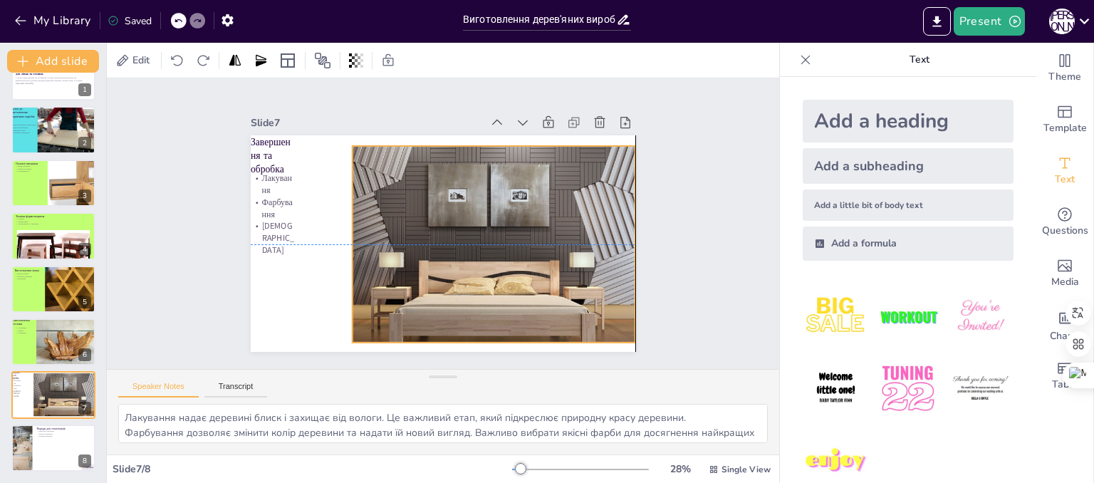
drag, startPoint x: 479, startPoint y: 232, endPoint x: 479, endPoint y: 218, distance: 14.3
click at [479, 218] on div at bounding box center [469, 272] width 375 height 336
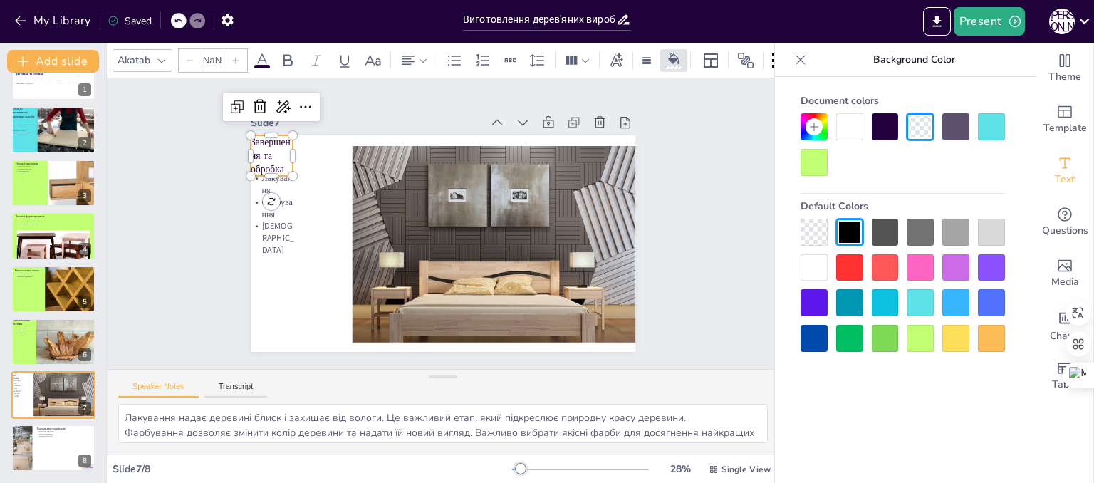
click at [251, 150] on p "Завершення та обробка" at bounding box center [272, 155] width 42 height 41
drag, startPoint x: 283, startPoint y: 149, endPoint x: 336, endPoint y: 152, distance: 52.8
click at [345, 152] on div at bounding box center [350, 155] width 11 height 41
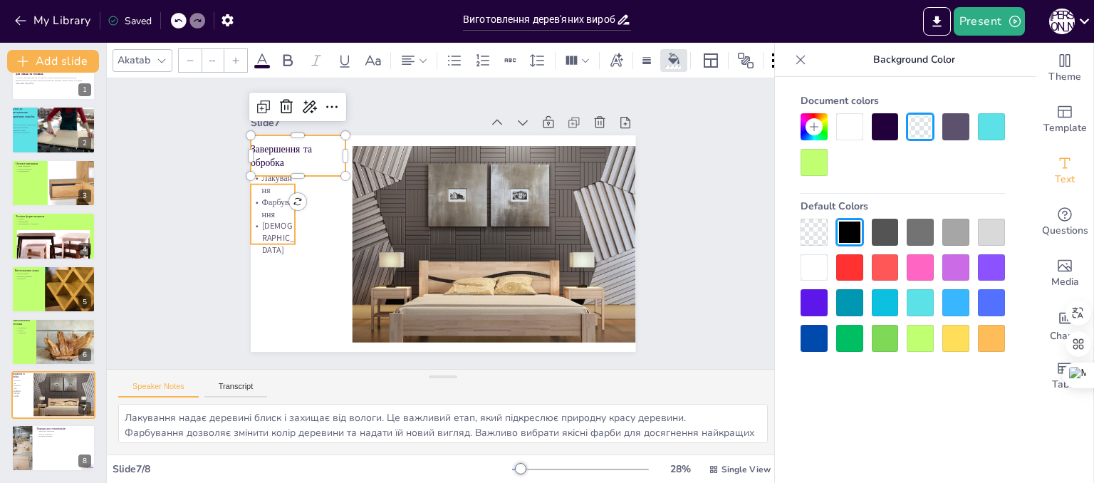
type input "32"
click at [272, 212] on p "Фарбування" at bounding box center [273, 209] width 44 height 24
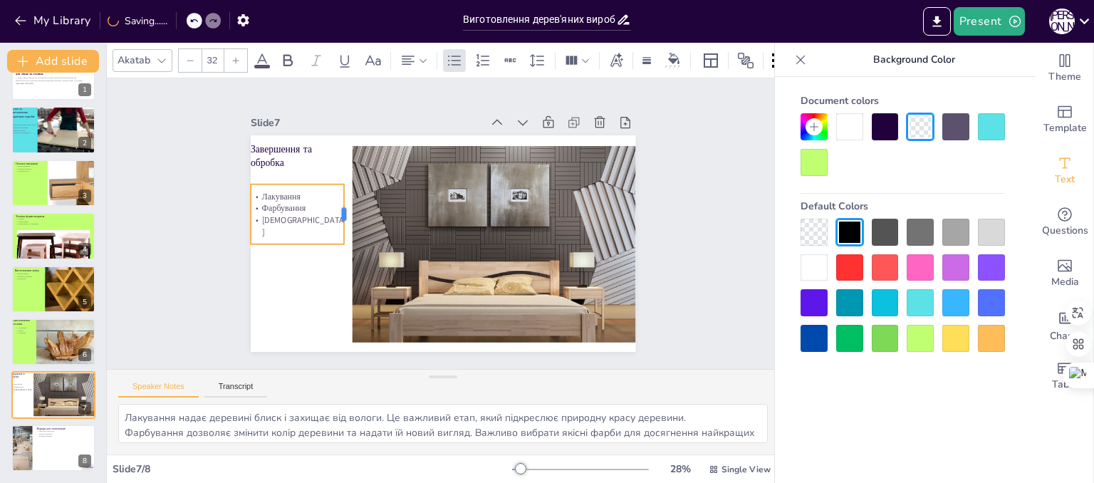
drag, startPoint x: 286, startPoint y: 208, endPoint x: 336, endPoint y: 208, distance: 49.2
click at [344, 208] on div at bounding box center [349, 214] width 11 height 60
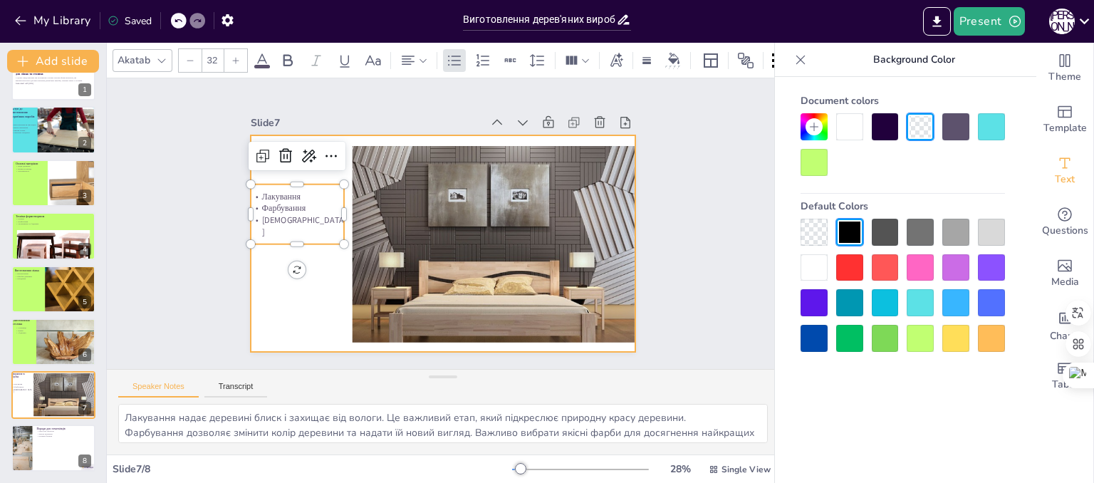
click at [281, 332] on div at bounding box center [443, 243] width 385 height 217
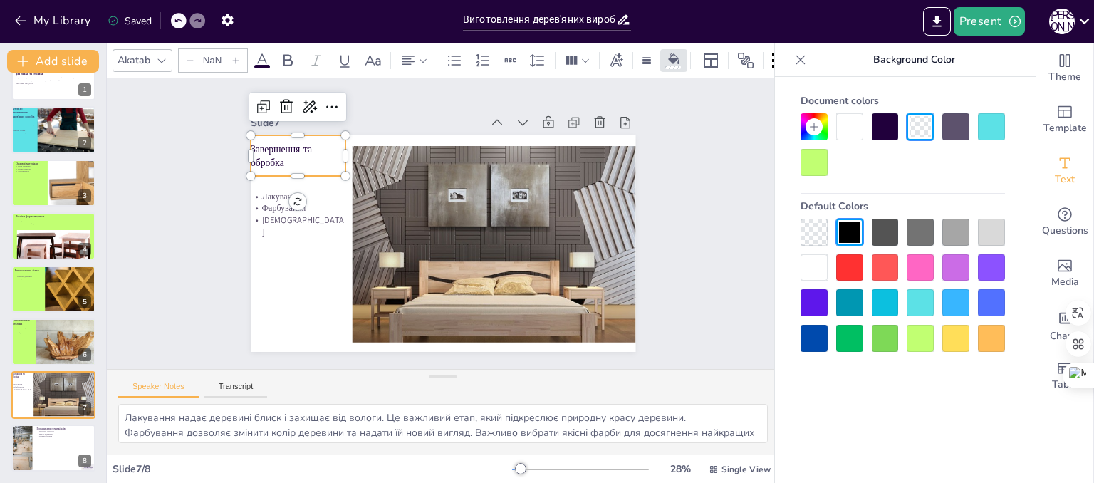
click at [269, 148] on p "Завершення та обробка" at bounding box center [305, 141] width 97 height 37
type input "36.2"
drag, startPoint x: 269, startPoint y: 148, endPoint x: 276, endPoint y: 149, distance: 7.9
click at [276, 149] on p "Завершення та обробка" at bounding box center [305, 155] width 95 height 27
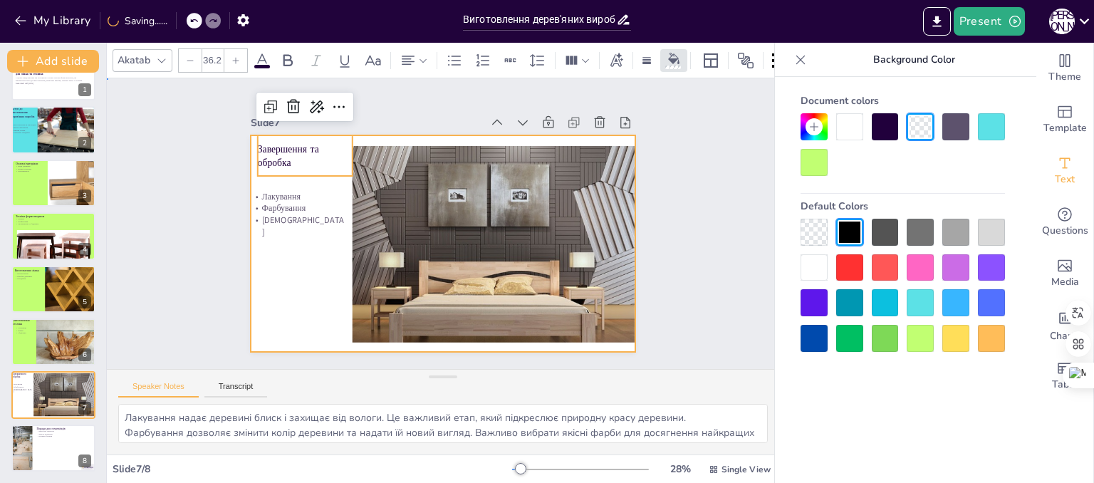
click at [282, 297] on div at bounding box center [443, 243] width 385 height 217
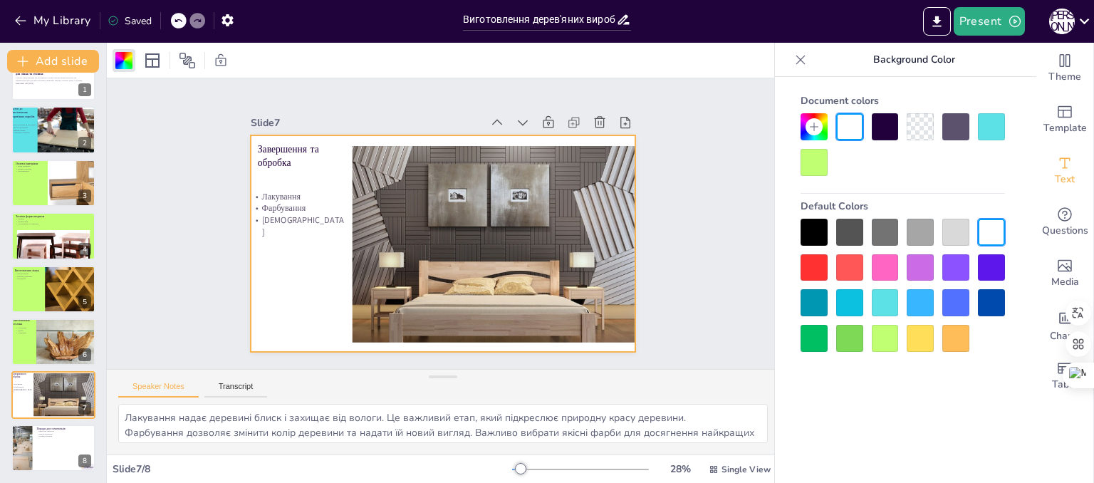
click at [278, 303] on div at bounding box center [443, 243] width 385 height 217
click at [286, 269] on div at bounding box center [443, 243] width 385 height 217
click at [889, 337] on div at bounding box center [885, 338] width 27 height 27
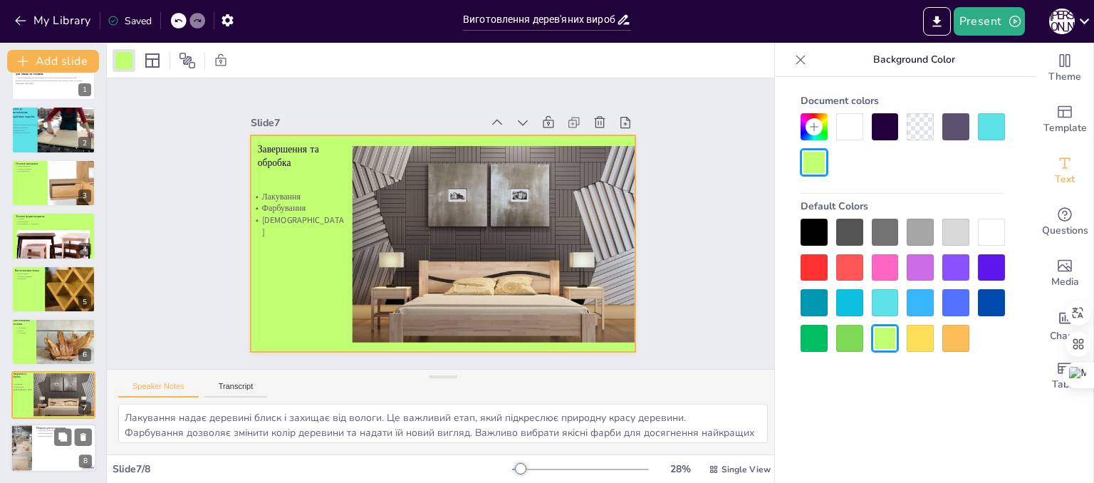
click at [62, 448] on div at bounding box center [53, 448] width 85 height 48
type textarea "Початківцям рекомендується почати з простих проектів, щоб набути досвіду та впе…"
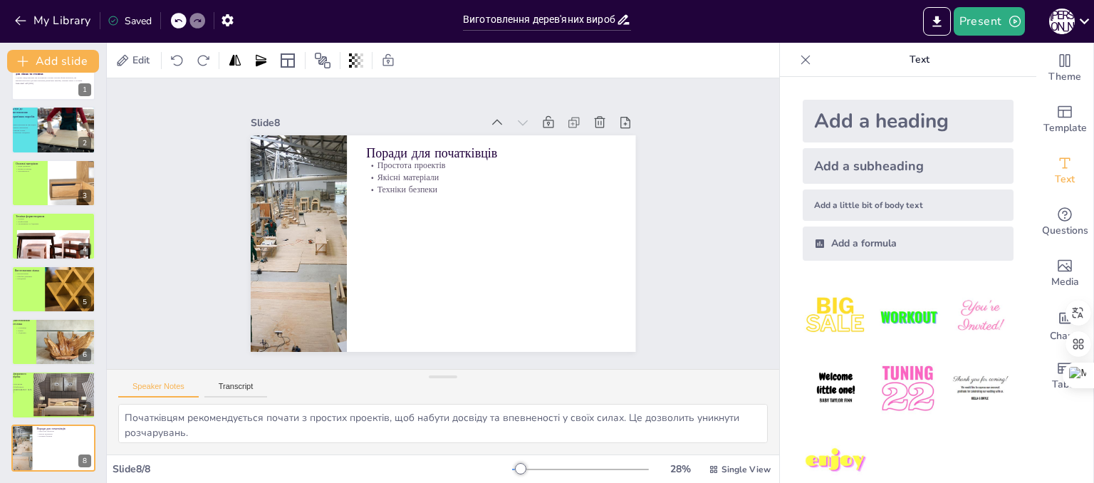
drag, startPoint x: 604, startPoint y: 331, endPoint x: 578, endPoint y: 474, distance: 145.6
click at [301, 253] on div at bounding box center [299, 243] width 324 height 217
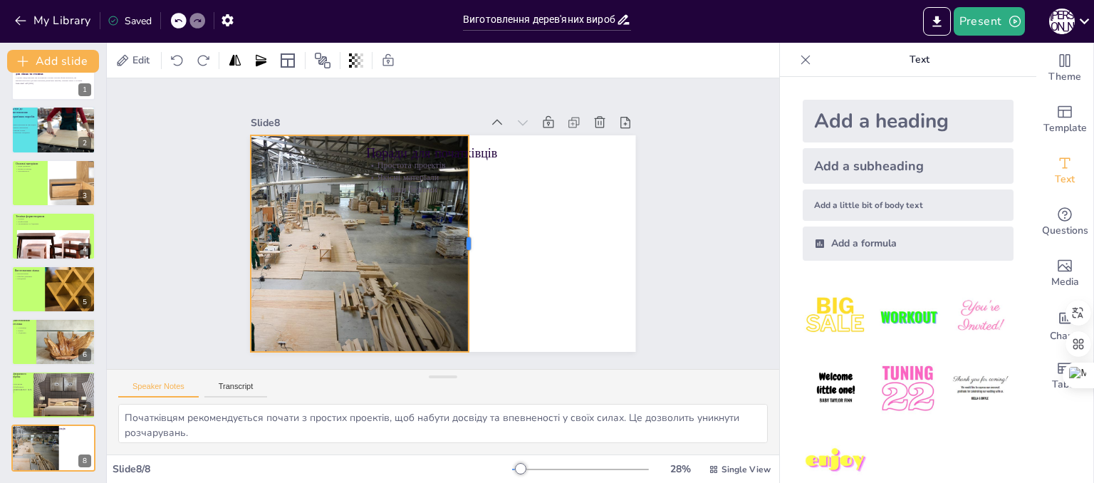
drag, startPoint x: 338, startPoint y: 244, endPoint x: 460, endPoint y: 256, distance: 122.4
click at [469, 256] on div at bounding box center [474, 243] width 11 height 217
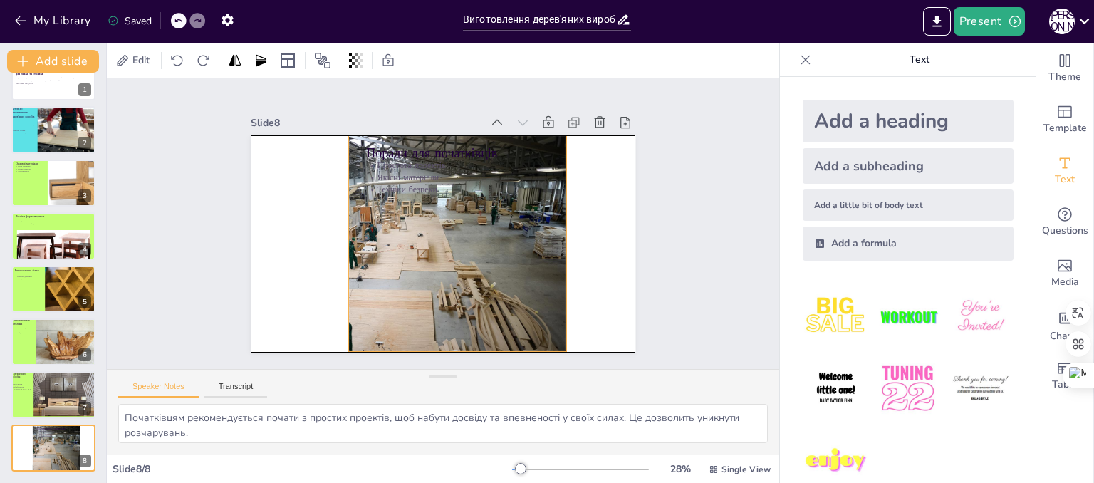
drag, startPoint x: 350, startPoint y: 261, endPoint x: 447, endPoint y: 263, distance: 97.6
click at [447, 263] on div at bounding box center [398, 244] width 354 height 261
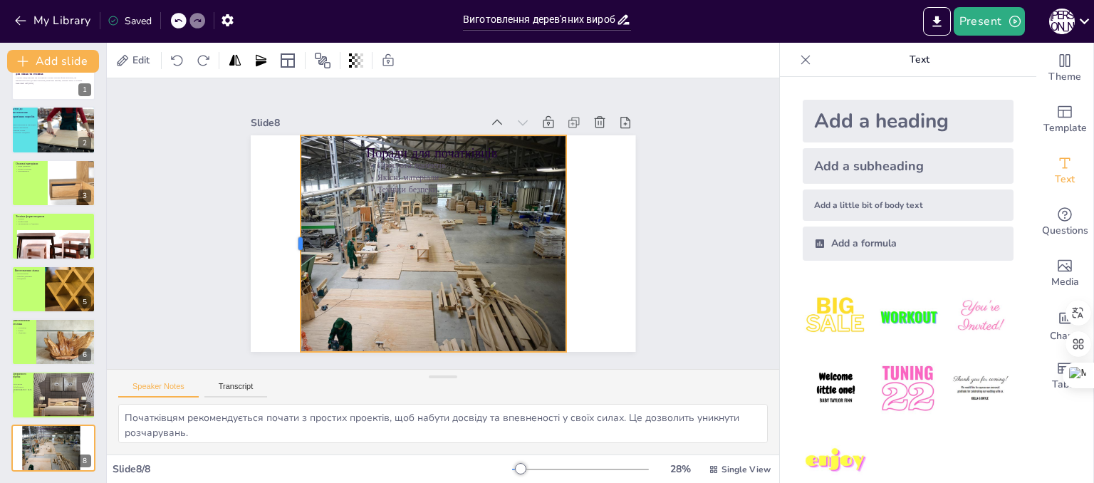
drag, startPoint x: 337, startPoint y: 238, endPoint x: 289, endPoint y: 239, distance: 47.7
click at [289, 239] on div at bounding box center [294, 243] width 11 height 217
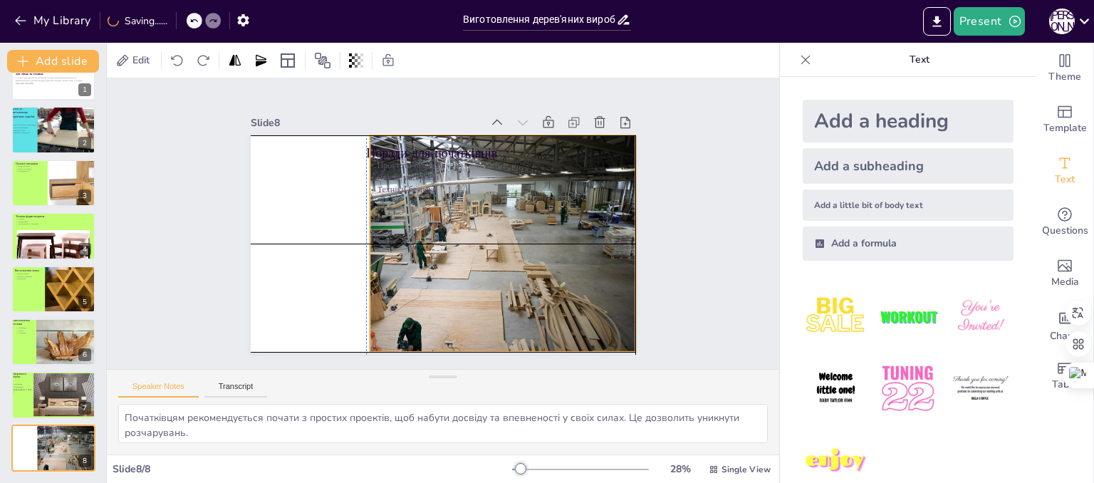
drag, startPoint x: 458, startPoint y: 243, endPoint x: 524, endPoint y: 246, distance: 66.3
click at [524, 246] on div at bounding box center [467, 251] width 354 height 261
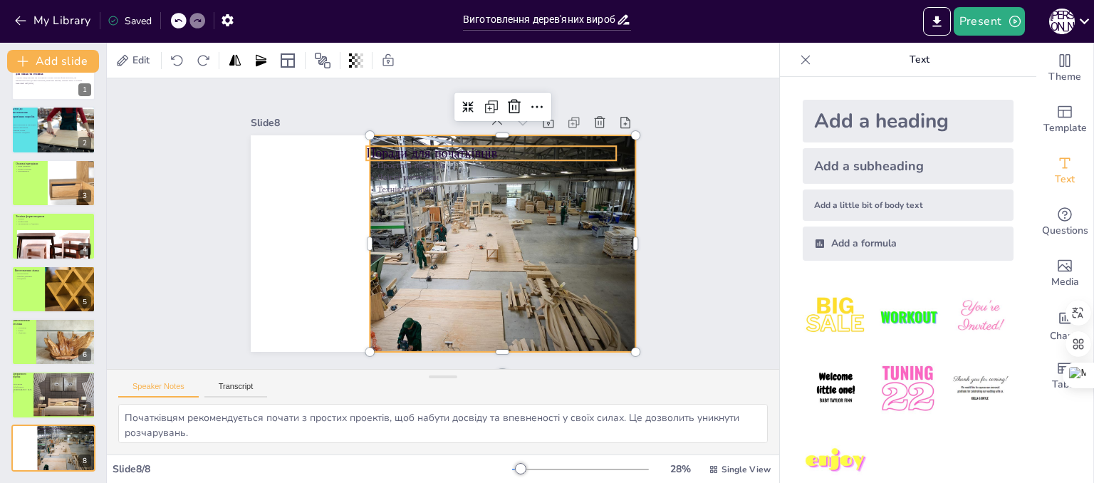
click at [386, 146] on p "Поради для початківців" at bounding box center [491, 154] width 250 height 18
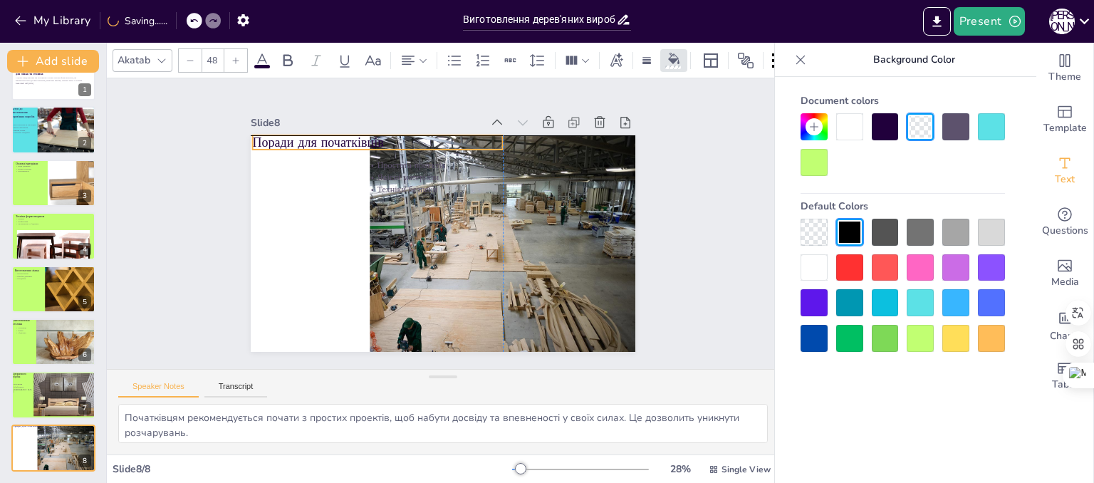
drag, startPoint x: 386, startPoint y: 146, endPoint x: 271, endPoint y: 137, distance: 115.7
click at [271, 137] on p "Поради для початківців" at bounding box center [377, 143] width 250 height 18
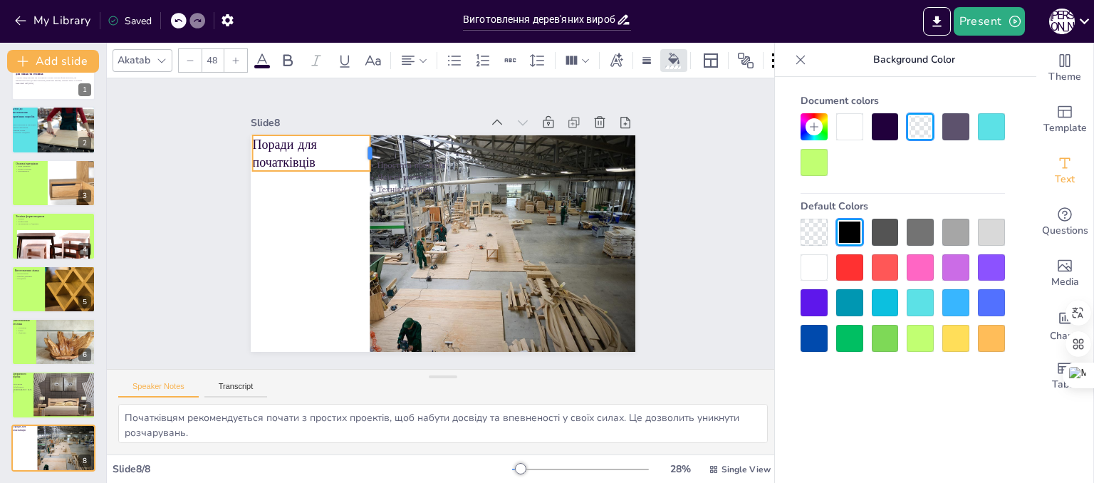
drag, startPoint x: 492, startPoint y: 136, endPoint x: 359, endPoint y: 136, distance: 132.5
click at [370, 136] on div at bounding box center [375, 153] width 11 height 36
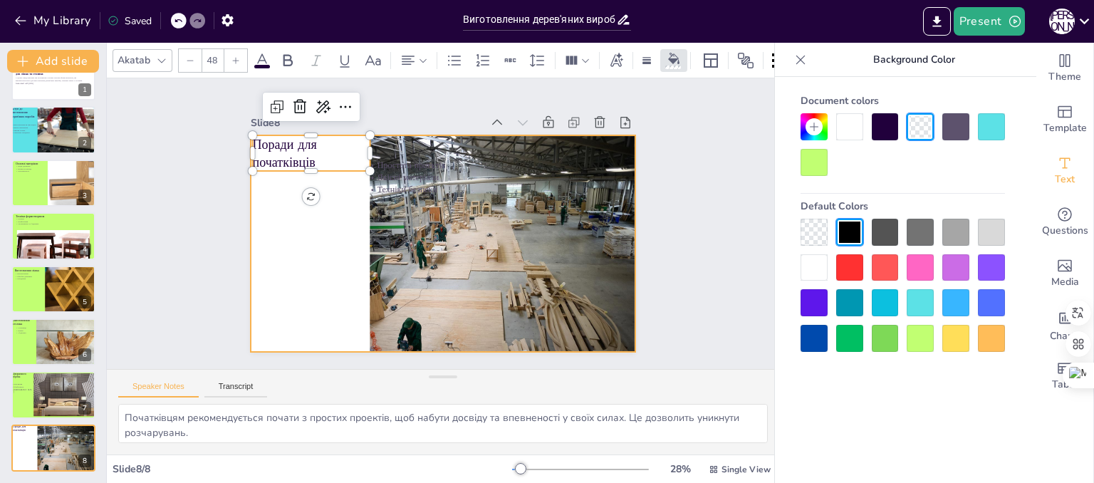
click at [285, 257] on div at bounding box center [443, 243] width 385 height 217
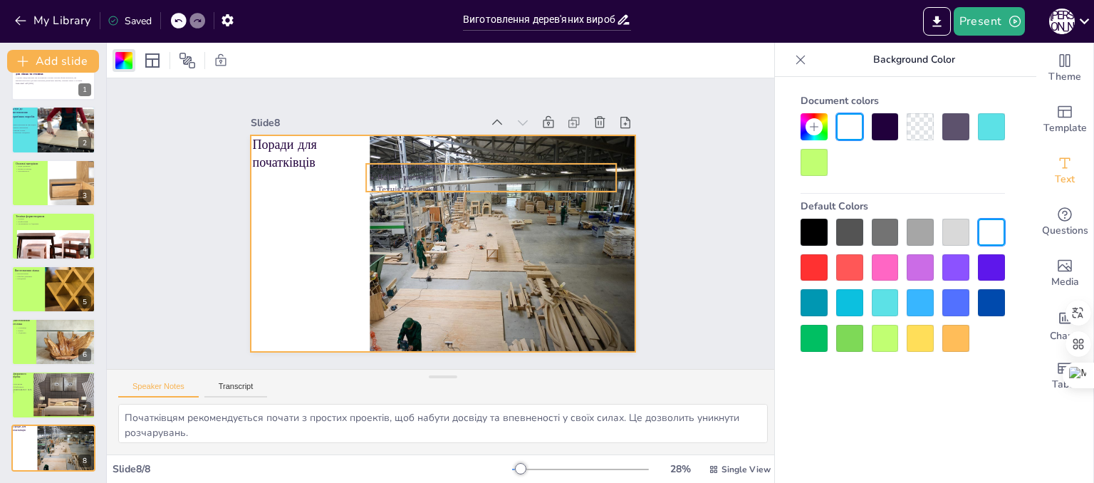
click at [417, 184] on p "Техніки безпеки" at bounding box center [491, 190] width 250 height 12
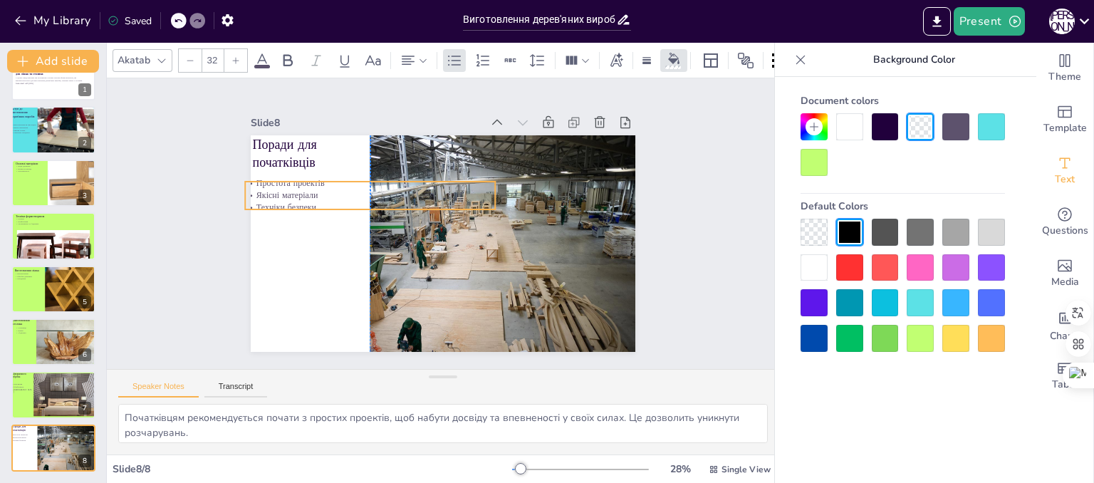
drag, startPoint x: 417, startPoint y: 178, endPoint x: 292, endPoint y: 196, distance: 126.6
click at [292, 202] on p "Техніки безпеки" at bounding box center [370, 208] width 250 height 12
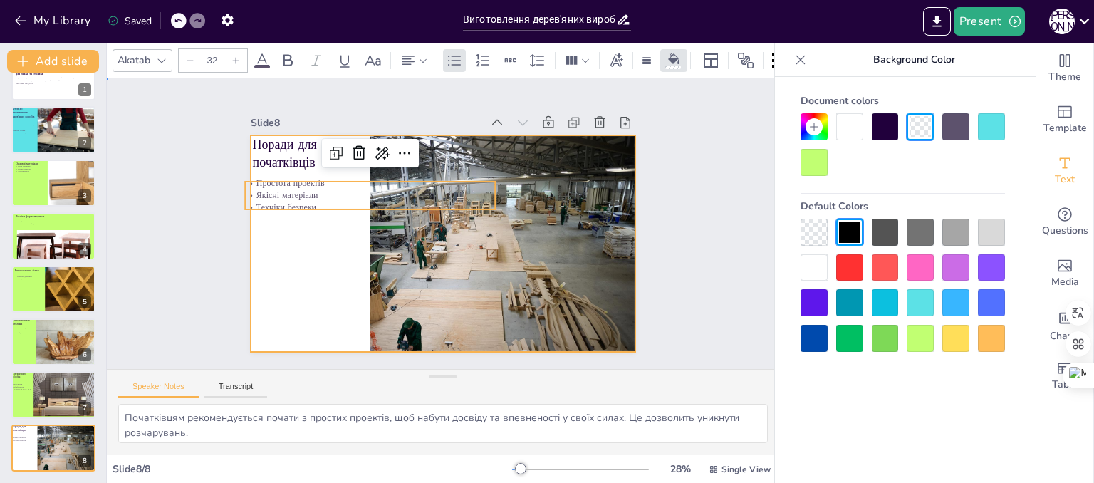
click at [280, 254] on div at bounding box center [443, 243] width 385 height 217
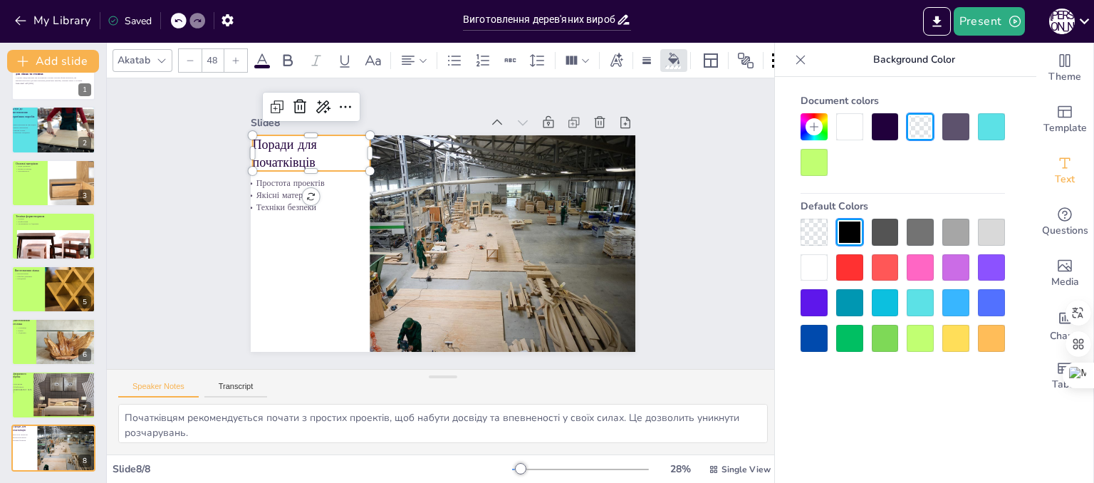
click at [290, 152] on p "Поради для початківців" at bounding box center [311, 153] width 118 height 36
drag, startPoint x: 290, startPoint y: 152, endPoint x: 302, endPoint y: 153, distance: 12.2
click at [302, 153] on p "Поради для початківців" at bounding box center [331, 141] width 121 height 48
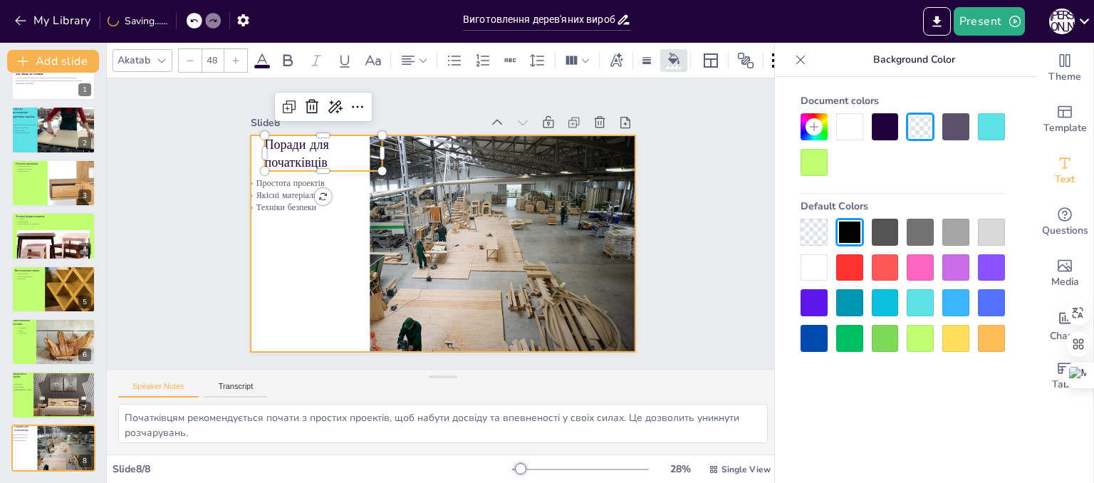
click at [292, 263] on div at bounding box center [443, 243] width 385 height 217
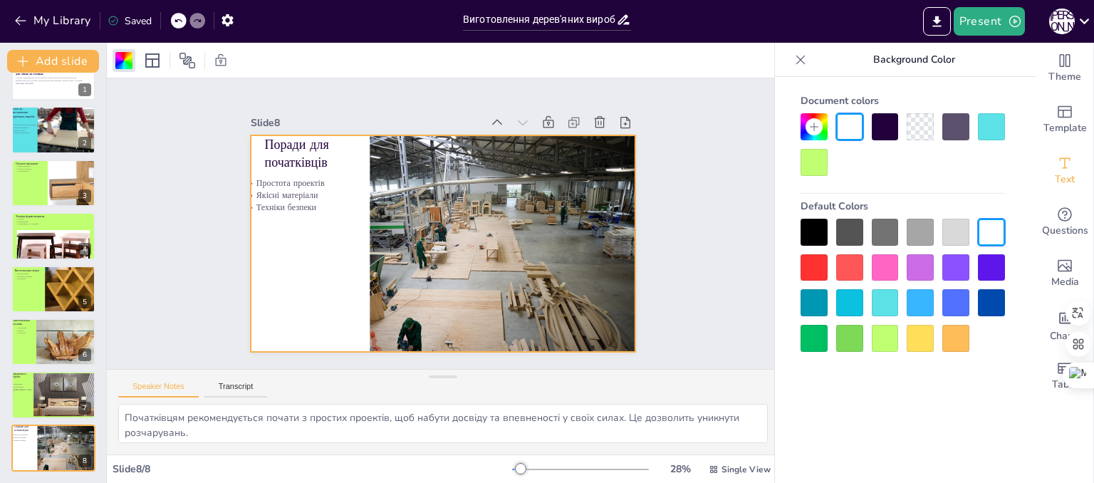
click at [891, 344] on div at bounding box center [885, 338] width 27 height 27
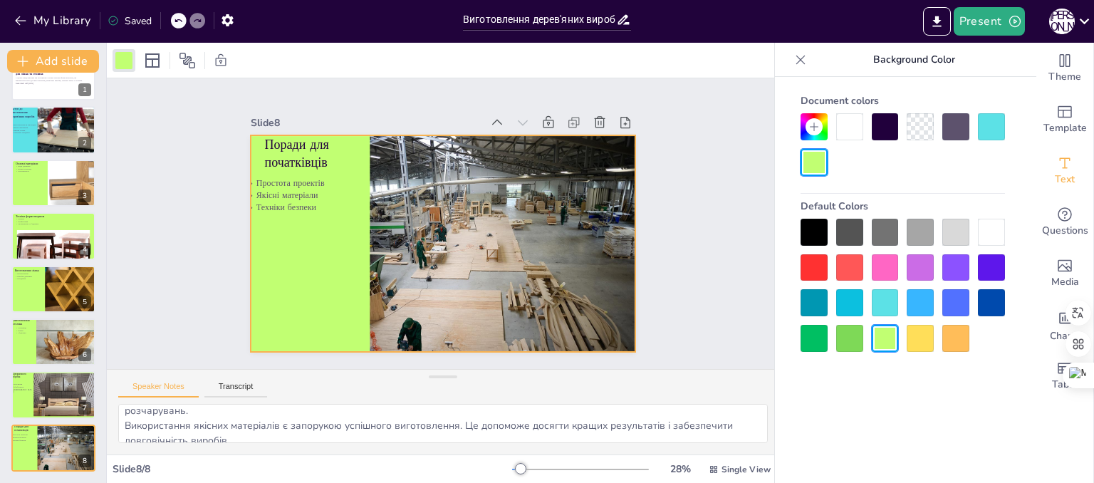
scroll to position [0, 0]
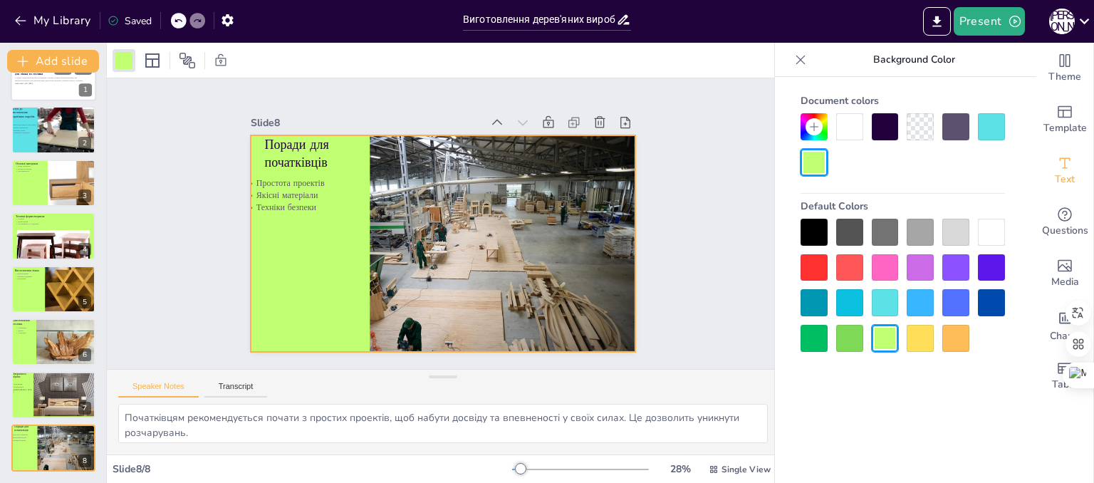
click at [41, 85] on div "У цьому представленні ми розглянемо основні техніки формотворення, які використ…" at bounding box center [53, 81] width 77 height 10
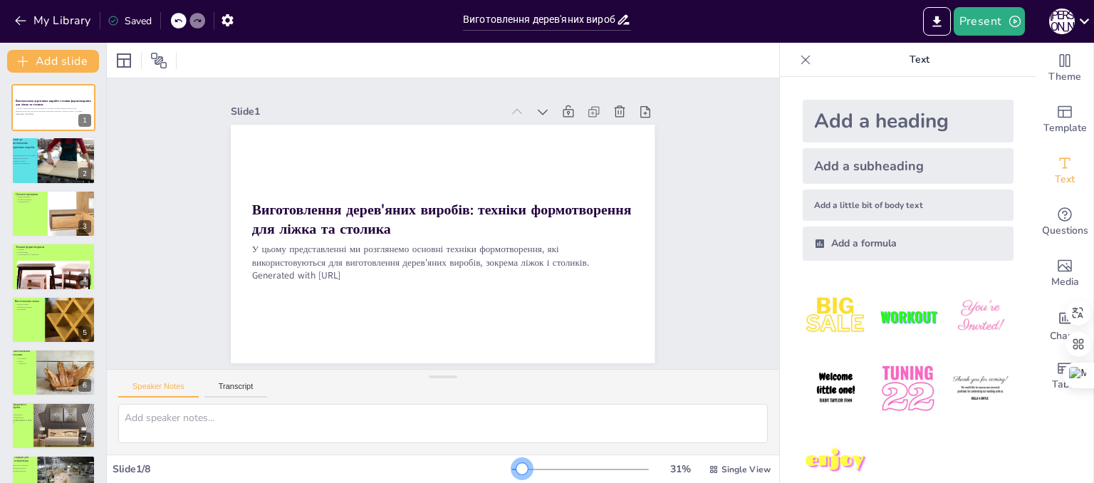
click at [516, 469] on div at bounding box center [521, 468] width 11 height 11
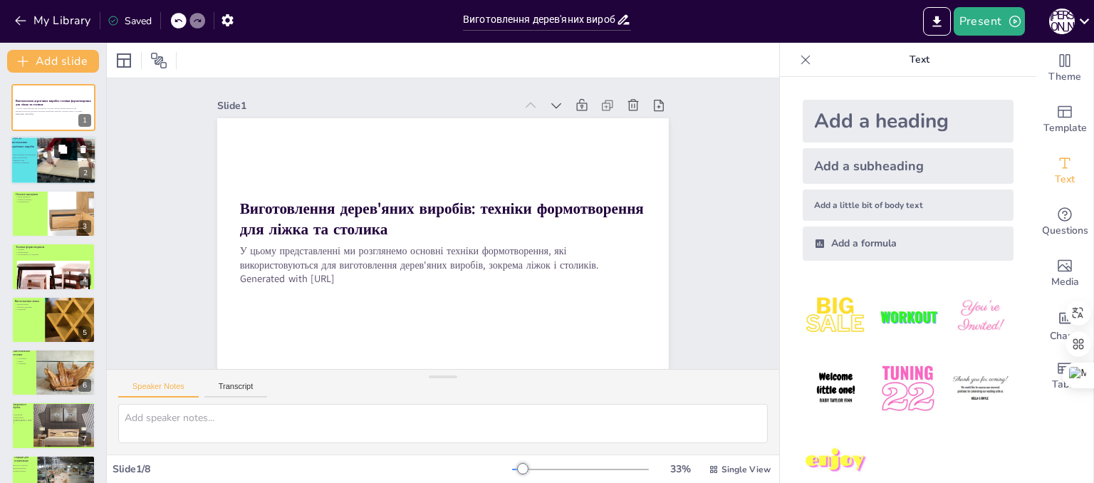
click at [63, 157] on button at bounding box center [62, 149] width 17 height 17
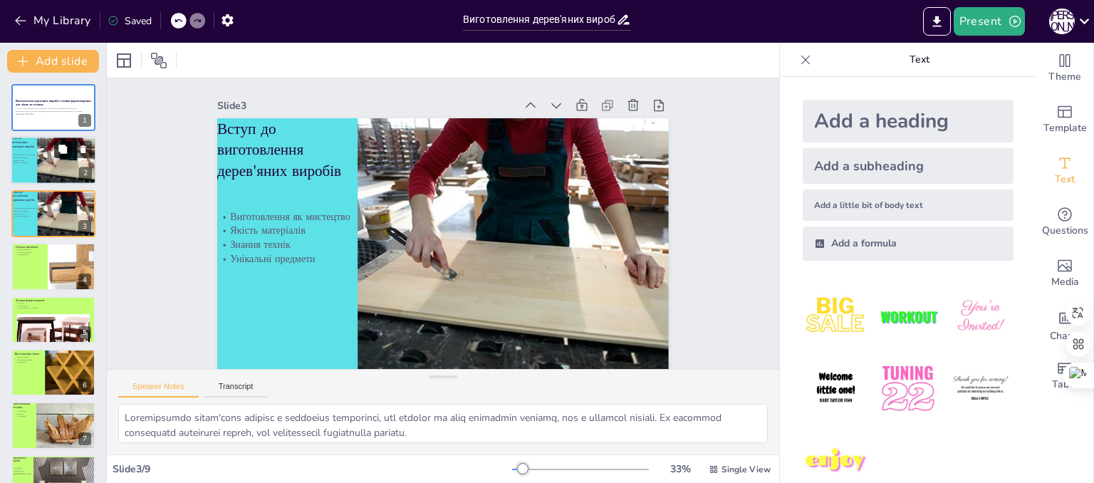
scroll to position [14, 0]
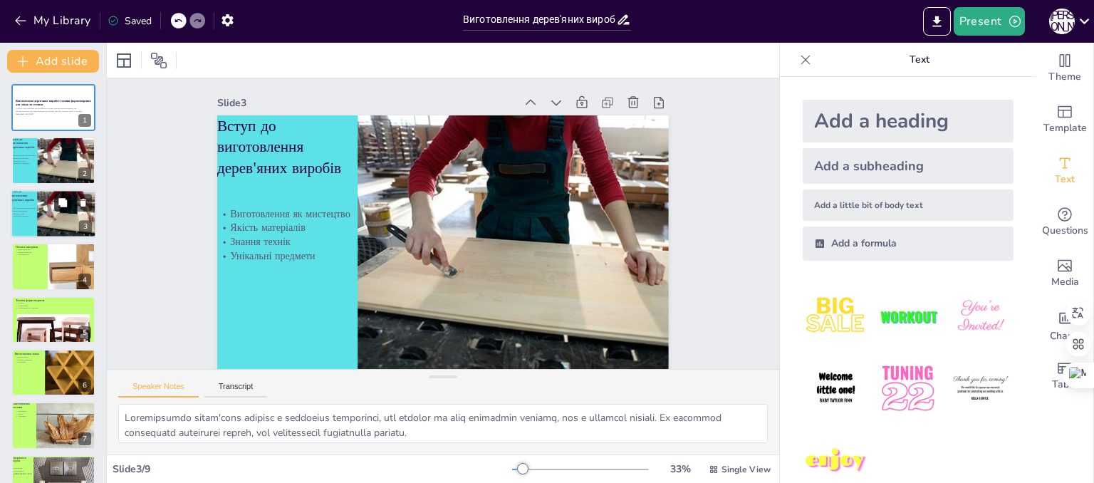
click at [68, 209] on button at bounding box center [62, 202] width 17 height 17
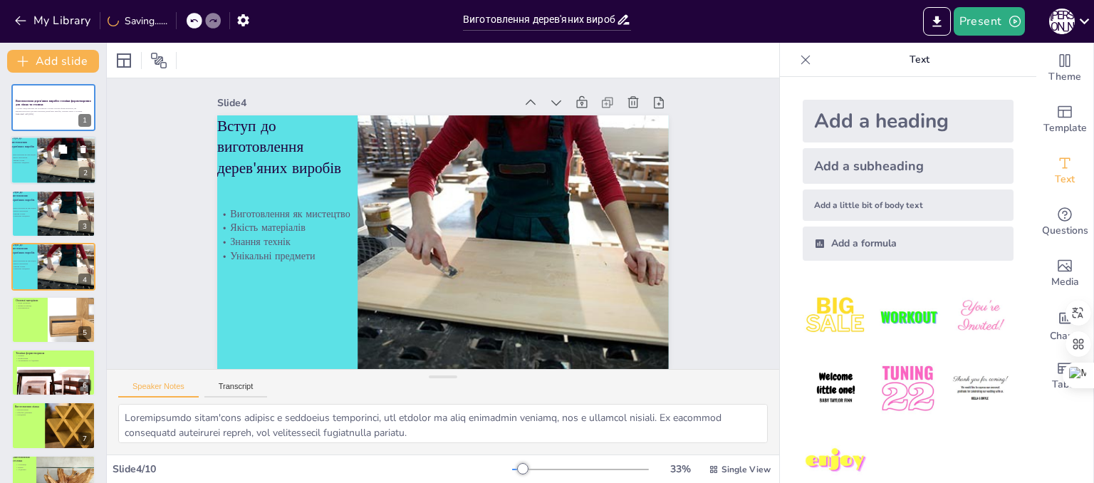
click at [68, 166] on div at bounding box center [70, 161] width 72 height 48
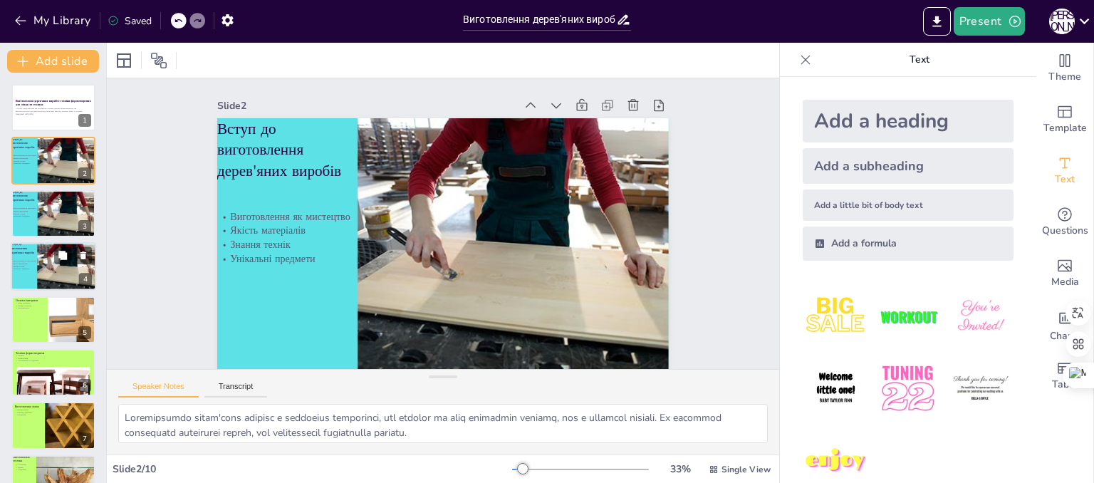
click at [71, 266] on div at bounding box center [70, 266] width 72 height 48
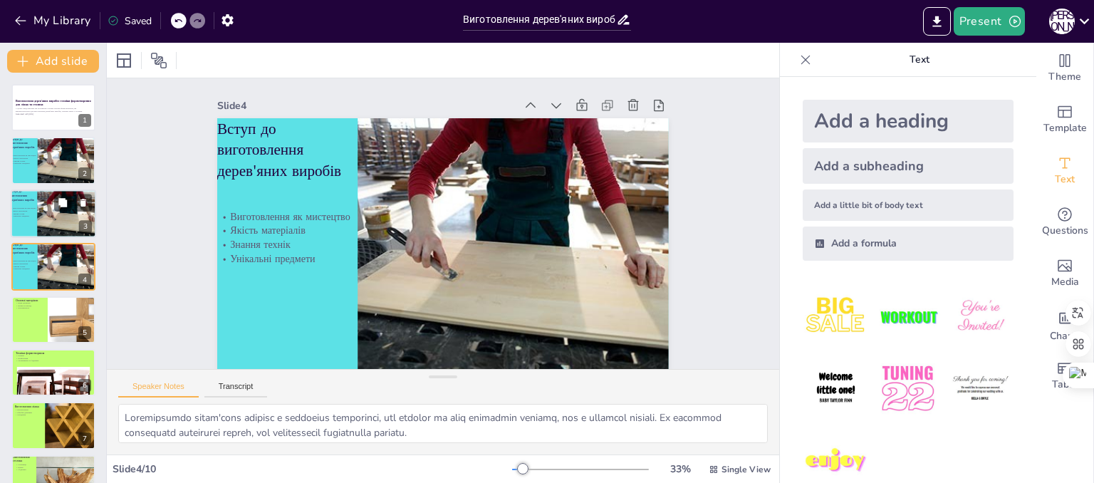
click at [62, 222] on div at bounding box center [70, 213] width 72 height 48
click at [57, 175] on div at bounding box center [70, 161] width 72 height 48
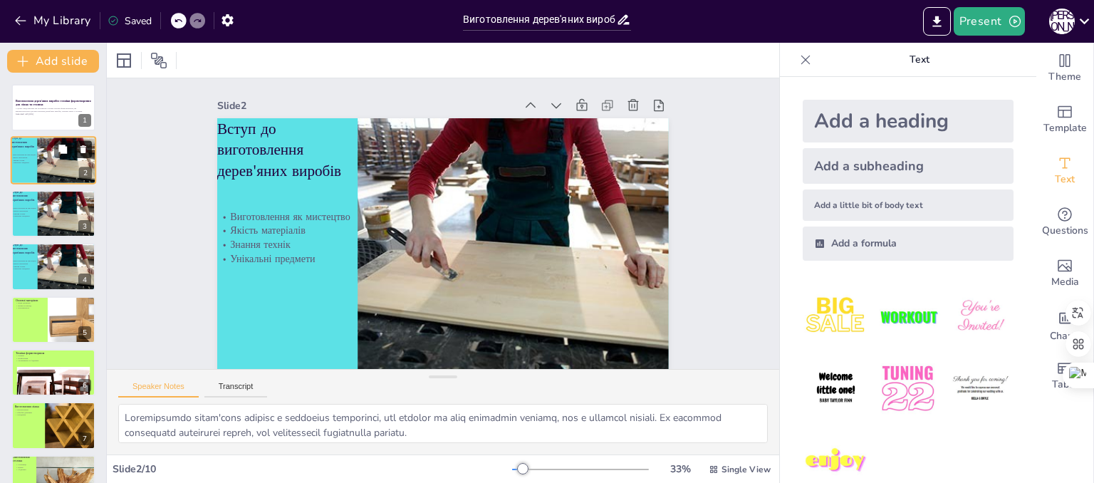
click at [79, 149] on icon at bounding box center [83, 150] width 10 height 10
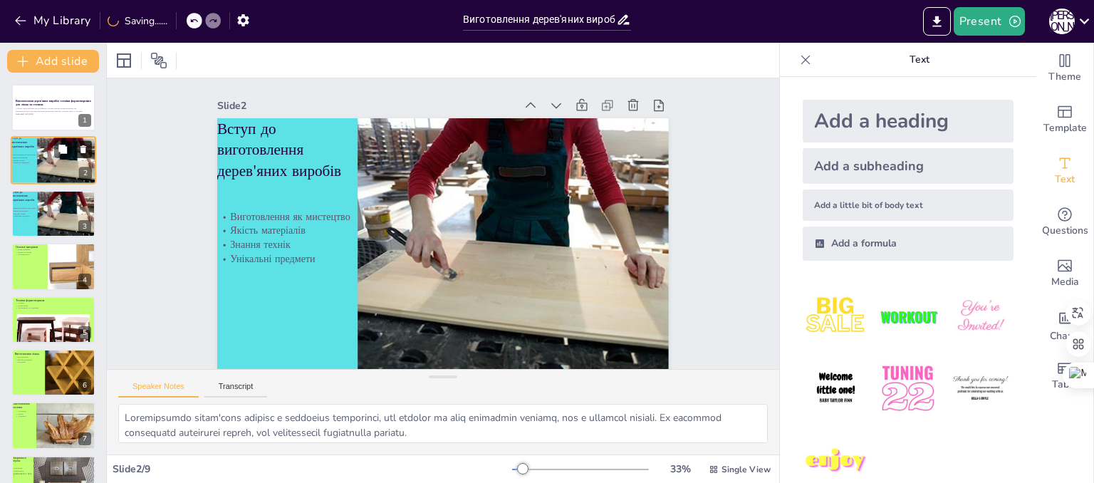
click at [83, 153] on icon at bounding box center [83, 150] width 10 height 10
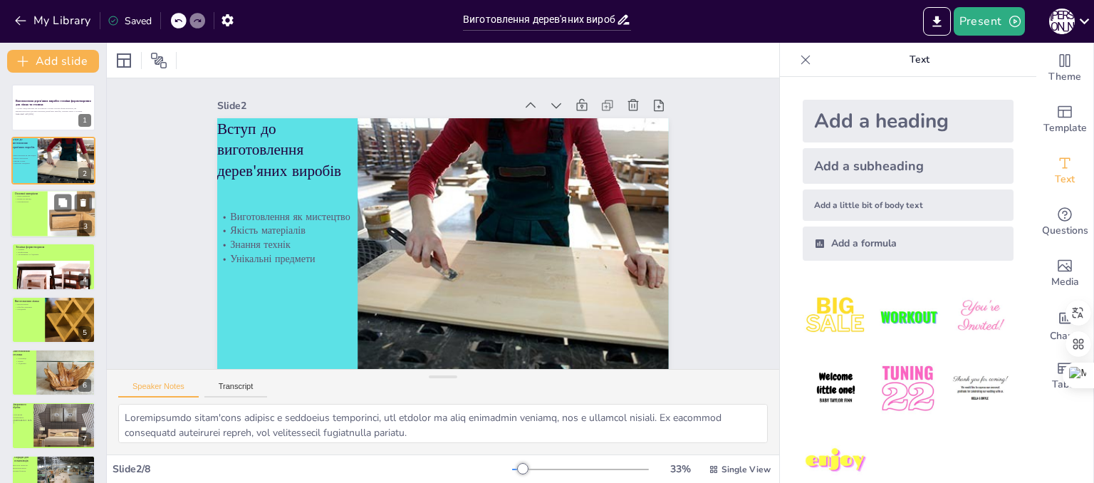
click at [58, 219] on div at bounding box center [71, 214] width 61 height 51
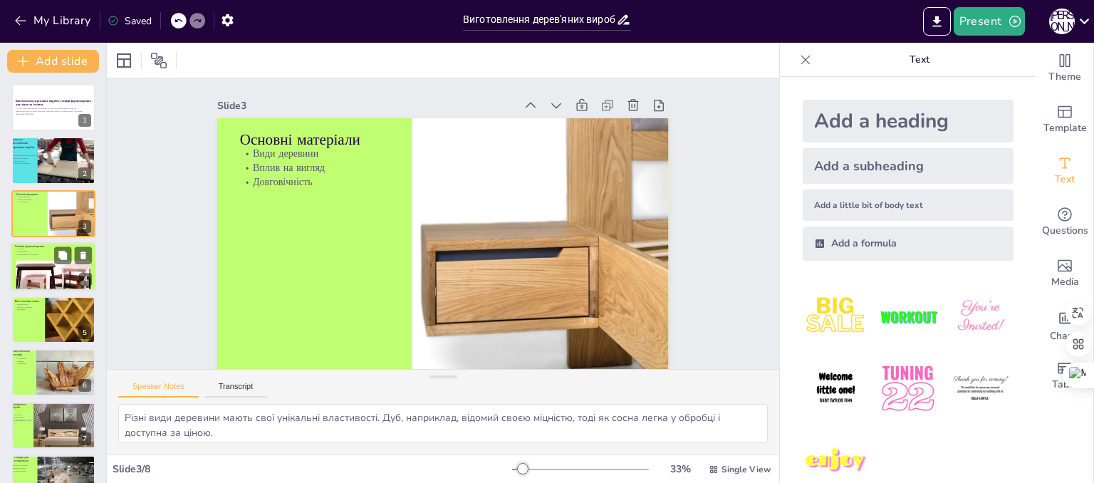
click at [58, 279] on div at bounding box center [53, 278] width 75 height 61
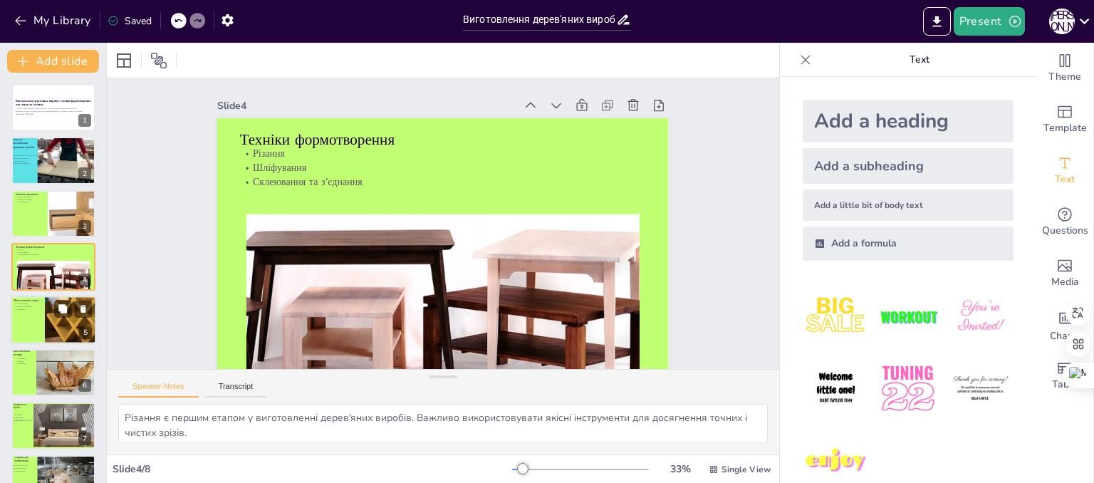
click at [58, 336] on div at bounding box center [72, 320] width 61 height 48
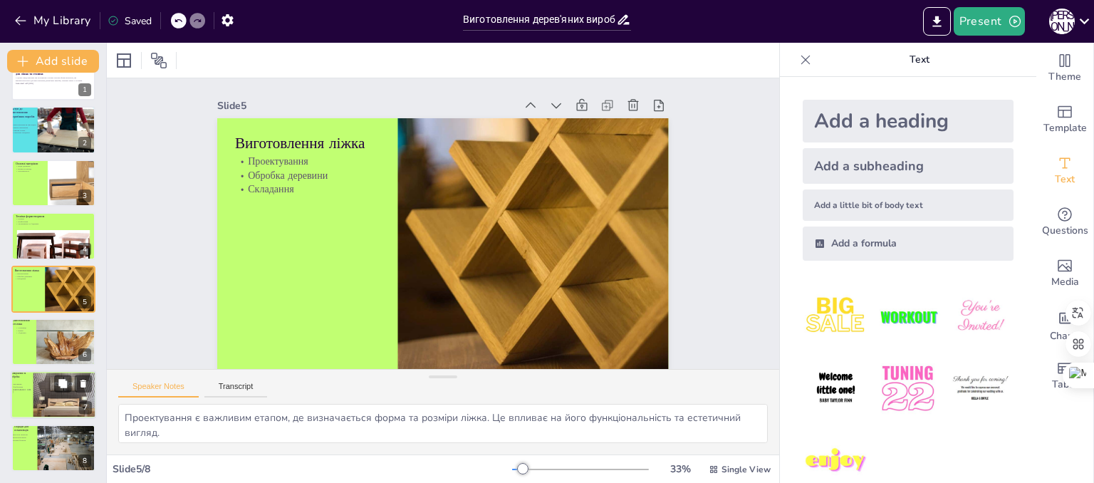
click at [48, 400] on div at bounding box center [63, 399] width 70 height 56
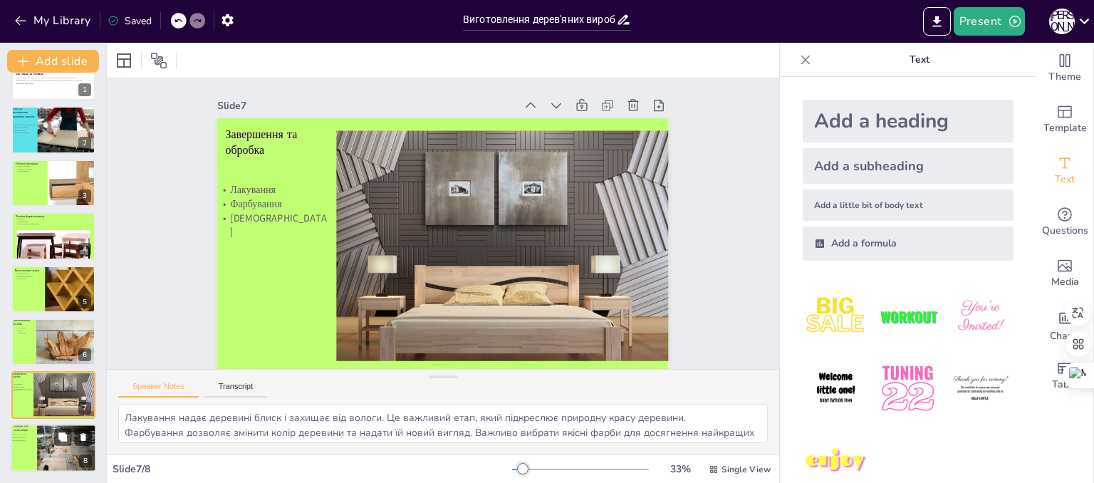
click at [51, 461] on div at bounding box center [59, 449] width 74 height 51
type textarea "Початківцям рекомендується почати з простих проектів, щоб набути досвіду та впе…"
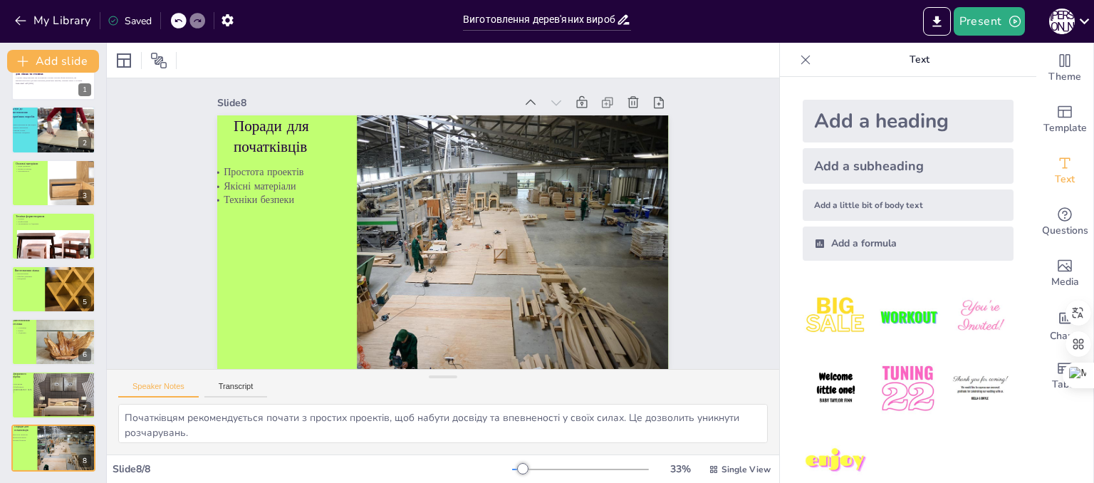
scroll to position [0, 0]
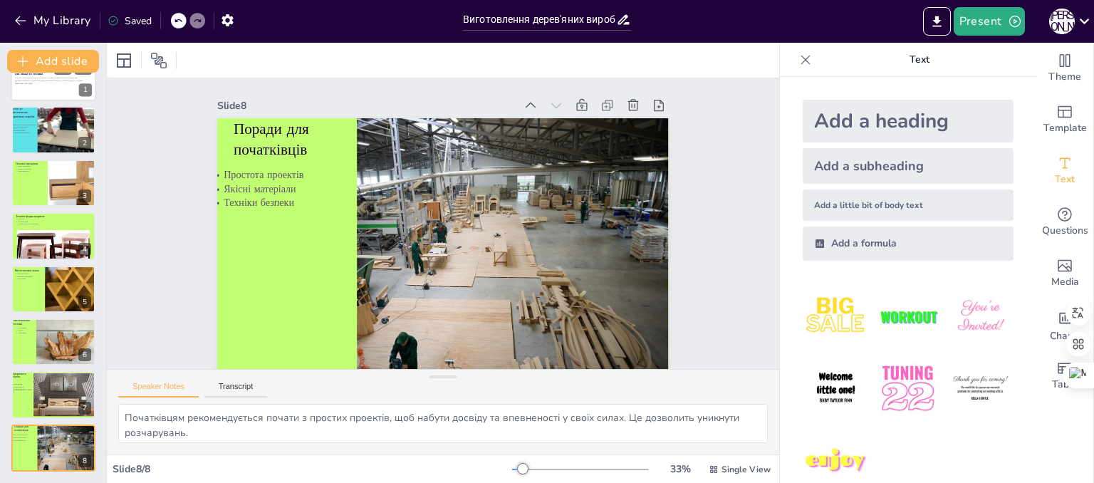
click at [58, 90] on div at bounding box center [53, 77] width 85 height 48
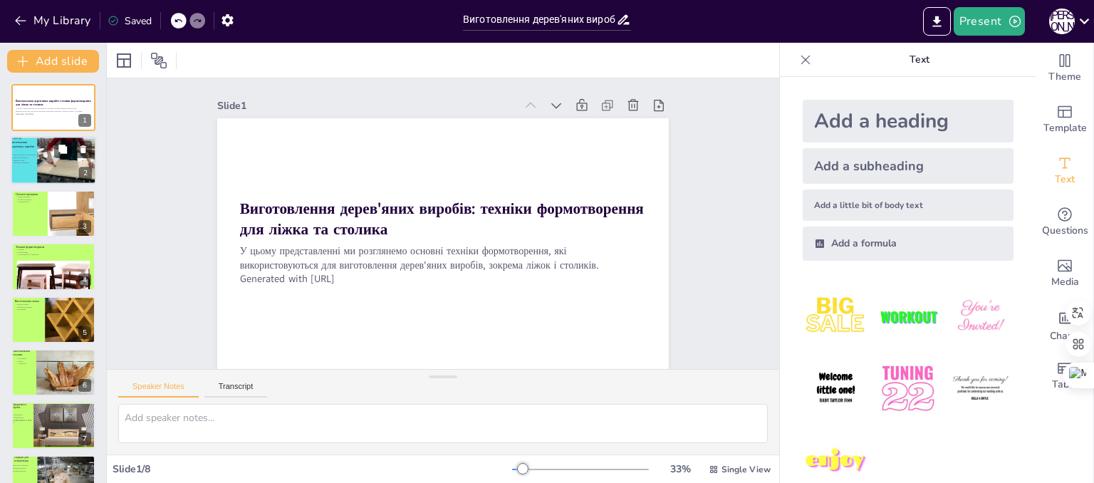
click at [60, 167] on div at bounding box center [70, 161] width 72 height 48
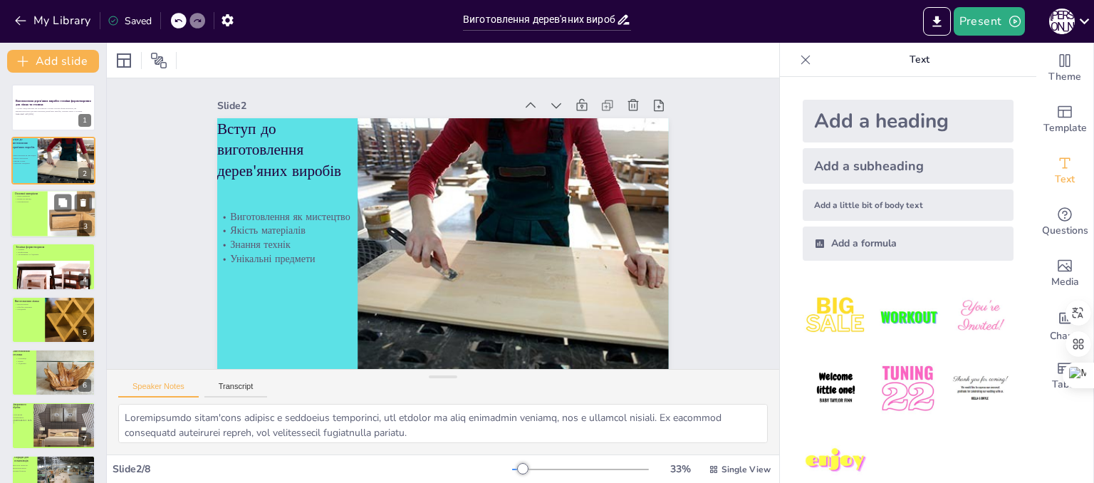
click at [39, 217] on div at bounding box center [53, 213] width 85 height 48
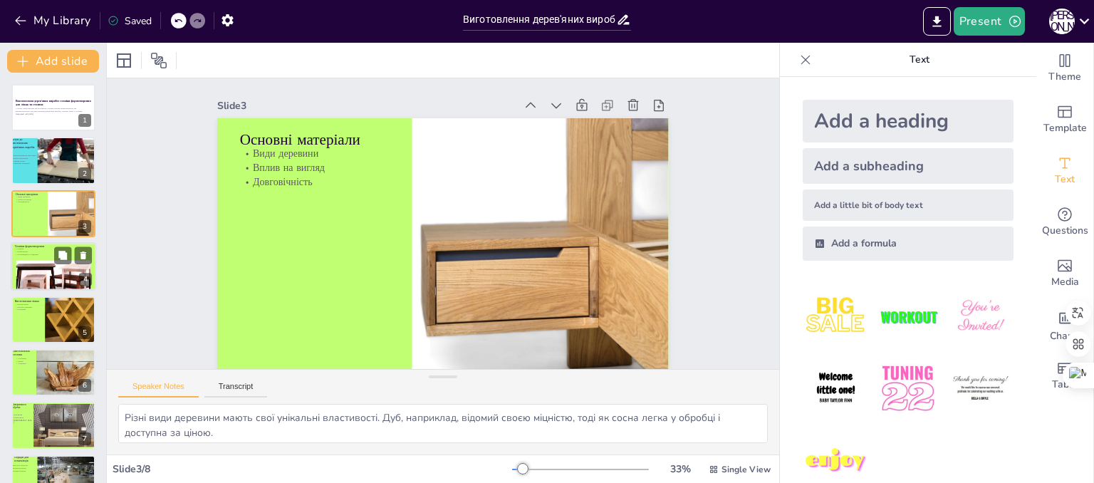
click at [49, 272] on div at bounding box center [53, 278] width 75 height 61
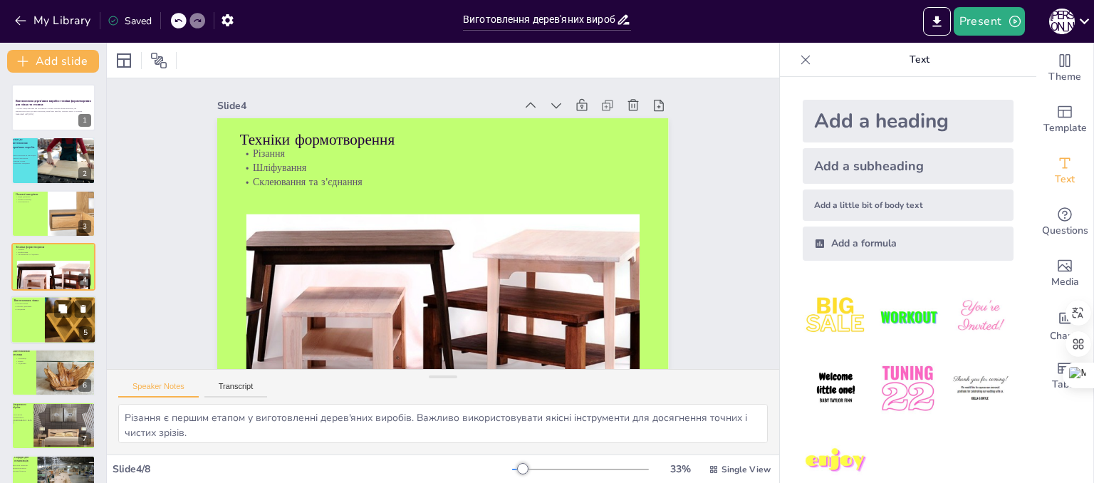
click at [21, 336] on div at bounding box center [53, 320] width 85 height 48
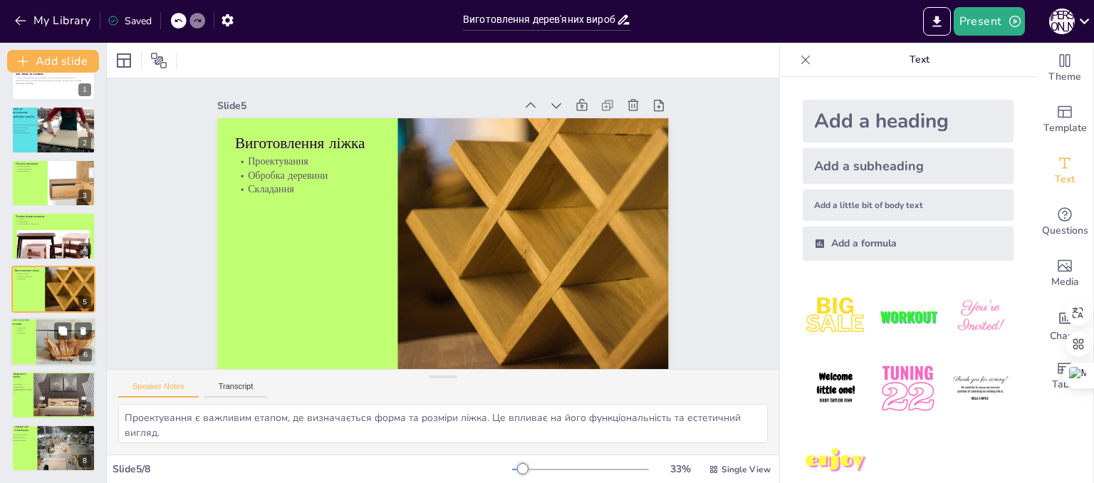
click at [53, 343] on div at bounding box center [68, 344] width 64 height 52
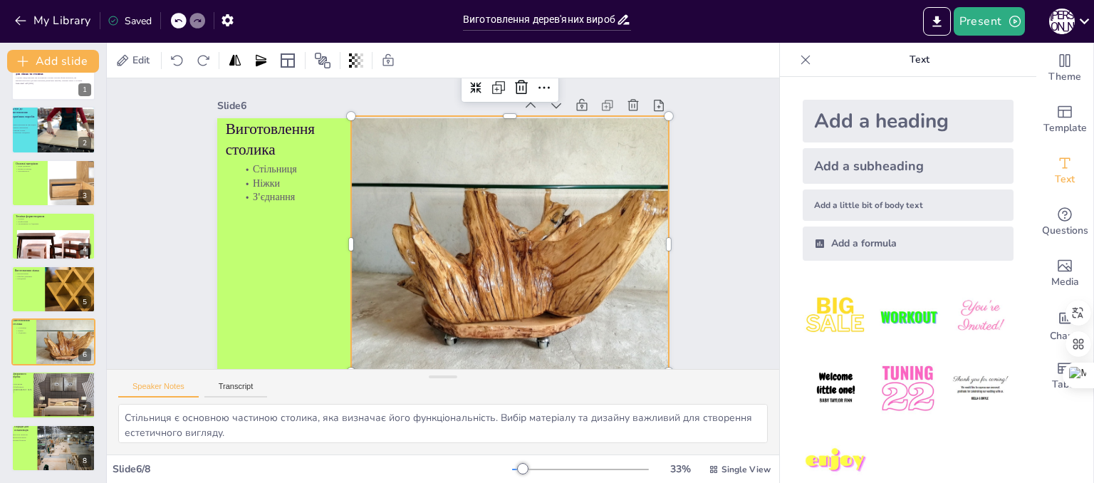
click at [657, 118] on div "Slide 6 Виготовлення столика Стільниця Ніжки З'єднання" at bounding box center [439, 233] width 525 height 437
click at [729, 140] on div "Slide 1 Виготовлення дерев'яних виробів: техніки формотворення для ліжка та сто…" at bounding box center [443, 224] width 672 height 293
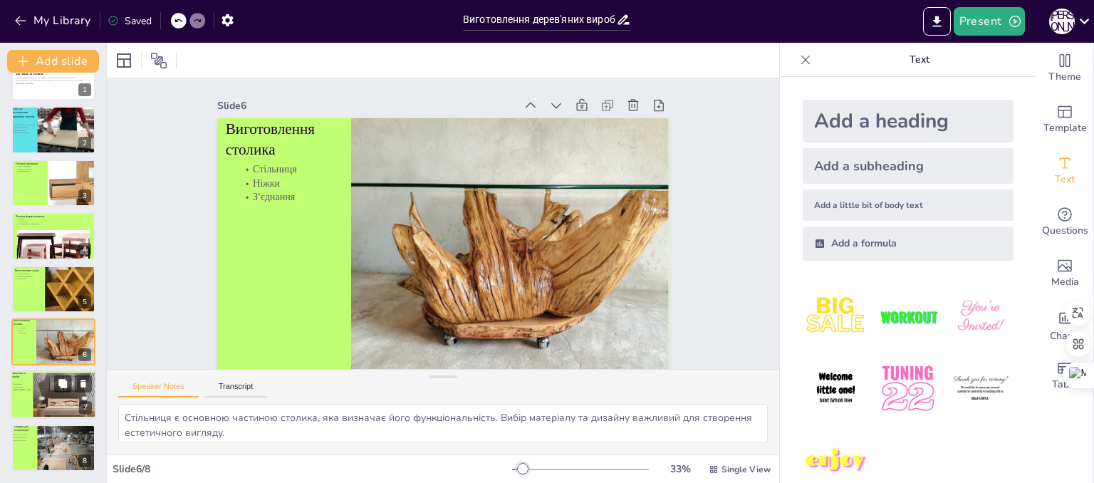
click at [37, 403] on div at bounding box center [63, 399] width 70 height 56
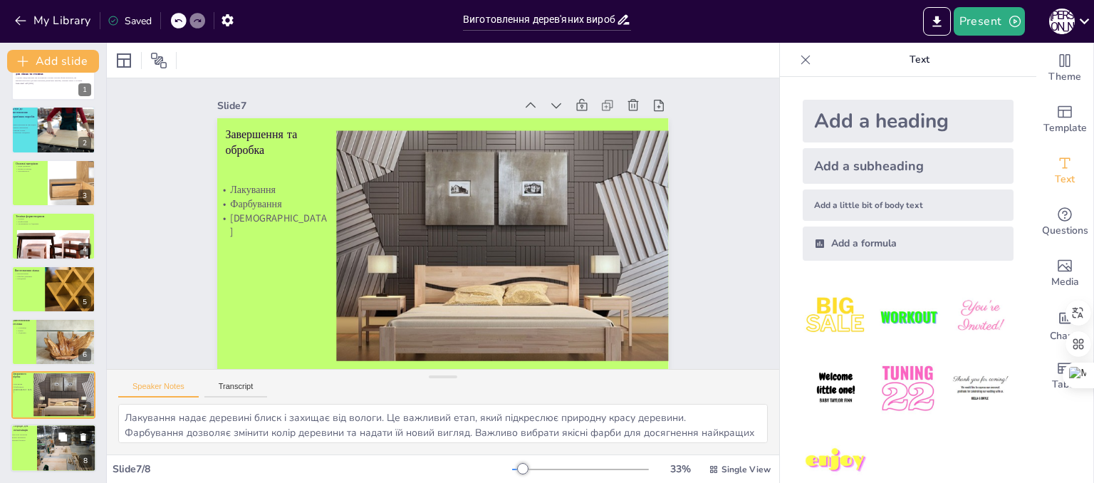
click at [60, 451] on div at bounding box center [59, 449] width 74 height 51
type textarea "Початківцям рекомендується почати з простих проектів, щоб набути досвіду та впе…"
